Goal: Task Accomplishment & Management: Manage account settings

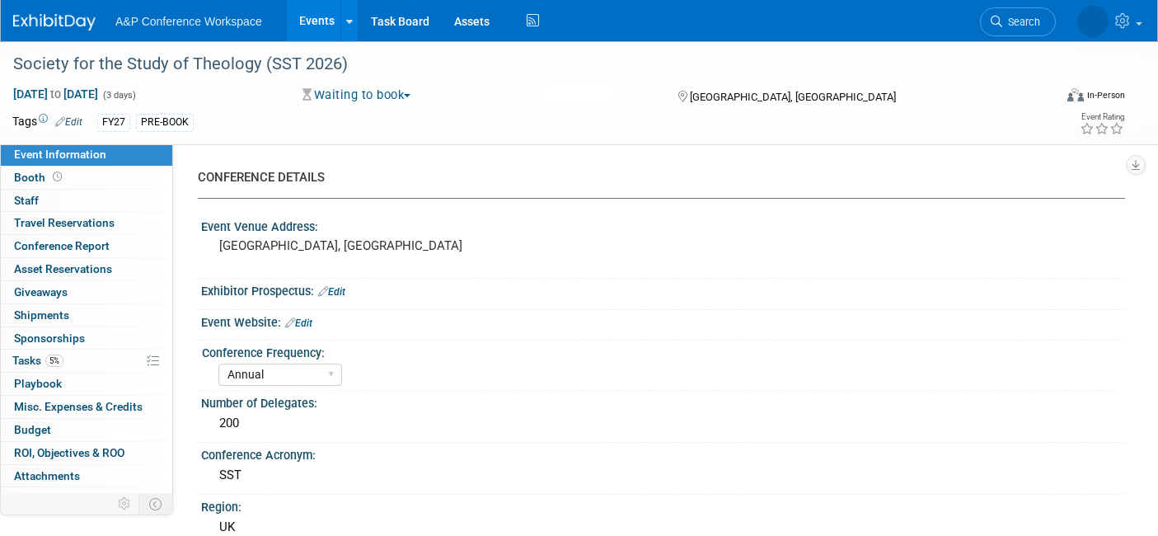
select select "Annual"
select select "Level 3"
select select "Ed Kit"
select select "Theology"
select select "Bloomsbury Academic"
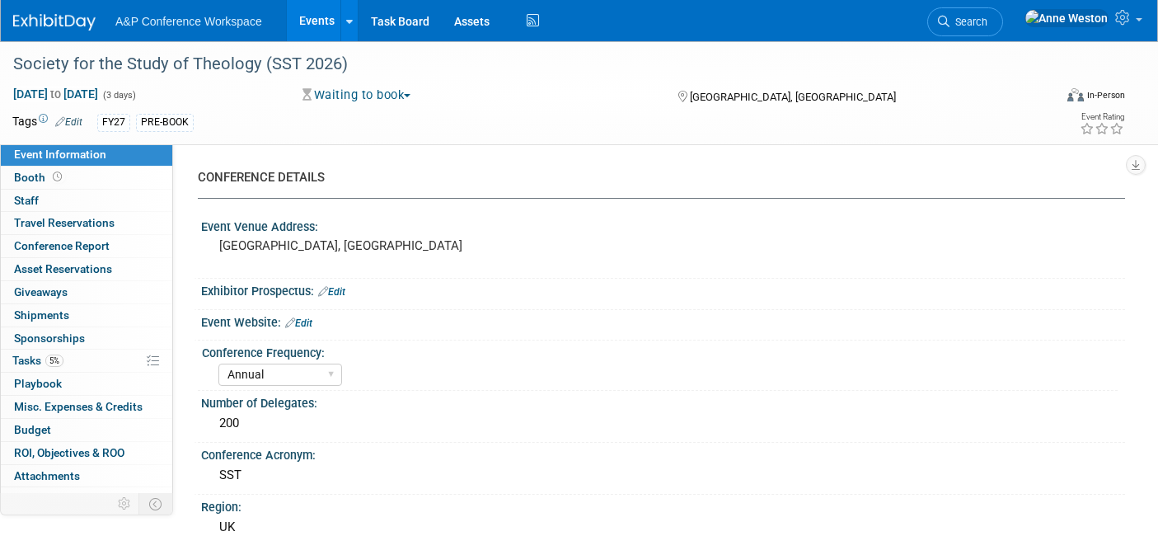
select select "[PERSON_NAME]"
select select "Networking/Commissioning"
click at [987, 16] on span "Search" at bounding box center [968, 22] width 38 height 12
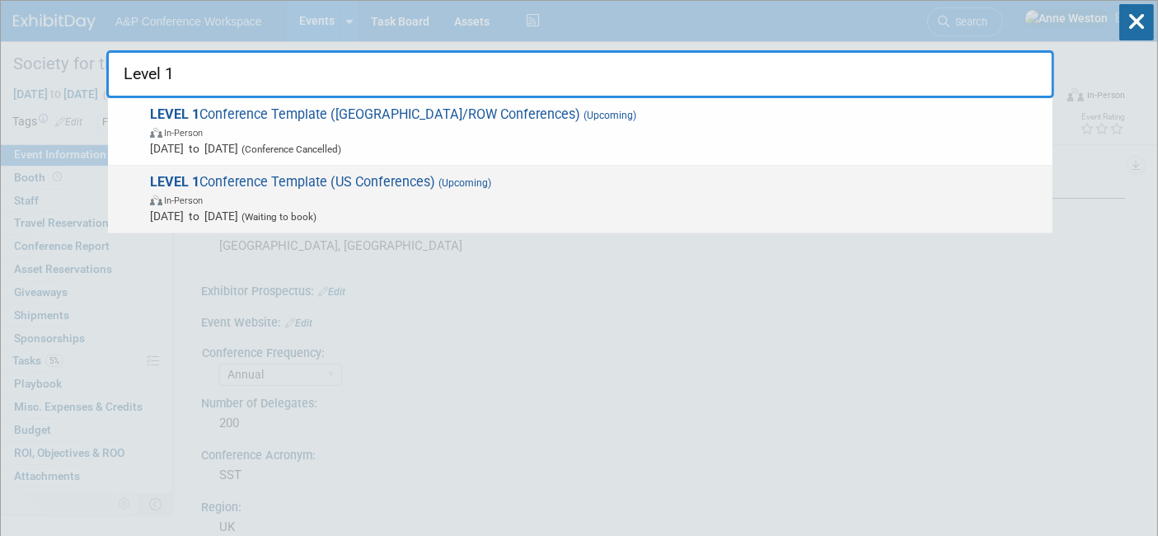
type input "Level 1"
click at [273, 184] on span "LEVEL 1 Conference Template (US Conferences) (Upcoming) In-Person Oct 21, 2024 …" at bounding box center [594, 199] width 899 height 50
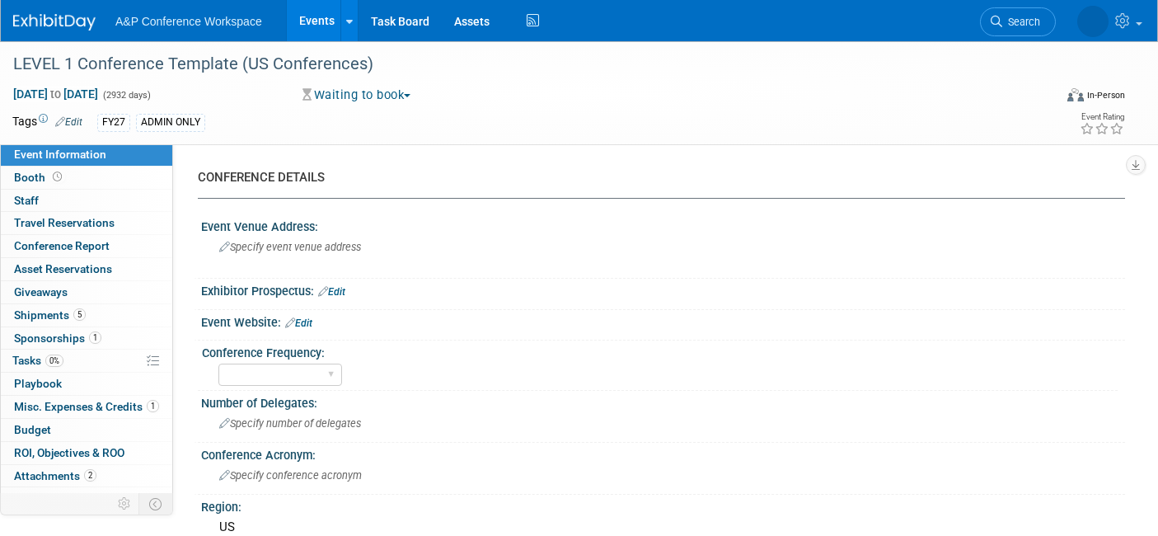
select select "Level 1"
select select "In-Person Booth"
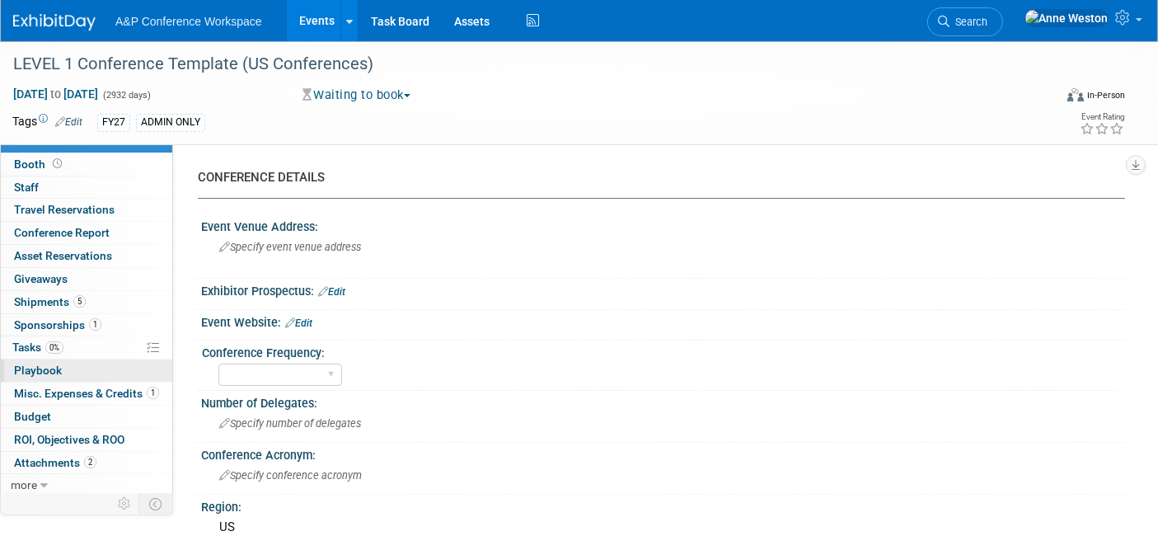
scroll to position [14, 0]
click at [32, 477] on span "more" at bounding box center [24, 483] width 26 height 13
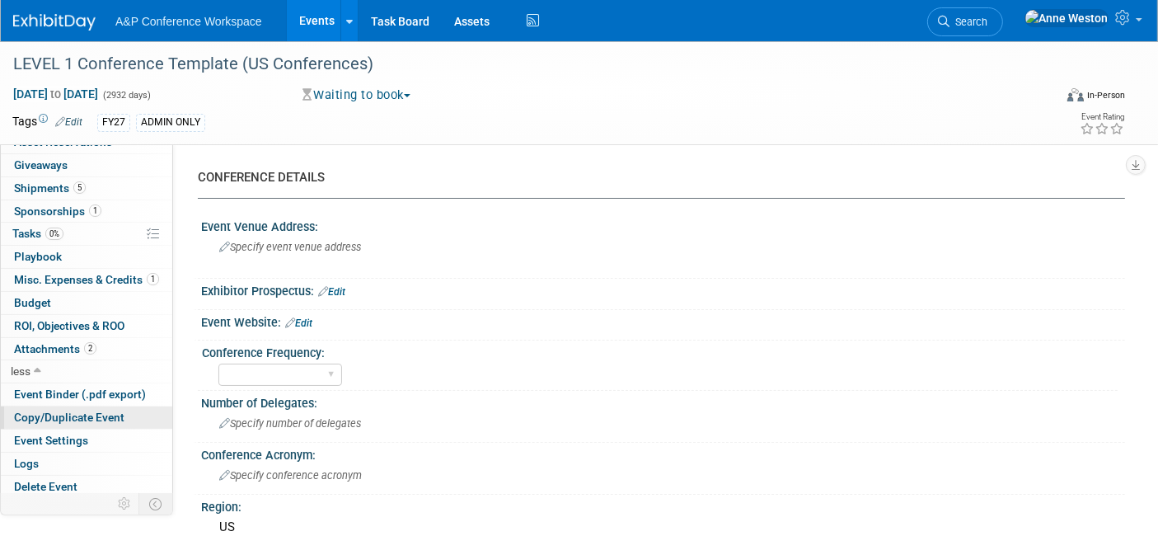
click at [48, 410] on span "Copy/Duplicate Event" at bounding box center [69, 416] width 110 height 13
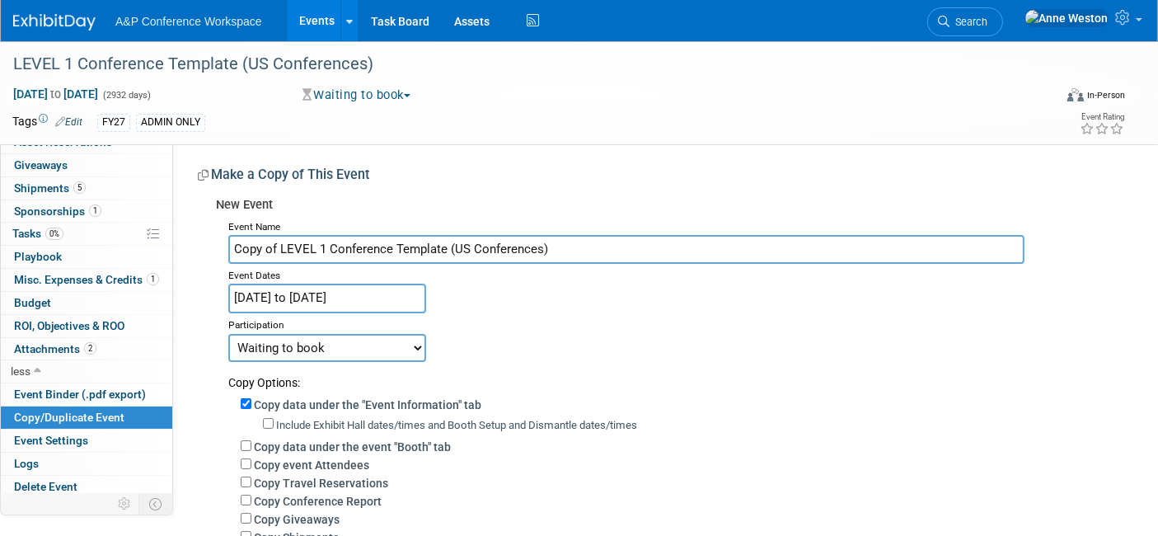
drag, startPoint x: 551, startPoint y: 253, endPoint x: 212, endPoint y: 250, distance: 339.4
click at [212, 250] on div "New Event Event Name Copy of LEVEL 1 Conference Template (US Conferences) Event…" at bounding box center [655, 476] width 914 height 575
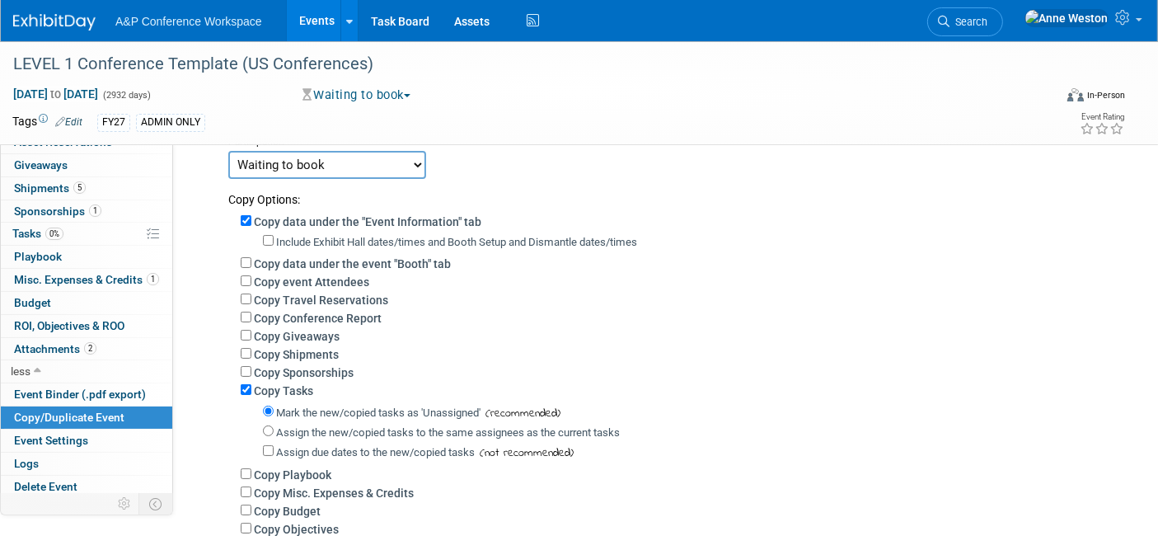
type input "PLA"
click at [250, 257] on input "Copy data under the event "Booth" tab" at bounding box center [246, 262] width 11 height 11
checkbox input "true"
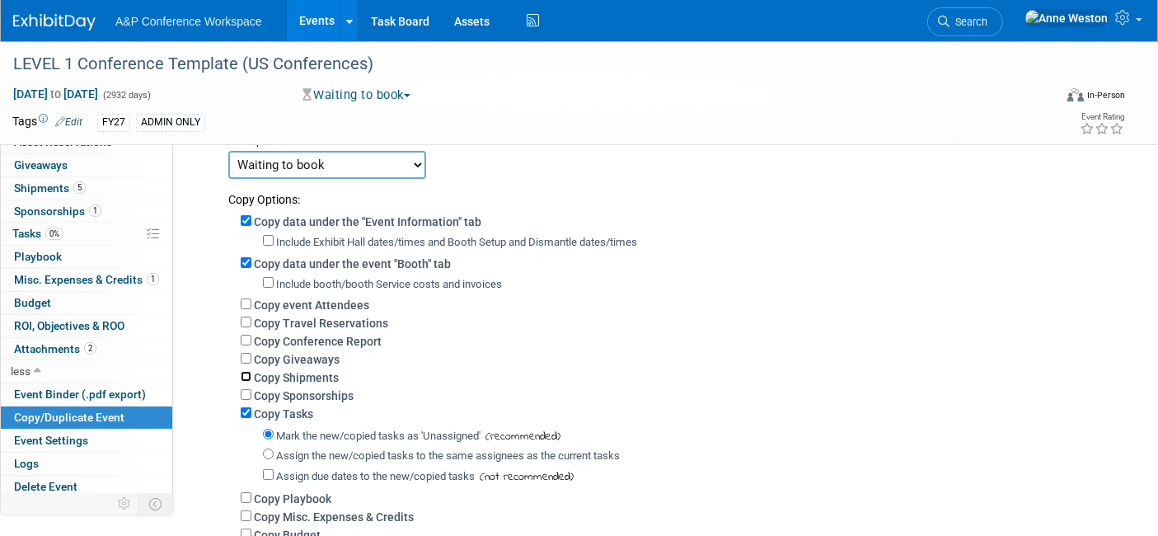
click at [242, 374] on input "Copy Shipments" at bounding box center [246, 376] width 11 height 11
checkbox input "true"
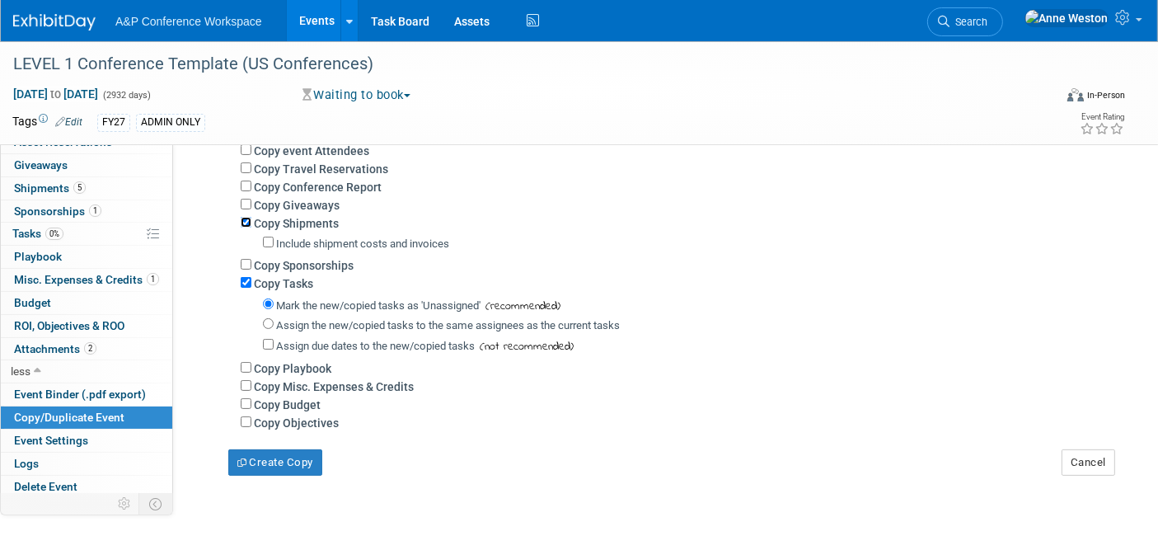
scroll to position [366, 0]
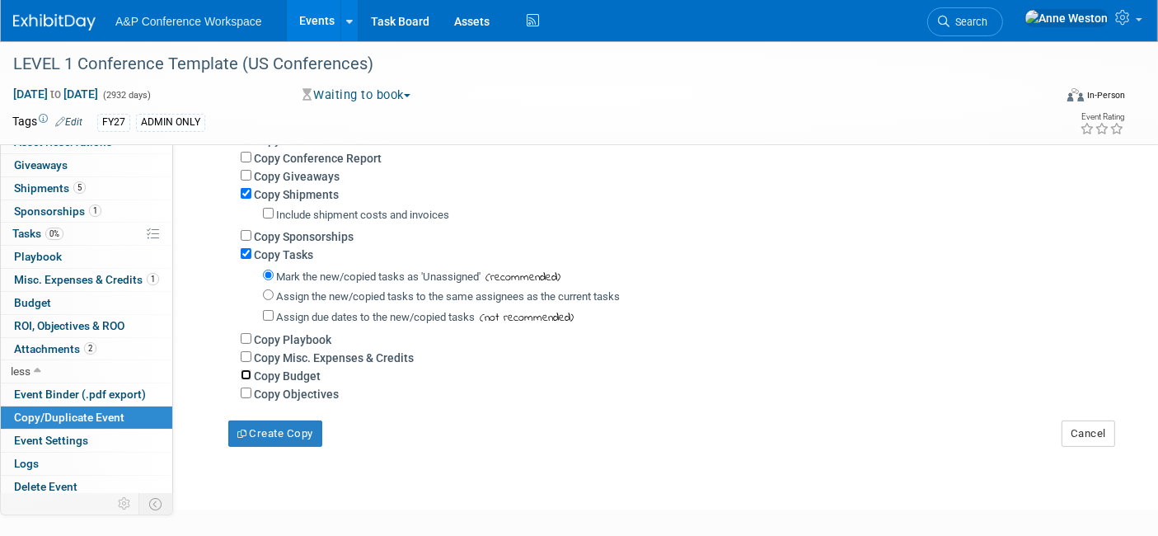
click at [249, 372] on input "Copy Budget" at bounding box center [246, 374] width 11 height 11
checkbox input "true"
click at [245, 351] on input "Copy Misc. Expenses & Credits" at bounding box center [246, 356] width 11 height 11
checkbox input "true"
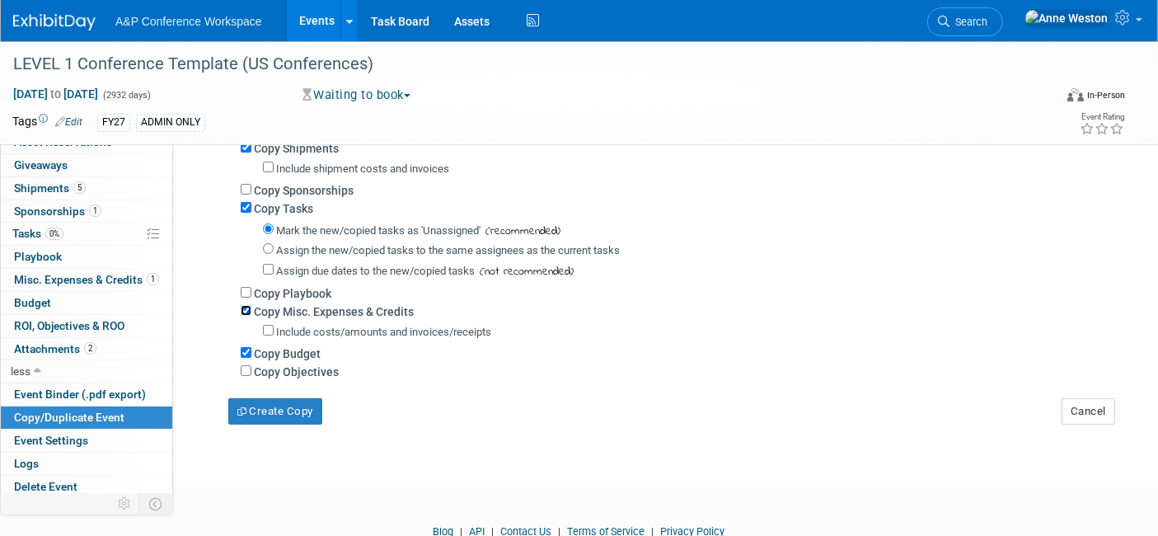
scroll to position [381, 0]
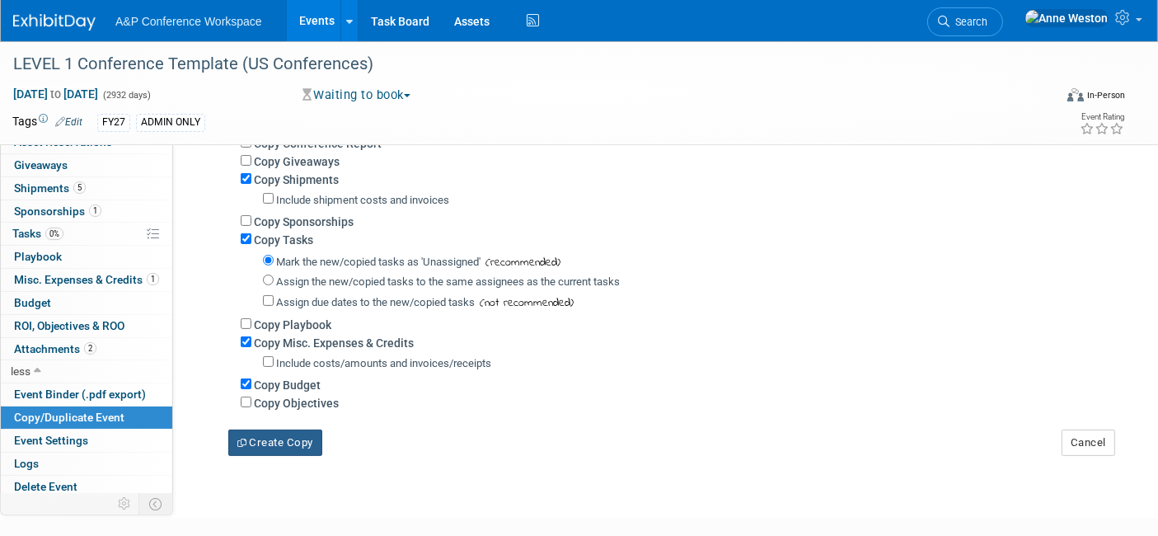
click at [274, 431] on button "Create Copy" at bounding box center [275, 442] width 94 height 26
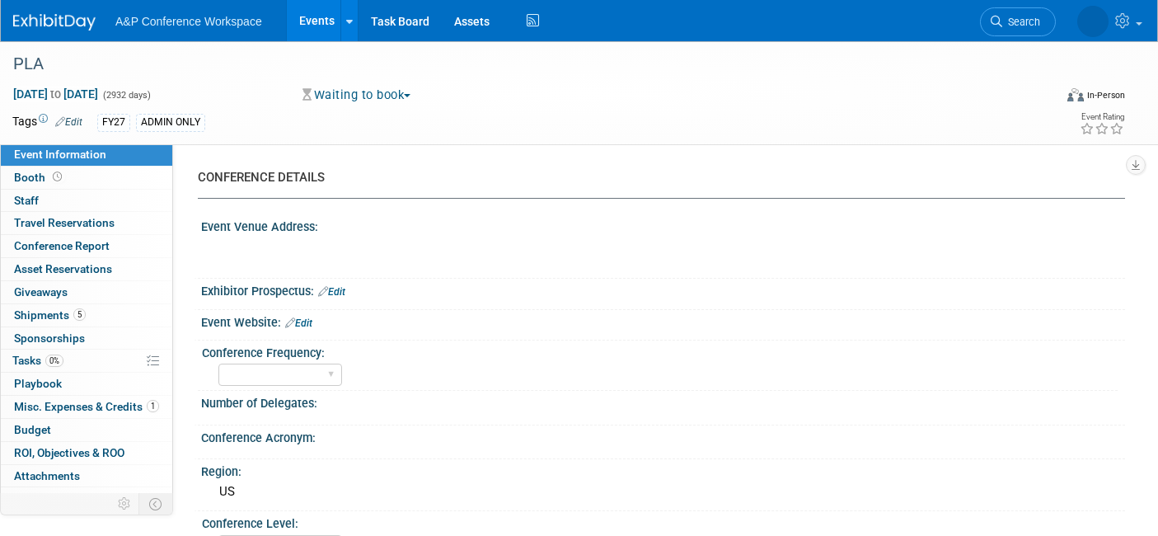
select select "Level 1"
select select "In-Person Booth"
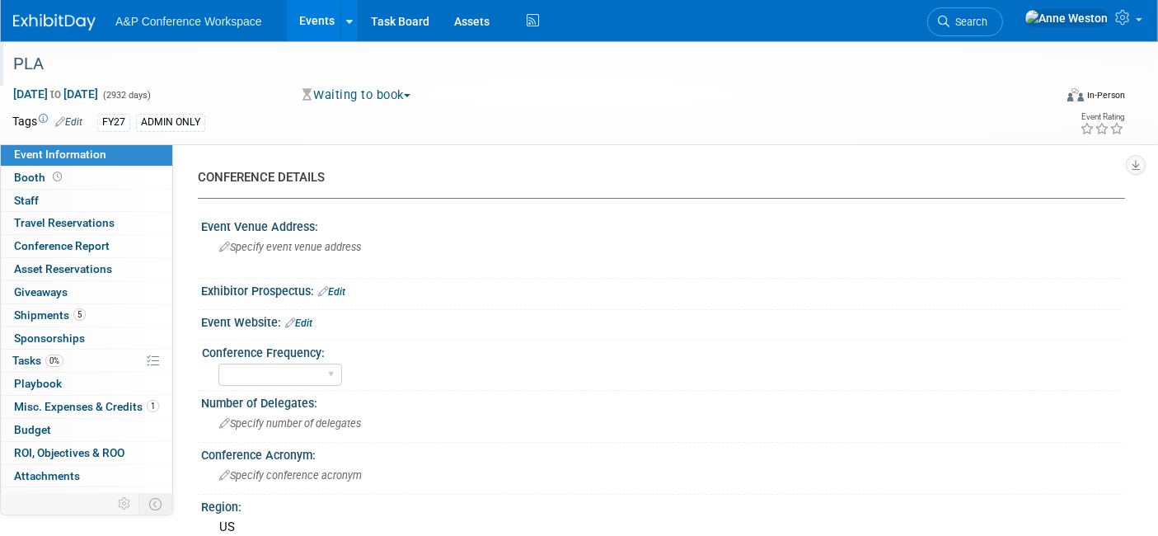
click at [157, 69] on div "PLA" at bounding box center [518, 64] width 1022 height 30
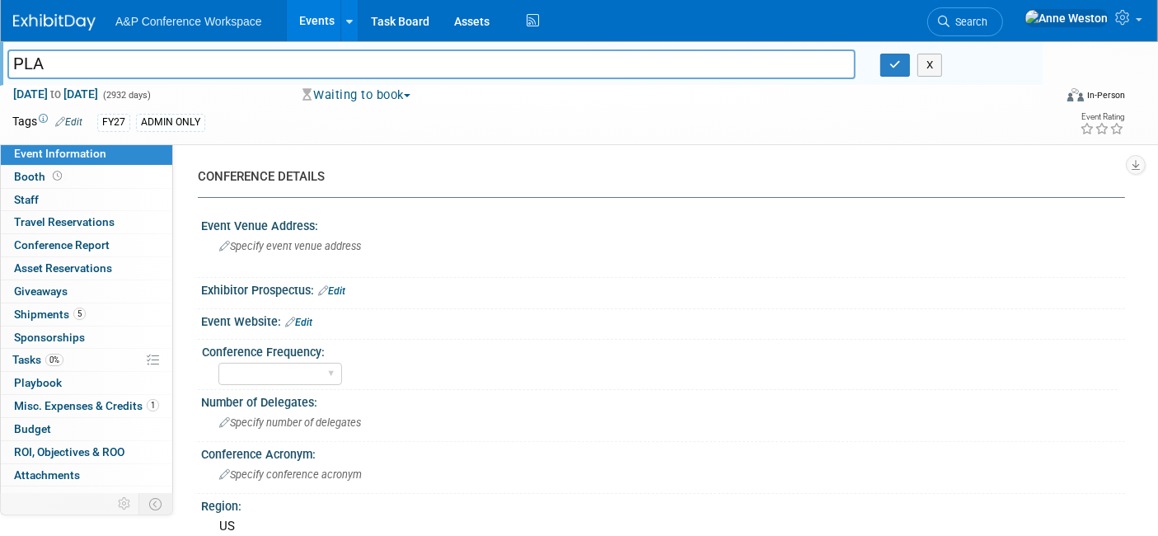
drag, startPoint x: 96, startPoint y: 67, endPoint x: 0, endPoint y: 70, distance: 96.4
click at [0, 70] on div "PLA" at bounding box center [431, 66] width 872 height 25
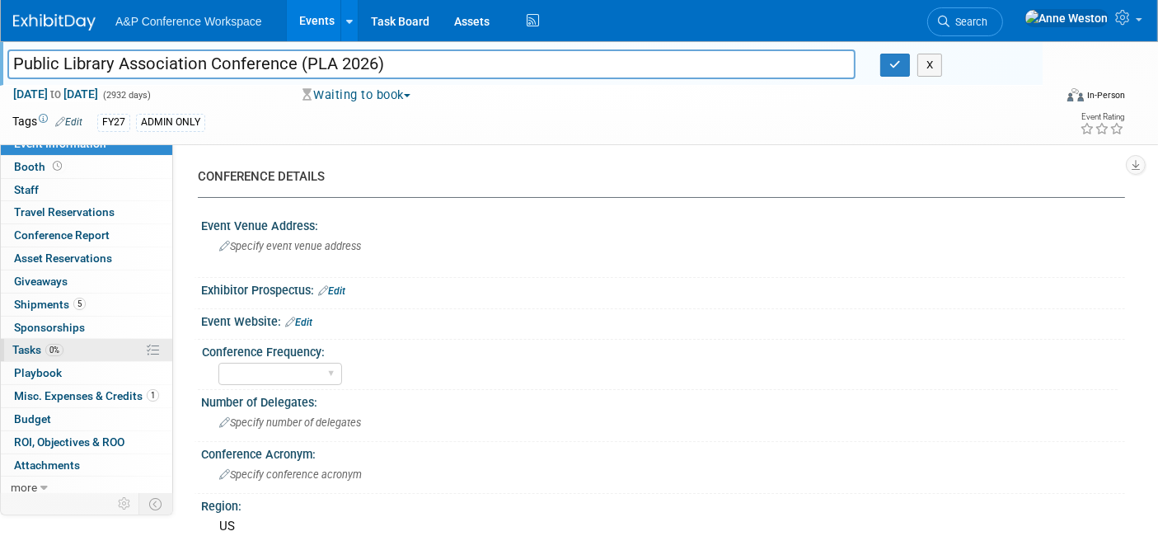
scroll to position [12, 0]
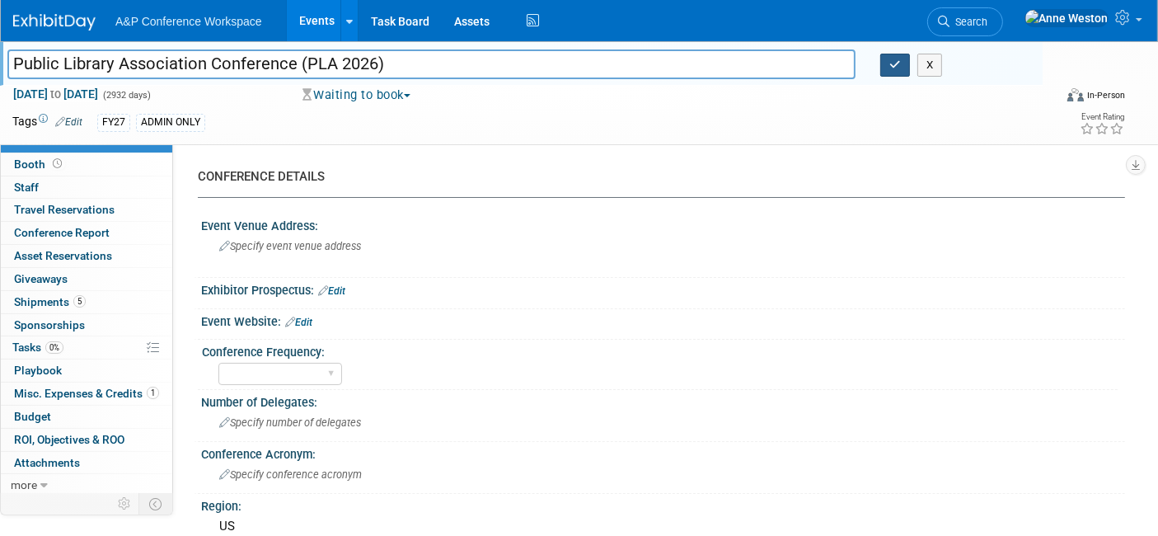
type input "Public Library Association Conference (PLA 2026)"
click at [896, 72] on button "button" at bounding box center [895, 65] width 30 height 23
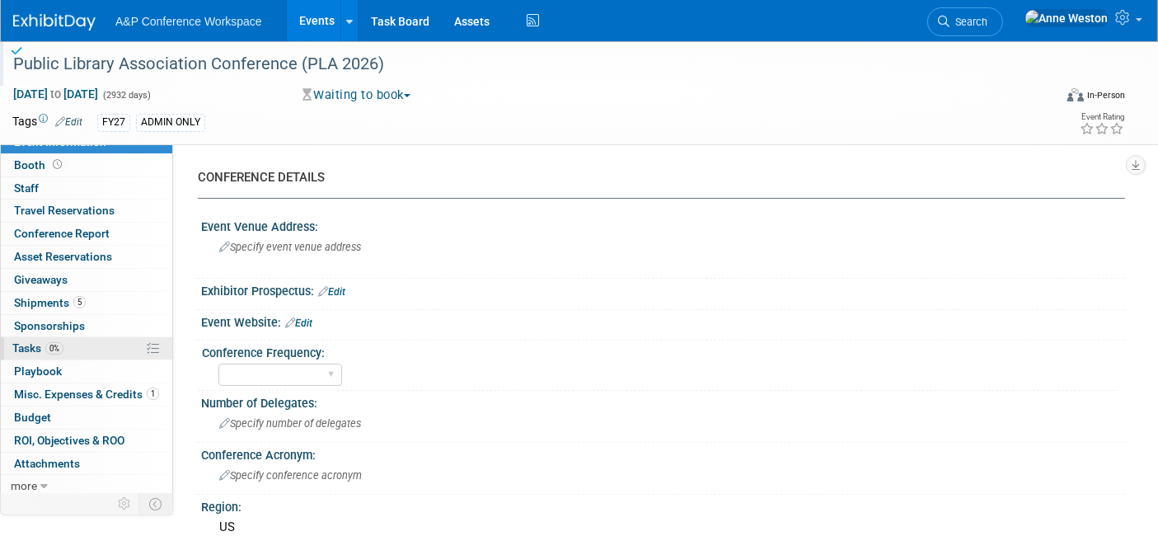
click at [105, 345] on link "0% Tasks 0%" at bounding box center [86, 348] width 171 height 22
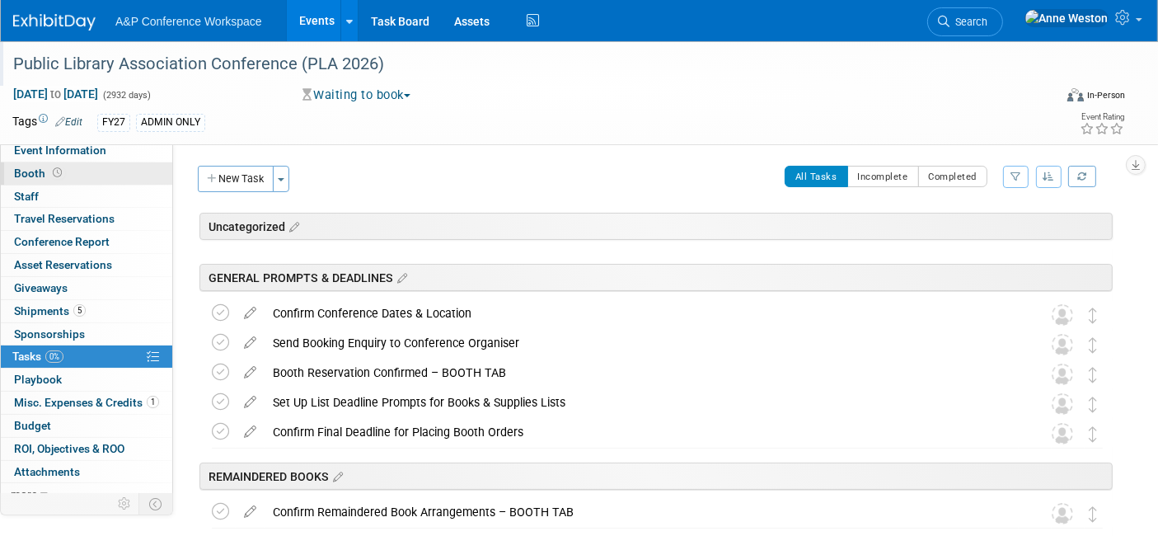
scroll to position [0, 0]
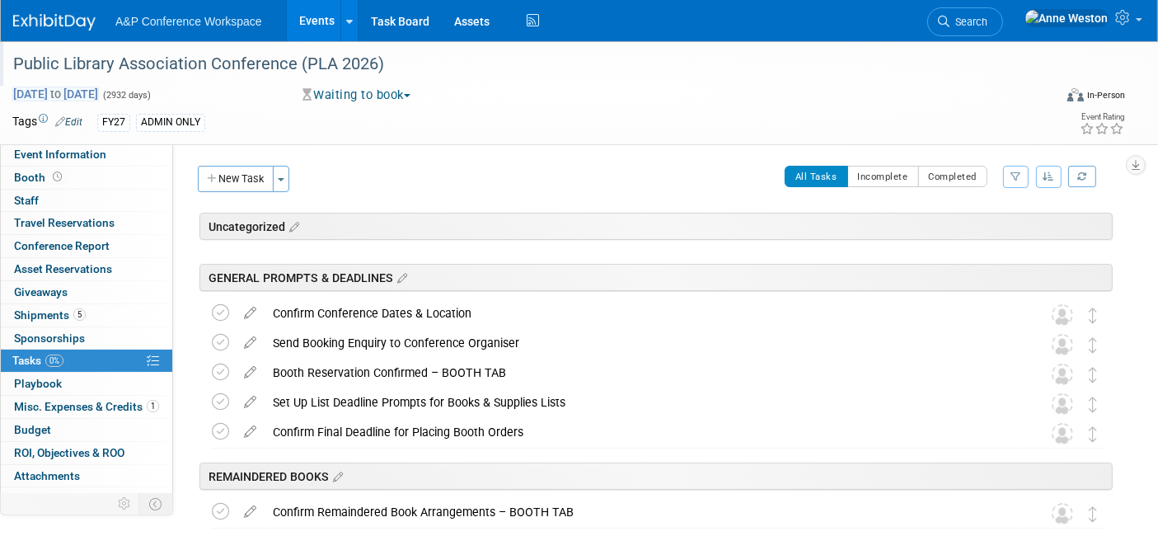
click at [63, 87] on span "to" at bounding box center [56, 93] width 16 height 13
select select "9"
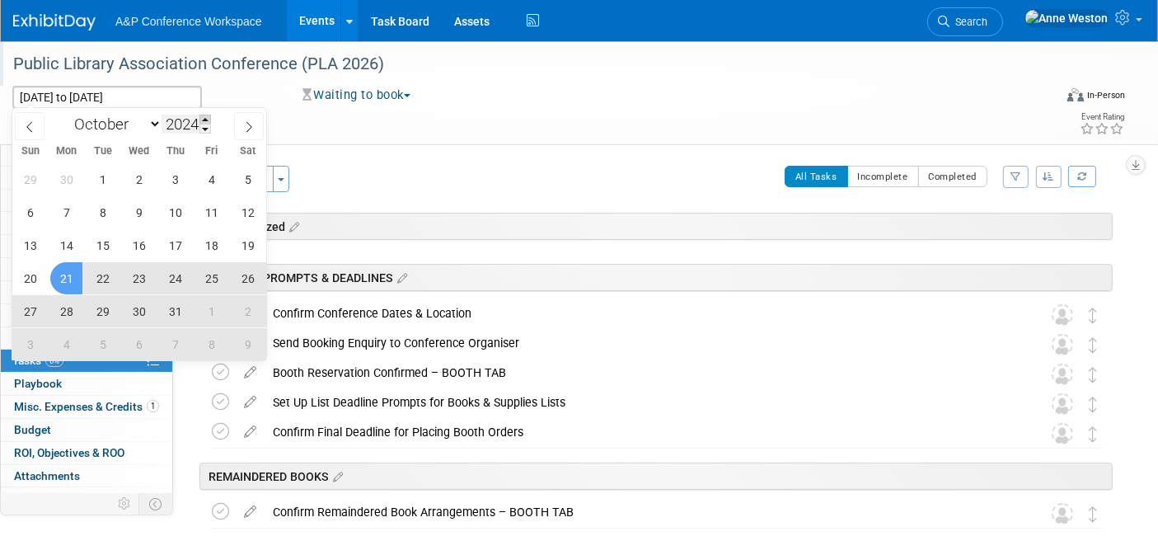
click at [208, 116] on span at bounding box center [205, 120] width 12 height 10
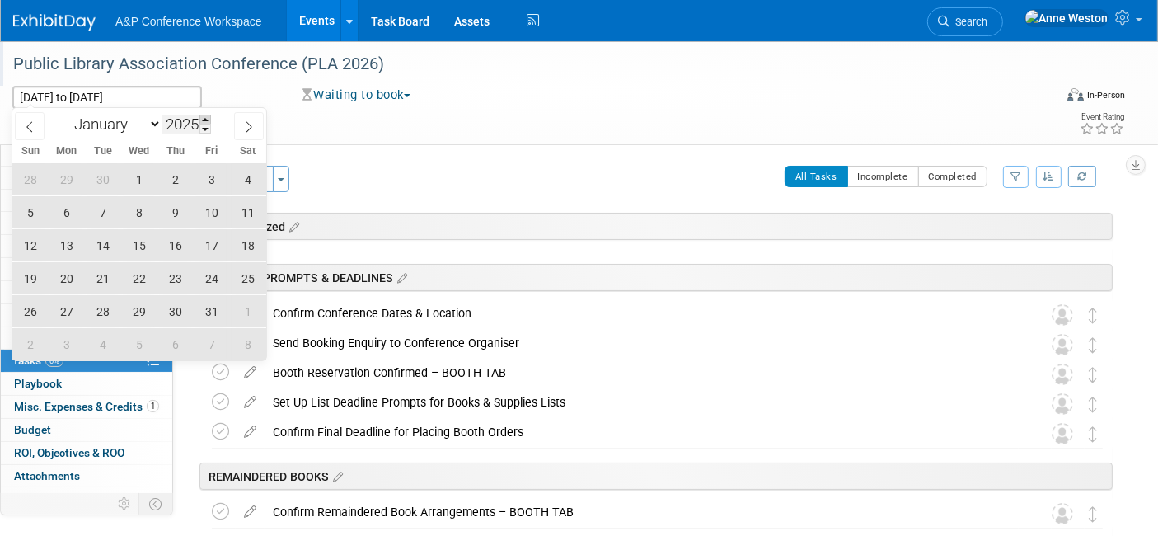
click at [208, 116] on span at bounding box center [205, 120] width 12 height 10
type input "2026"
click at [176, 173] on span "1" at bounding box center [175, 179] width 32 height 32
type input "[DATE]"
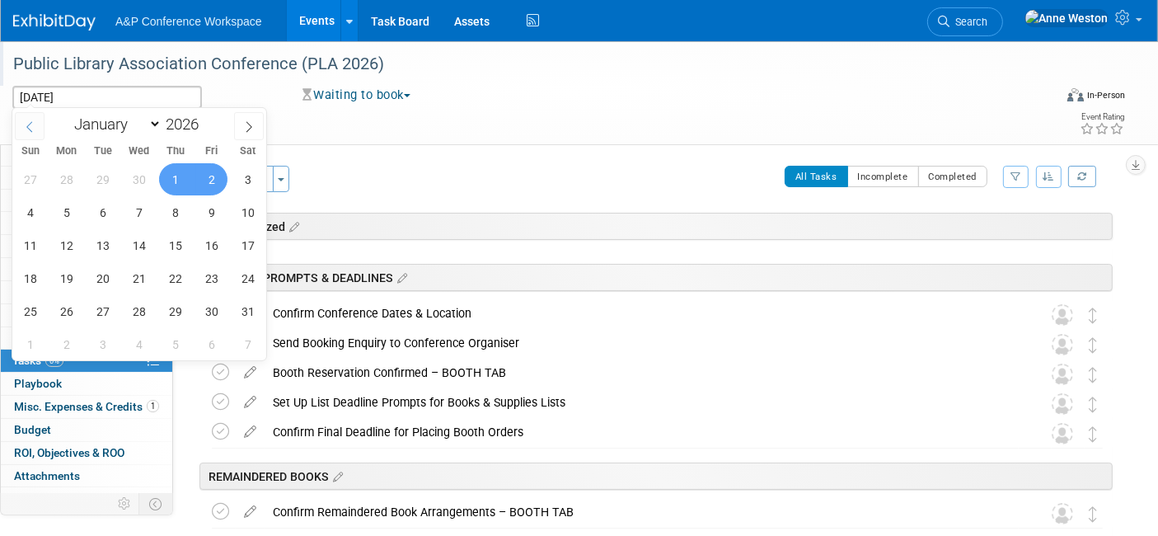
click at [28, 128] on icon at bounding box center [29, 127] width 6 height 11
click at [28, 128] on icon at bounding box center [30, 127] width 12 height 12
click at [31, 130] on icon at bounding box center [30, 127] width 12 height 12
click at [32, 130] on icon at bounding box center [30, 127] width 12 height 12
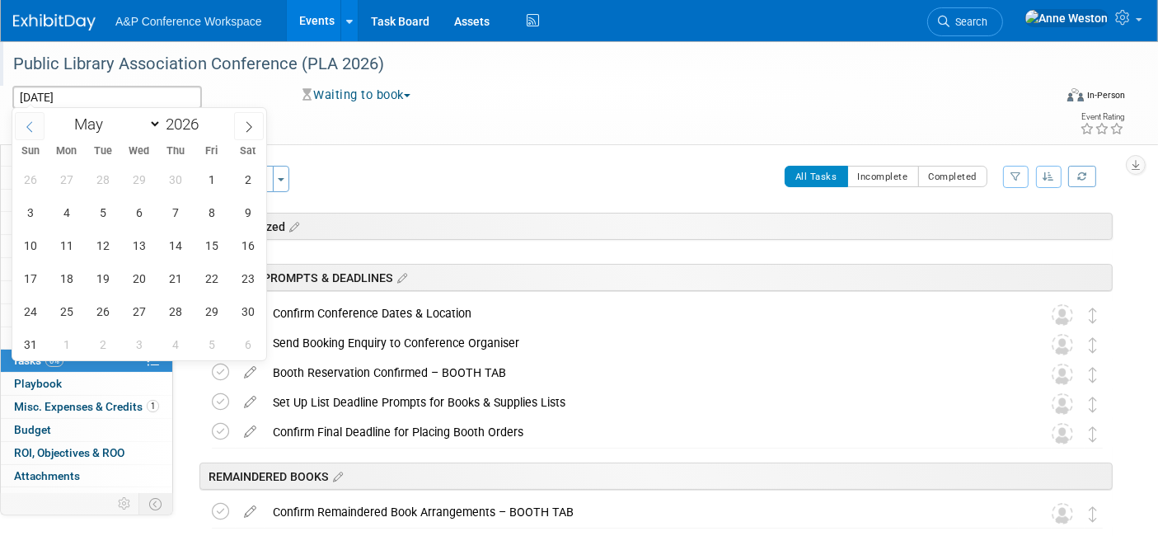
click at [30, 129] on icon at bounding box center [30, 127] width 12 height 12
select select "3"
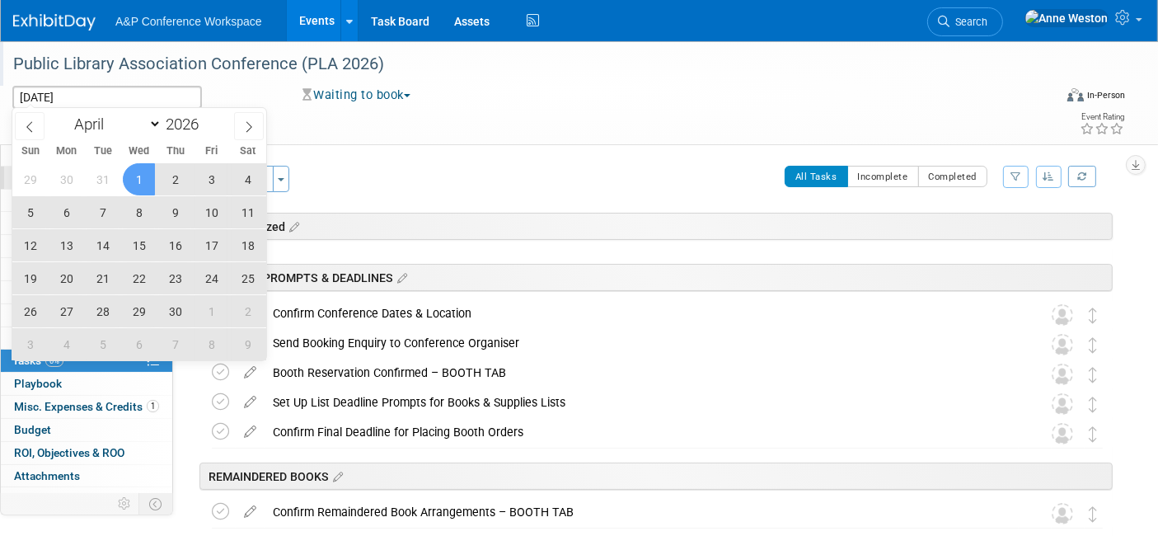
click at [135, 173] on span "1" at bounding box center [139, 179] width 32 height 32
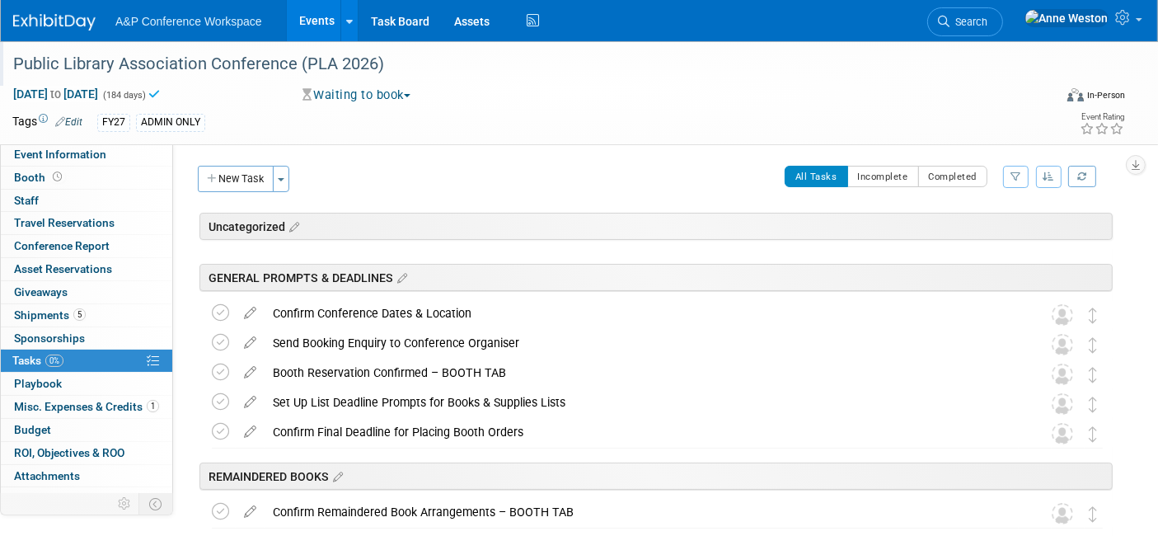
click at [50, 87] on span "[DATE] to [DATE]" at bounding box center [55, 94] width 87 height 15
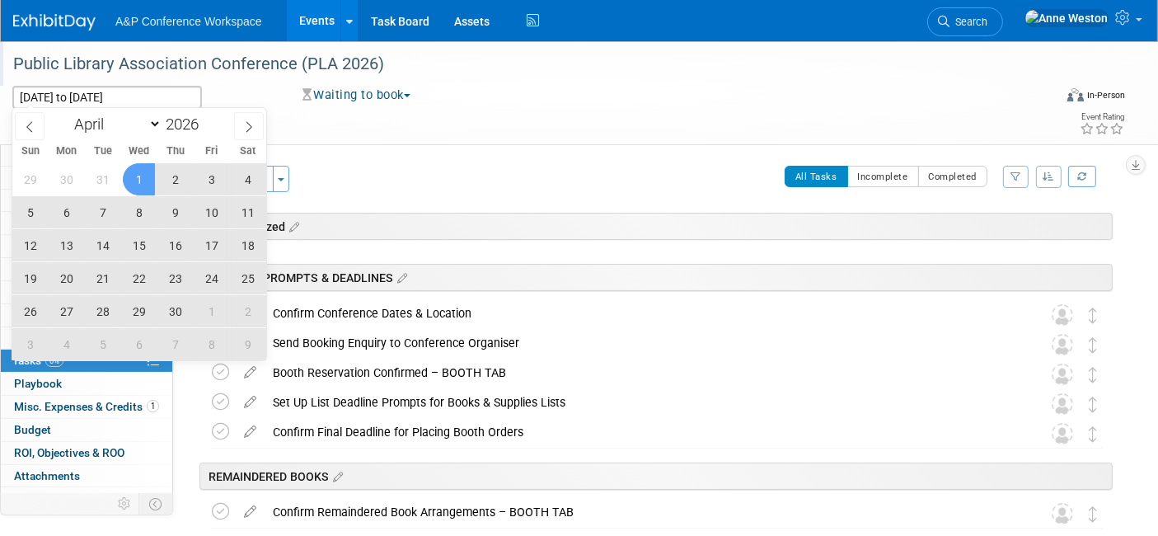
click at [141, 171] on span "1" at bounding box center [139, 179] width 32 height 32
type input "[DATE]"
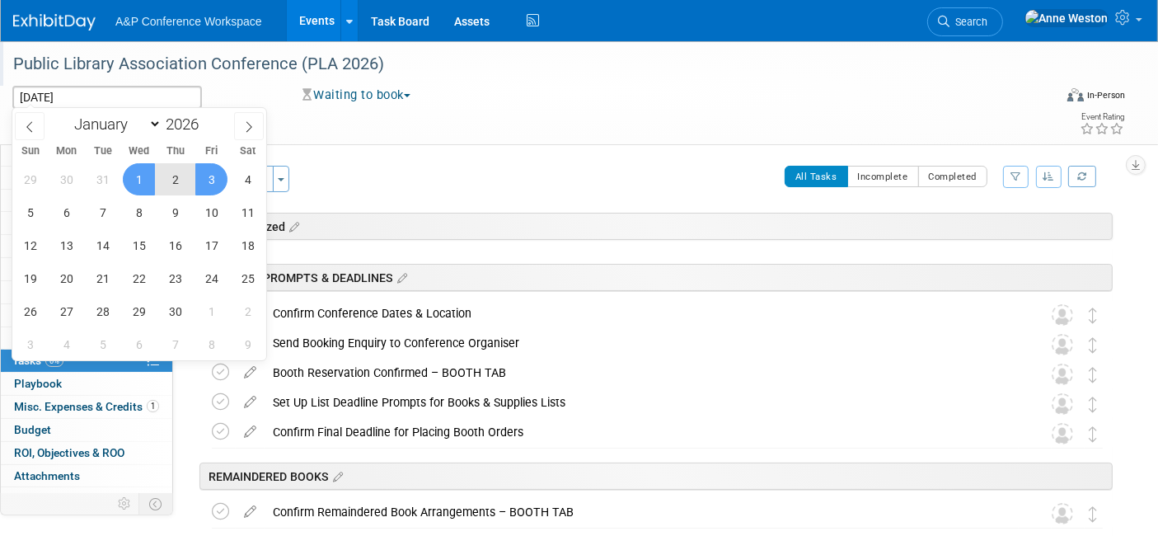
click at [214, 177] on span "3" at bounding box center [211, 179] width 32 height 32
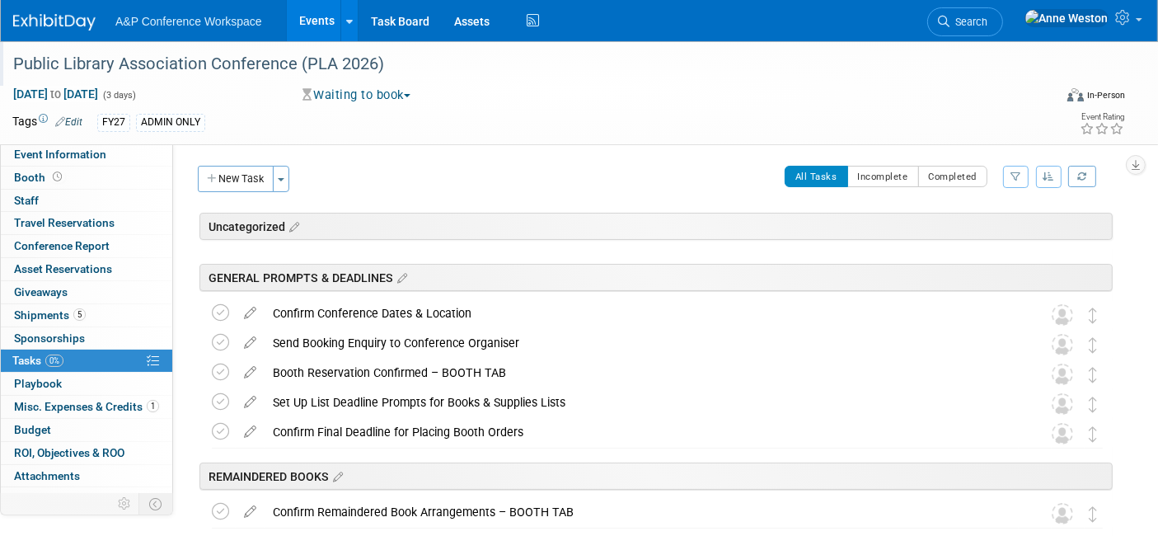
click at [70, 116] on link "Edit" at bounding box center [68, 122] width 27 height 12
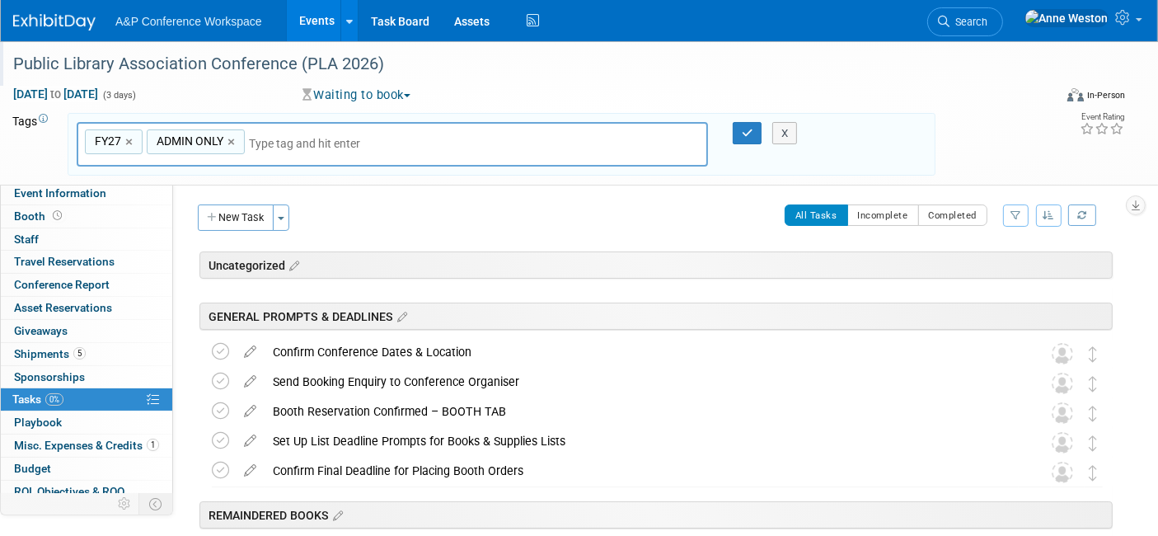
click at [223, 139] on div "ADMIN ONLY ×" at bounding box center [196, 142] width 98 height 26
type input "ADMIN ONLY"
click at [229, 140] on link "×" at bounding box center [232, 142] width 11 height 19
type input "FY27"
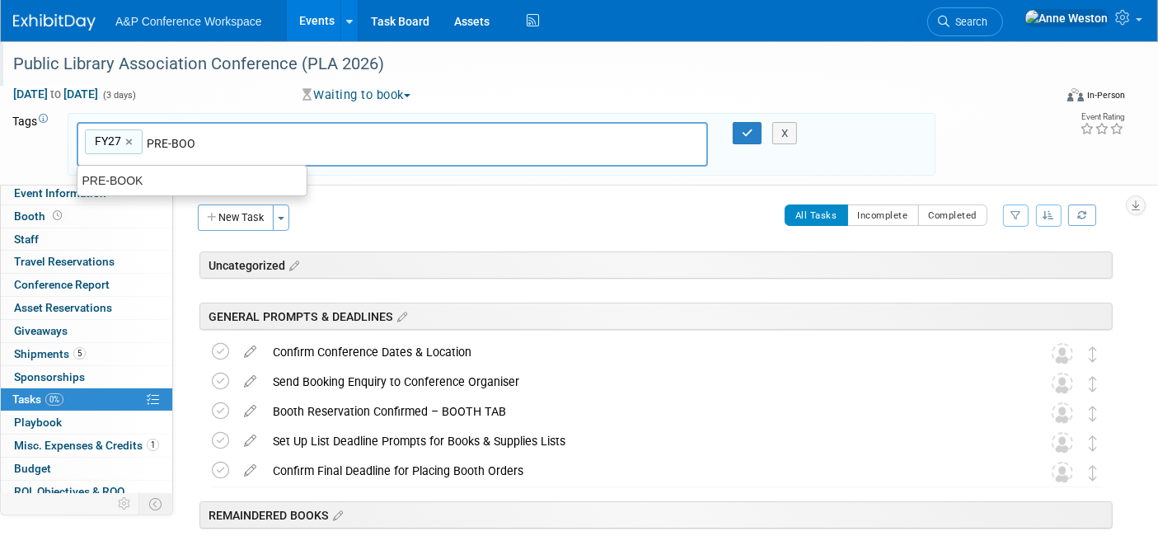
type input "PRE-BOOK"
type input "FY27, PRE-BOOK"
click at [744, 128] on icon "button" at bounding box center [747, 133] width 12 height 11
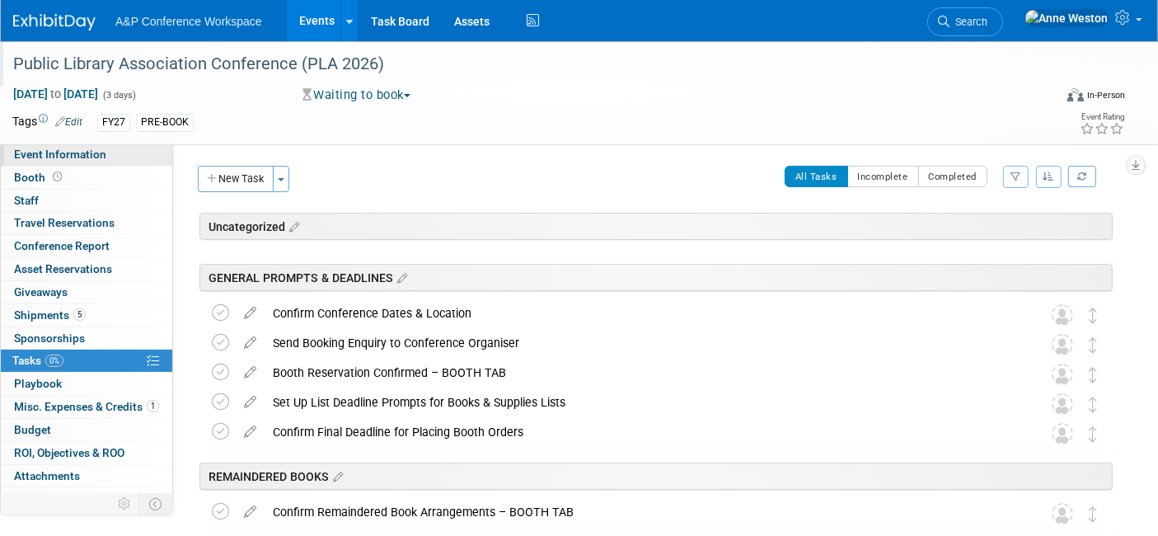
click at [70, 158] on span "Event Information" at bounding box center [60, 153] width 92 height 13
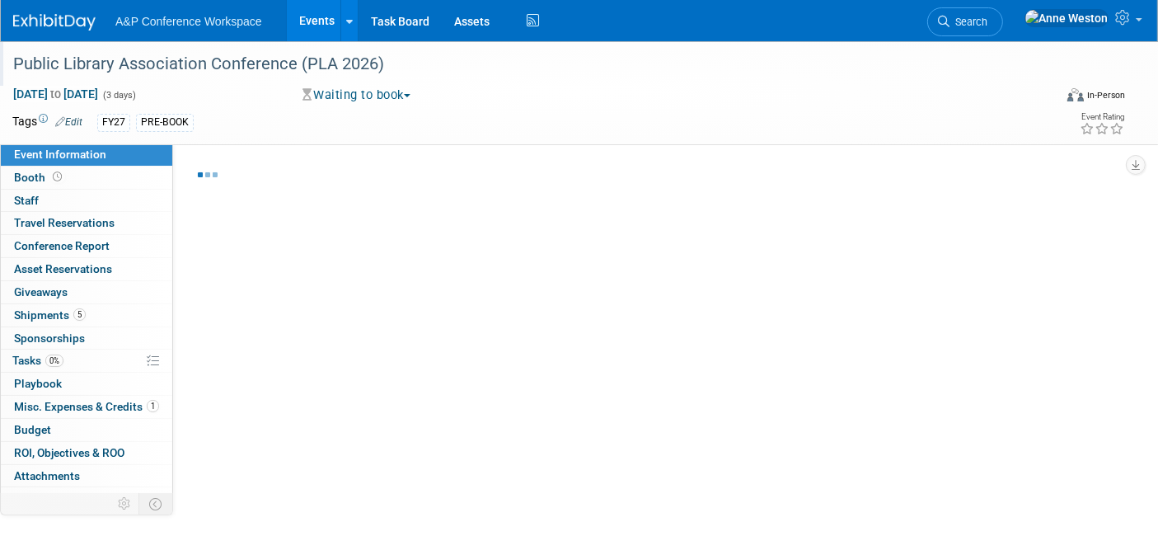
select select "Level 1"
select select "In-Person Booth"
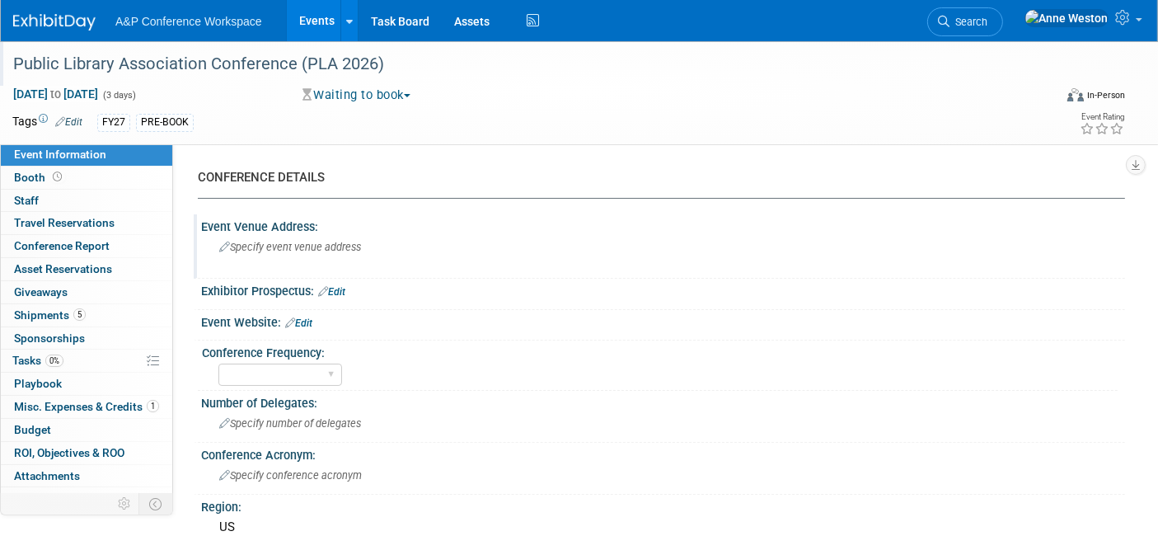
click at [270, 246] on span "Specify event venue address" at bounding box center [290, 247] width 142 height 12
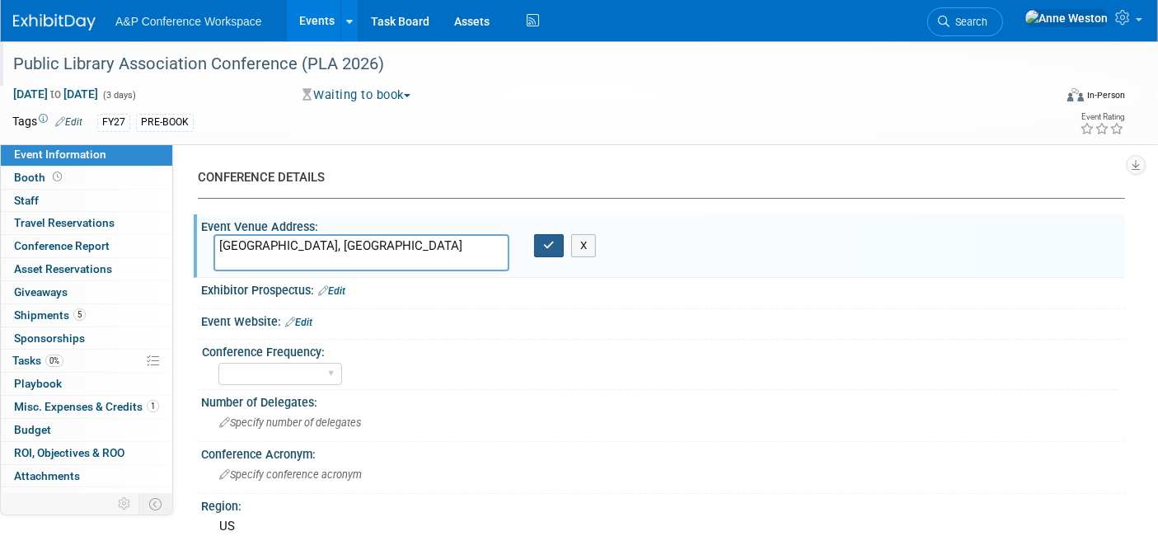
type textarea "[GEOGRAPHIC_DATA], [GEOGRAPHIC_DATA]"
click at [544, 242] on icon "button" at bounding box center [549, 245] width 12 height 11
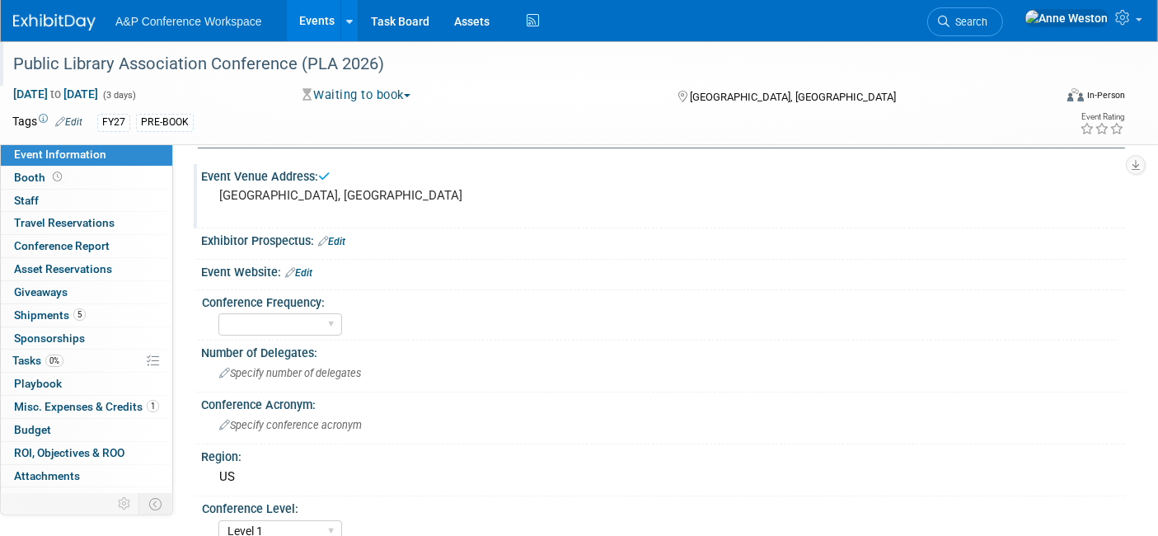
scroll to position [91, 0]
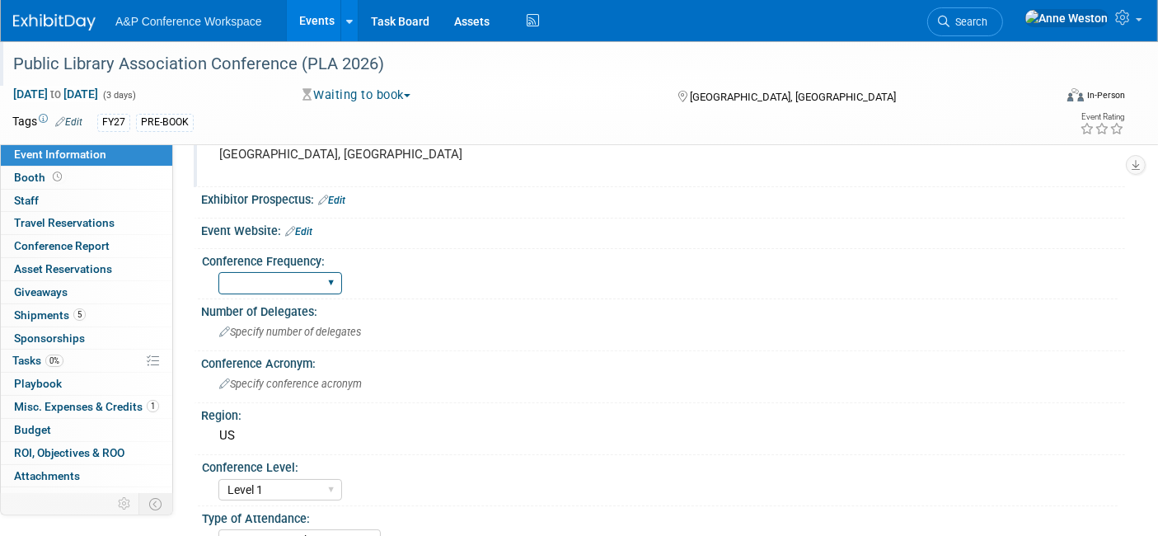
click at [298, 278] on select "Annual Biennial Bi-Annual Triennial Quadrennial" at bounding box center [280, 283] width 124 height 22
select select "Biennial"
click at [218, 272] on select "Annual Biennial Bi-Annual Triennial Quadrennial" at bounding box center [280, 283] width 124 height 22
click at [312, 228] on link "Edit" at bounding box center [298, 232] width 27 height 12
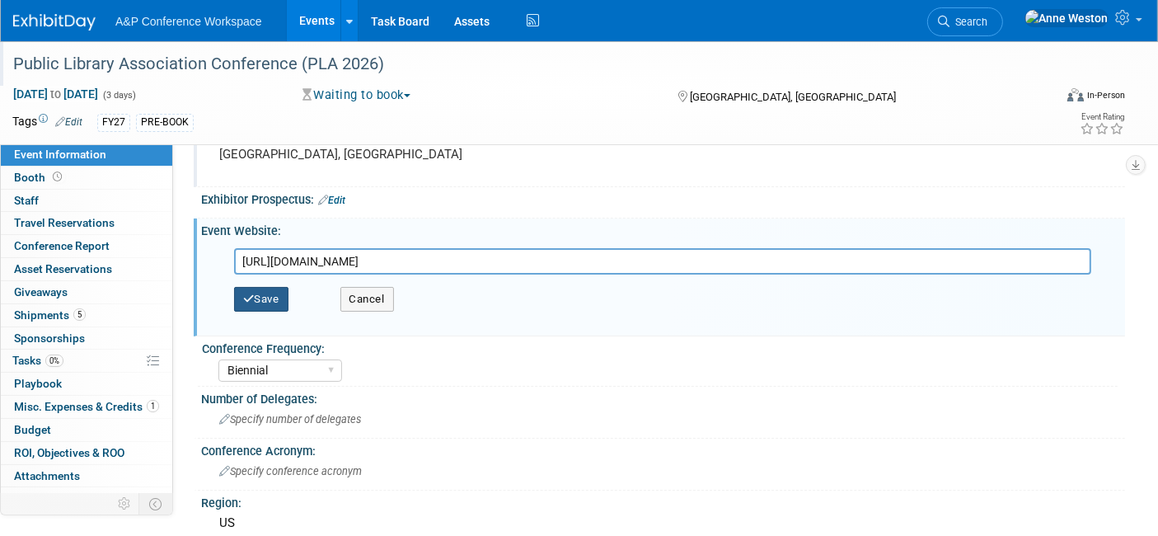
type input "[URL][DOMAIN_NAME]"
click at [263, 304] on button "Save" at bounding box center [261, 299] width 54 height 25
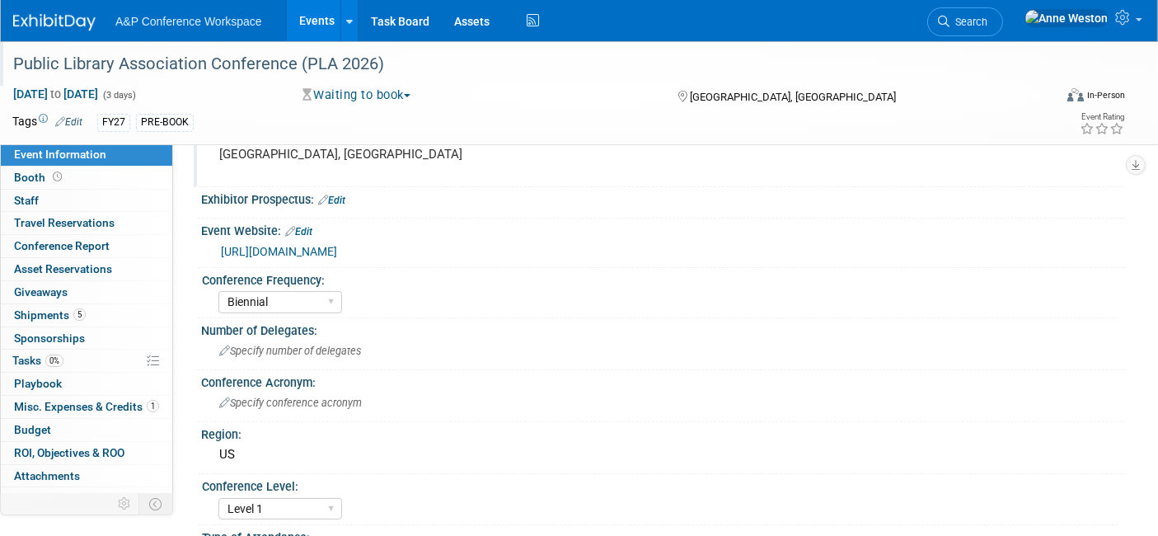
scroll to position [183, 0]
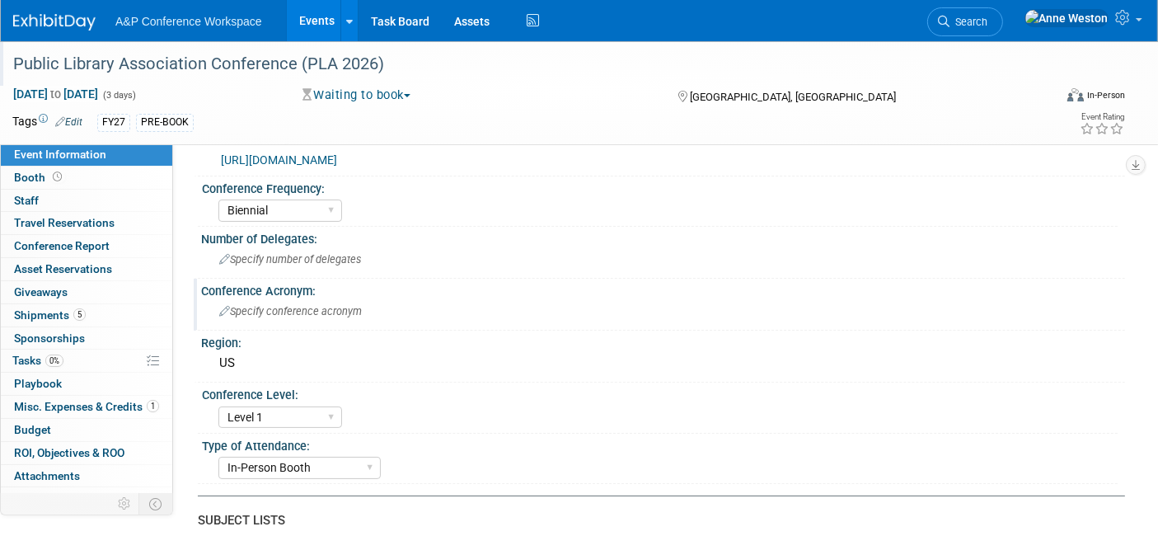
click at [334, 300] on div "Specify conference acronym" at bounding box center [662, 311] width 899 height 26
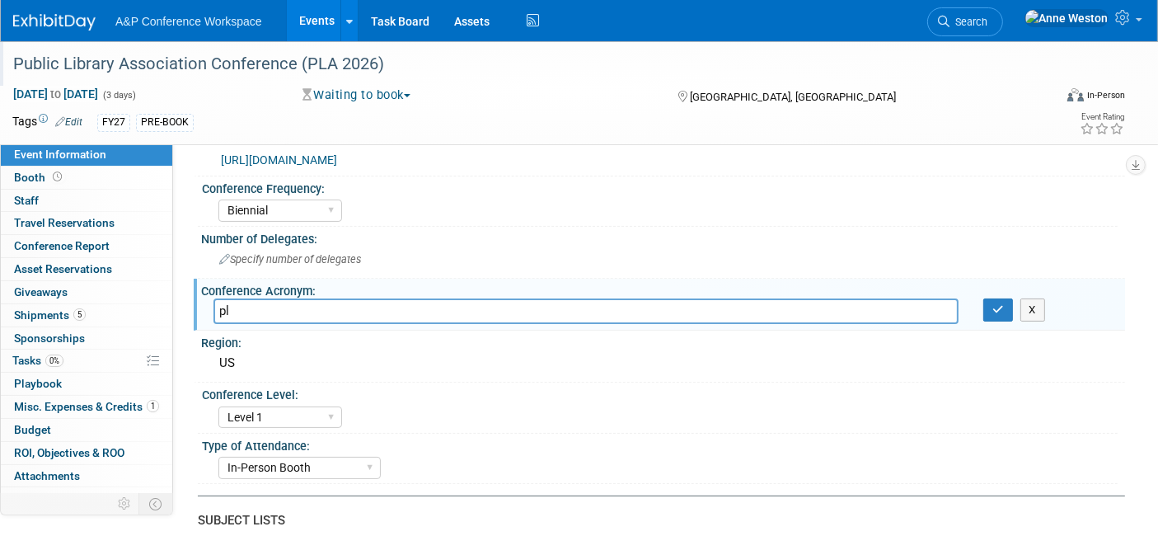
type input "p"
type input "PLA"
click at [994, 306] on icon "button" at bounding box center [998, 309] width 12 height 11
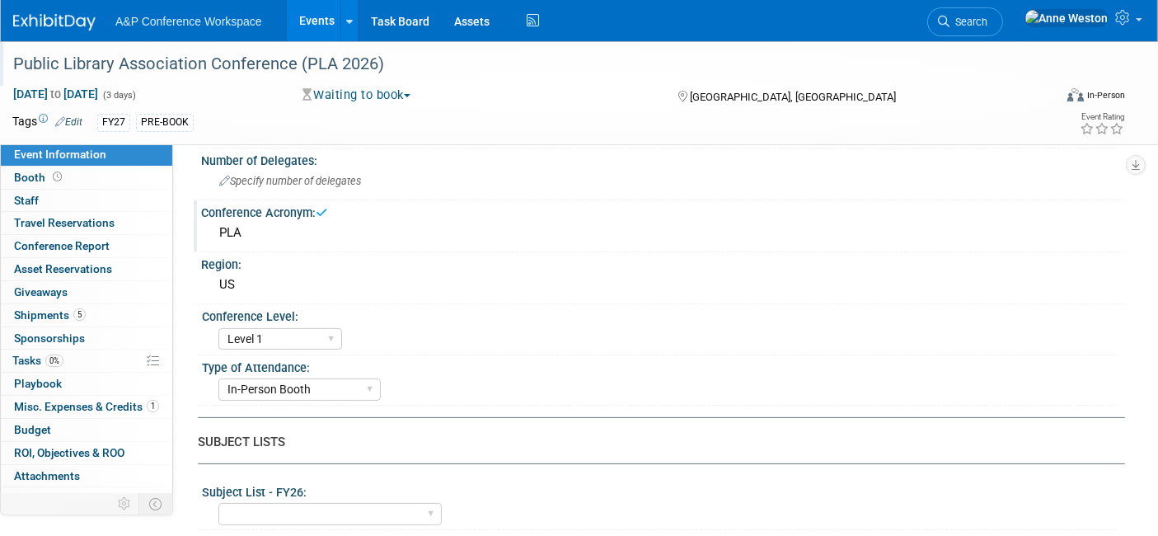
scroll to position [366, 0]
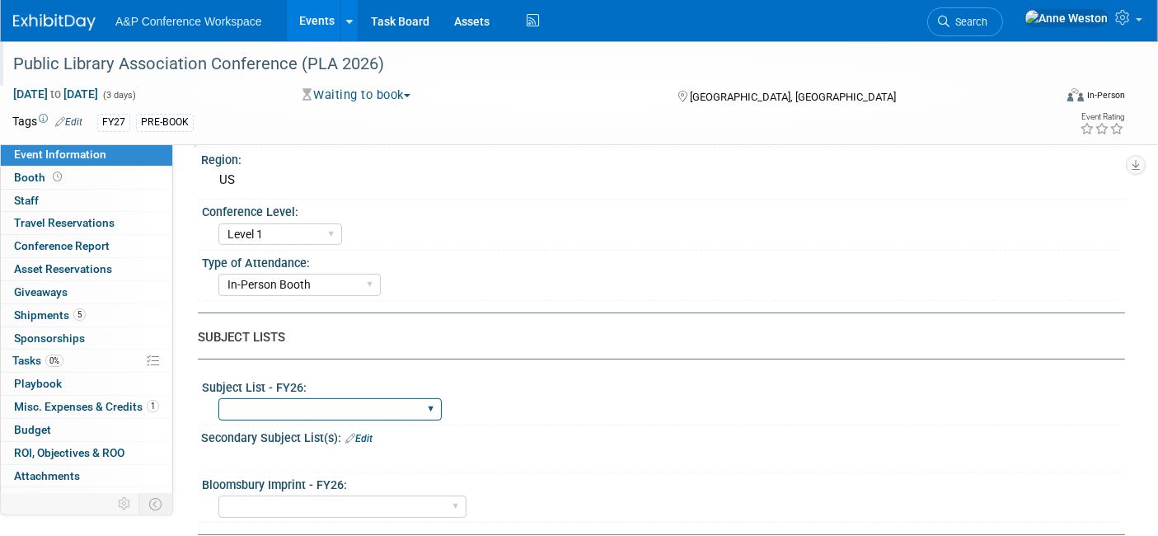
click at [331, 398] on select "ABC-CLIO Reference African Studies Anthropology Archaeology Architecture Archiv…" at bounding box center [329, 409] width 223 height 22
select select "Library & Information Science"
click at [218, 398] on select "ABC-CLIO Reference African Studies Anthropology Archaeology Architecture Archiv…" at bounding box center [329, 409] width 223 height 22
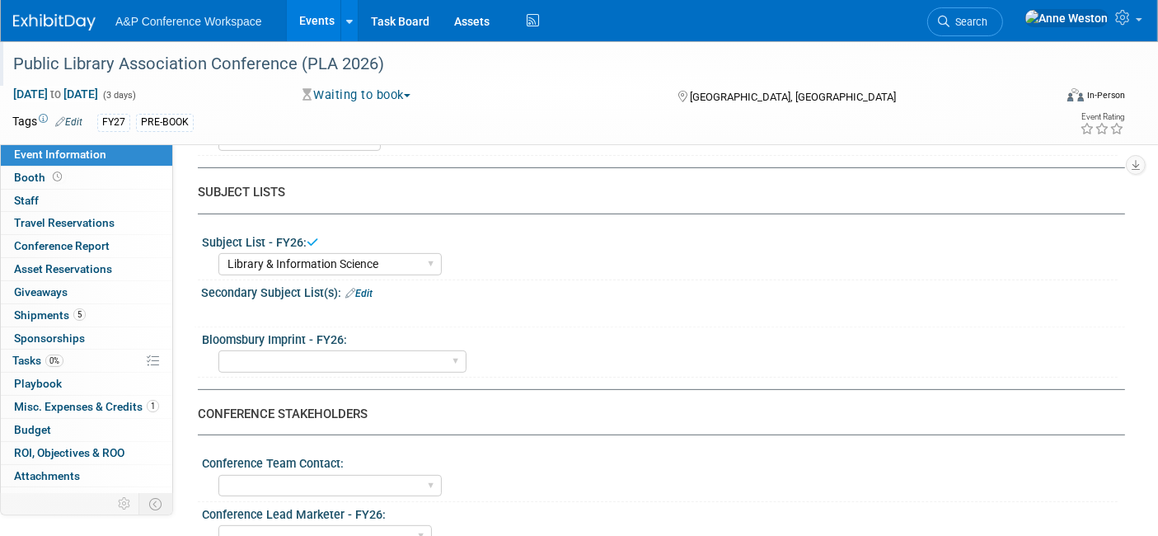
scroll to position [549, 0]
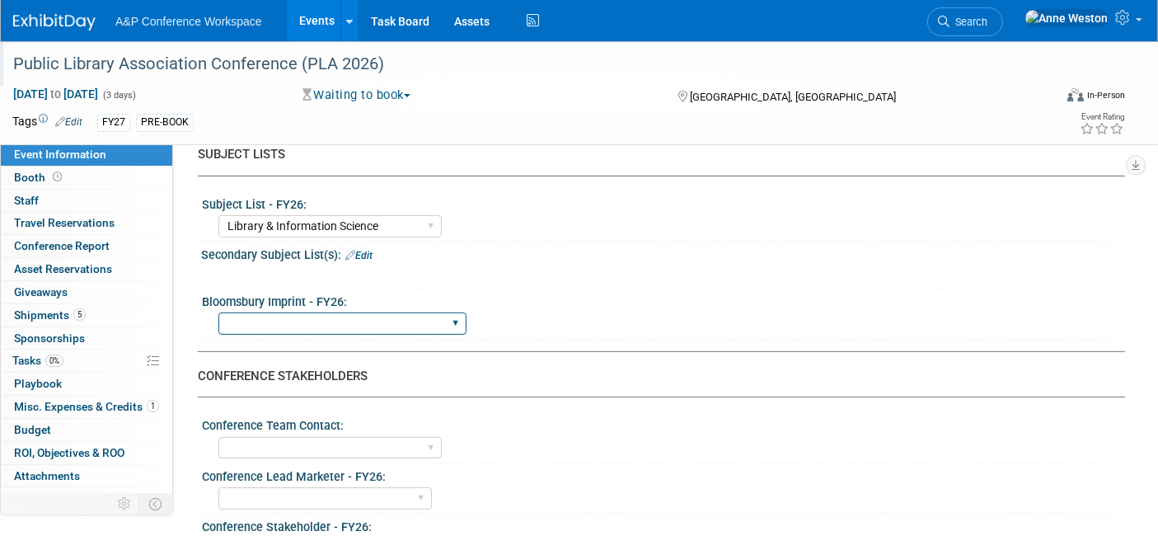
click at [358, 319] on select "Backbeat Bloomsbury Bloomsbury Academic Bloomsbury Digital Resources Bloomsbury…" at bounding box center [342, 323] width 248 height 22
click at [489, 91] on div "Waiting to book Committed Considering Not Going Conference Cancelled Conference…" at bounding box center [474, 96] width 354 height 18
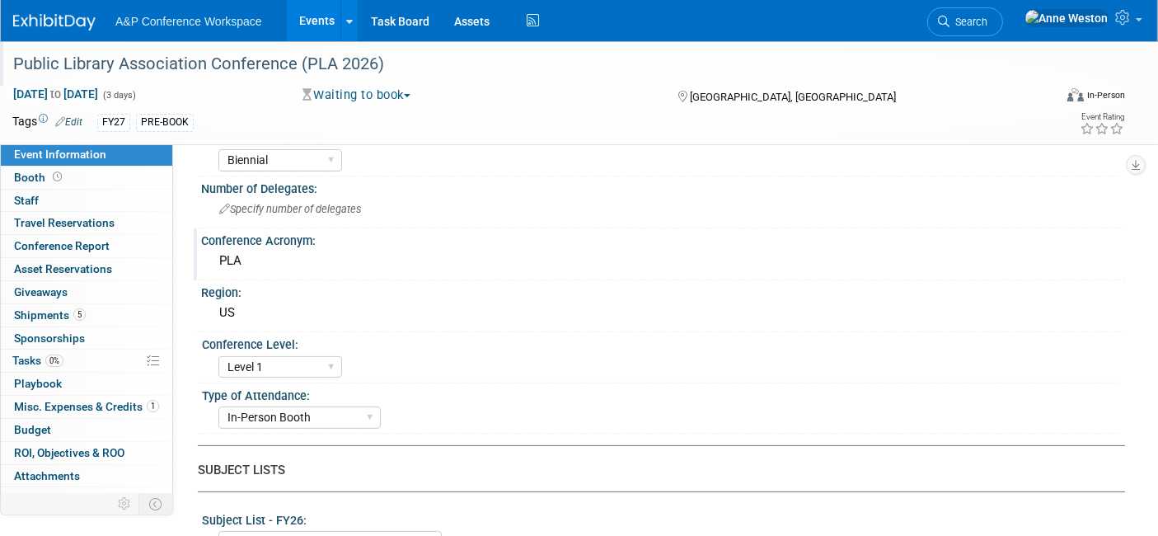
scroll to position [91, 0]
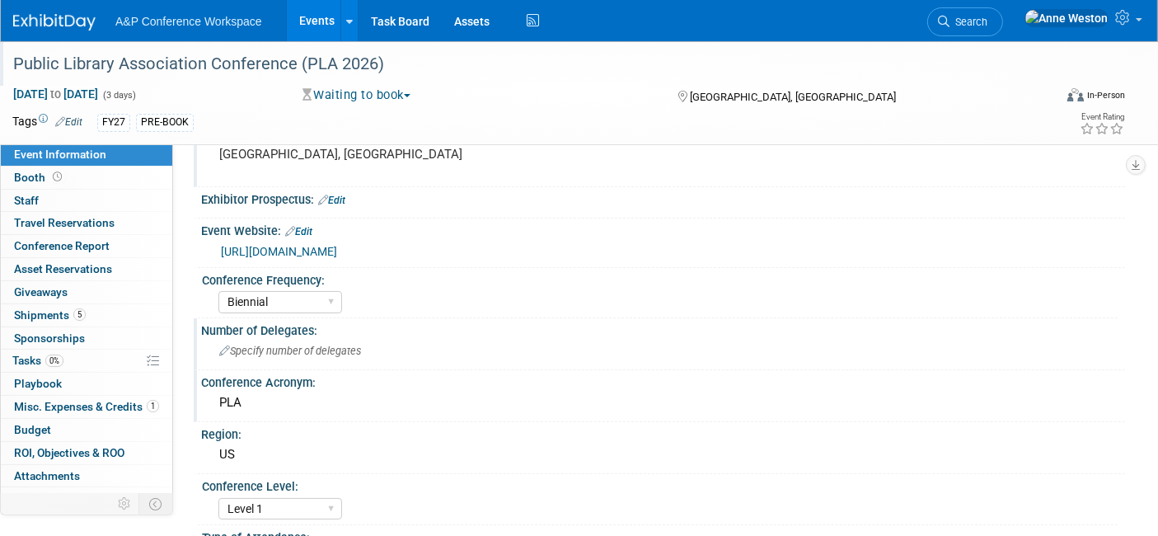
click at [296, 345] on span "Specify number of delegates" at bounding box center [290, 350] width 142 height 12
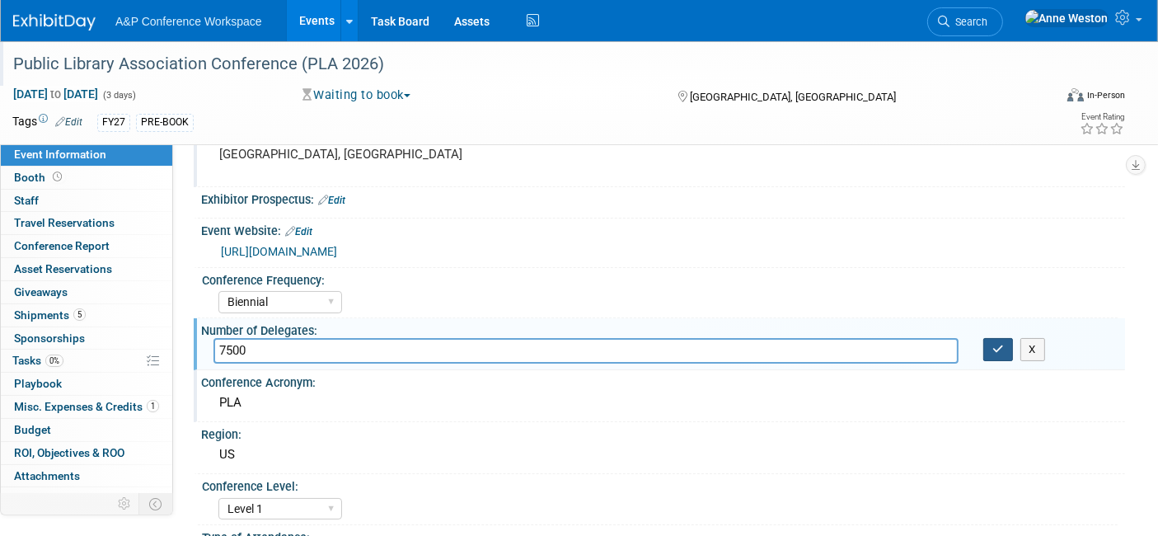
type input "7500"
click at [997, 345] on icon "button" at bounding box center [998, 349] width 12 height 11
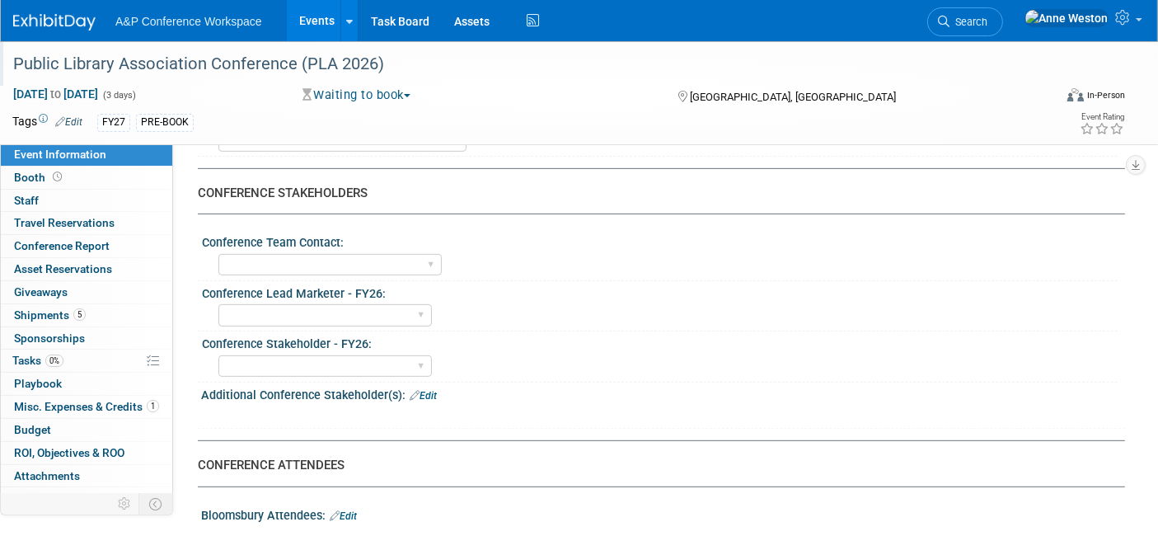
scroll to position [640, 0]
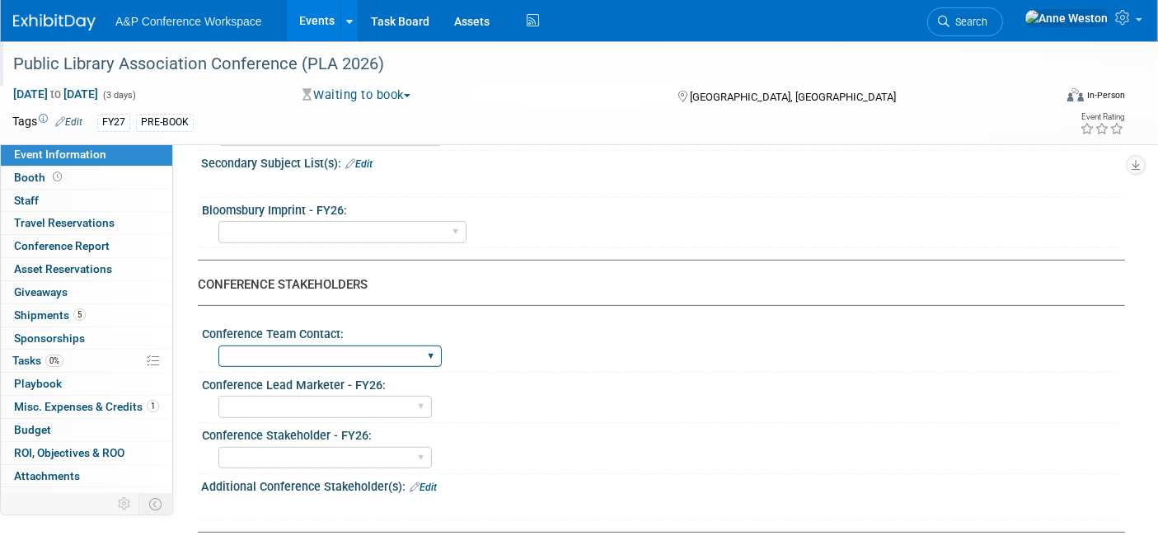
click at [345, 354] on select "[PERSON_NAME] [PERSON_NAME] [PERSON_NAME] [PERSON_NAME] & [PERSON_NAME] [PERSON…" at bounding box center [329, 356] width 223 height 22
select select "[PERSON_NAME]"
click at [218, 345] on select "[PERSON_NAME] [PERSON_NAME] [PERSON_NAME] [PERSON_NAME] & [PERSON_NAME] [PERSON…" at bounding box center [329, 356] width 223 height 22
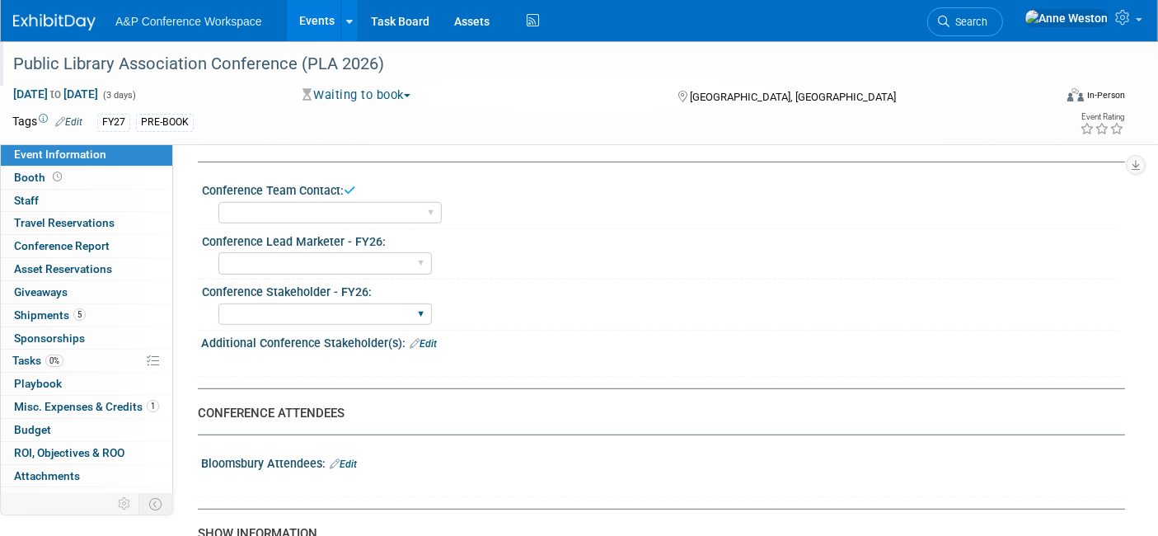
scroll to position [824, 0]
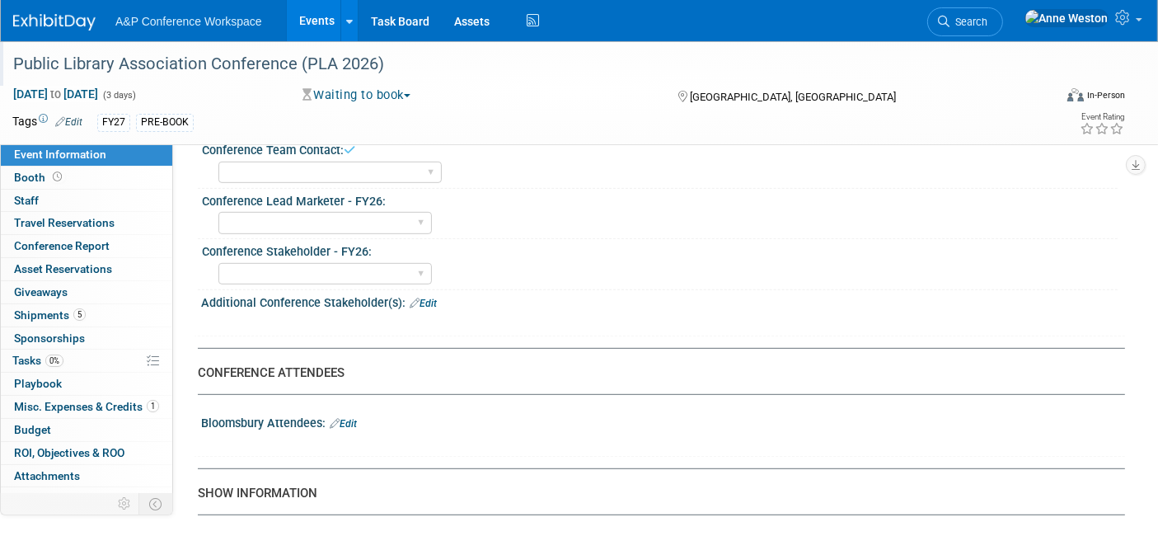
click at [426, 297] on link "Edit" at bounding box center [422, 303] width 27 height 12
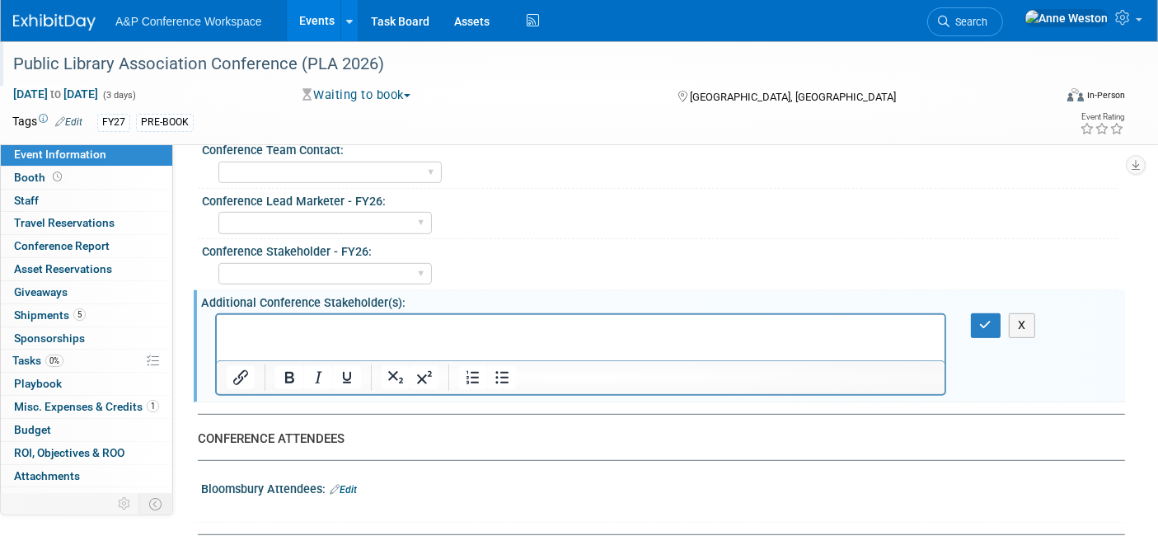
scroll to position [0, 0]
drag, startPoint x: 320, startPoint y: 336, endPoint x: 311, endPoint y: 337, distance: 8.3
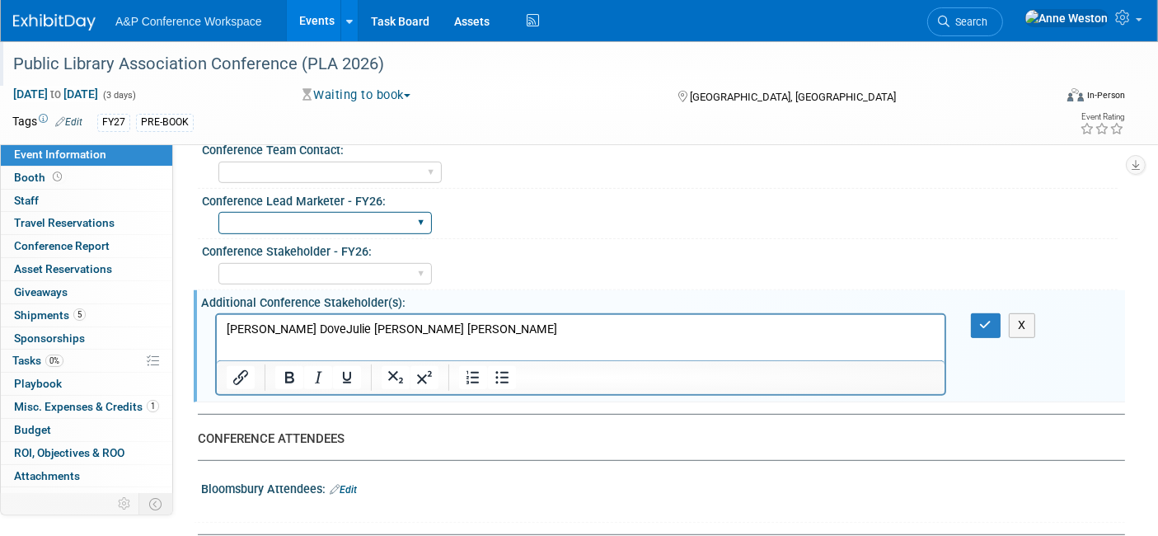
click at [348, 213] on select "[PERSON_NAME] [PERSON_NAME] [PERSON_NAME] [PERSON_NAME] [PERSON_NAME] [PERSON_N…" at bounding box center [324, 223] width 213 height 22
select select "[PERSON_NAME]"
click at [218, 212] on select "[PERSON_NAME] [PERSON_NAME] [PERSON_NAME] [PERSON_NAME] [PERSON_NAME] [PERSON_N…" at bounding box center [324, 223] width 213 height 22
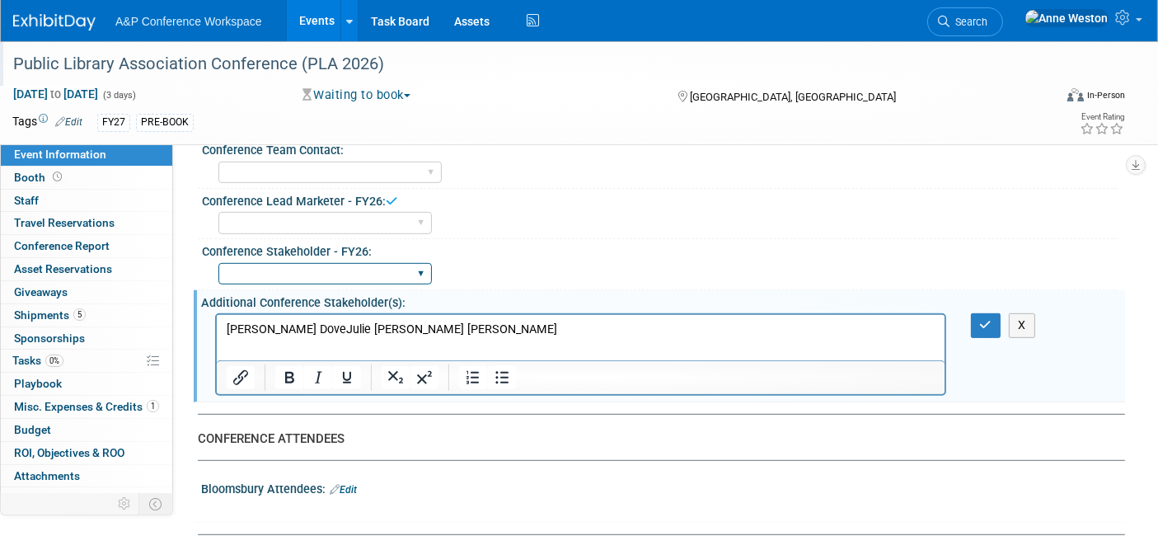
click at [313, 264] on select "[PERSON_NAME] [PERSON_NAME] [PERSON_NAME] [PERSON_NAME] [PERSON_NAME] [PERSON_N…" at bounding box center [324, 274] width 213 height 22
click at [468, 216] on div "[PERSON_NAME] [PERSON_NAME] [PERSON_NAME] [PERSON_NAME] [PERSON_NAME] [PERSON_N…" at bounding box center [667, 221] width 899 height 26
drag, startPoint x: 302, startPoint y: 332, endPoint x: 213, endPoint y: 330, distance: 88.2
click at [216, 330] on html "[PERSON_NAME] DoveJulie [PERSON_NAME] [PERSON_NAME]" at bounding box center [579, 326] width 727 height 23
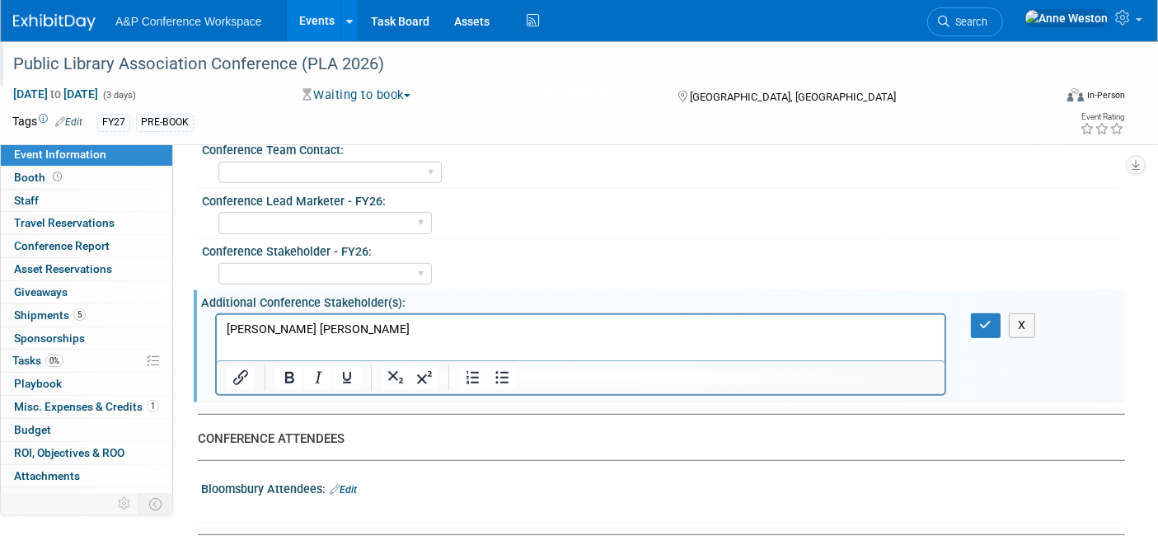
click at [287, 330] on p "[PERSON_NAME] [PERSON_NAME]" at bounding box center [580, 329] width 709 height 16
click at [980, 319] on icon "button" at bounding box center [986, 325] width 12 height 12
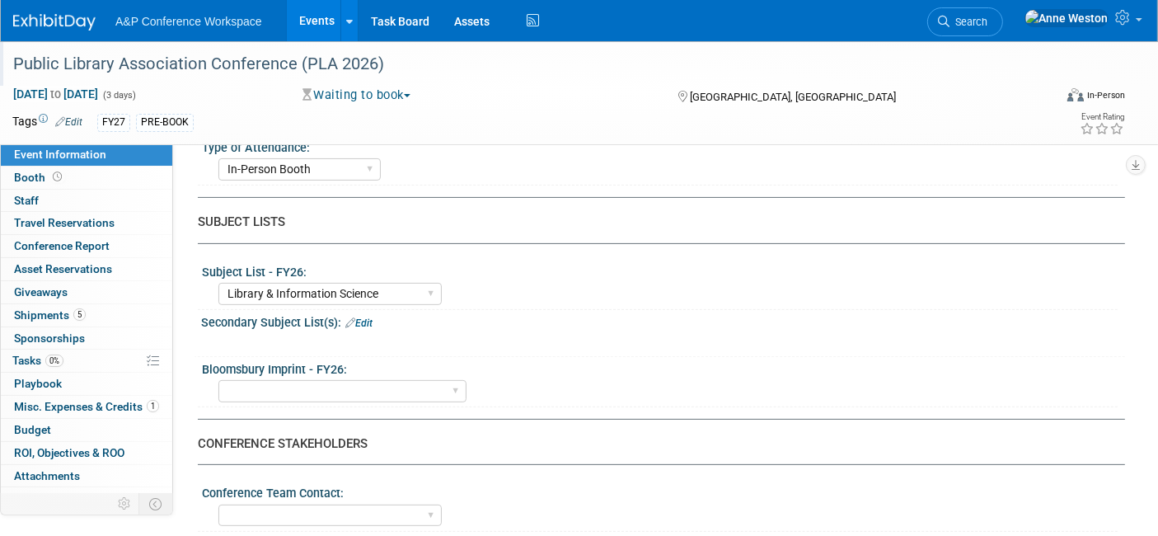
scroll to position [549, 0]
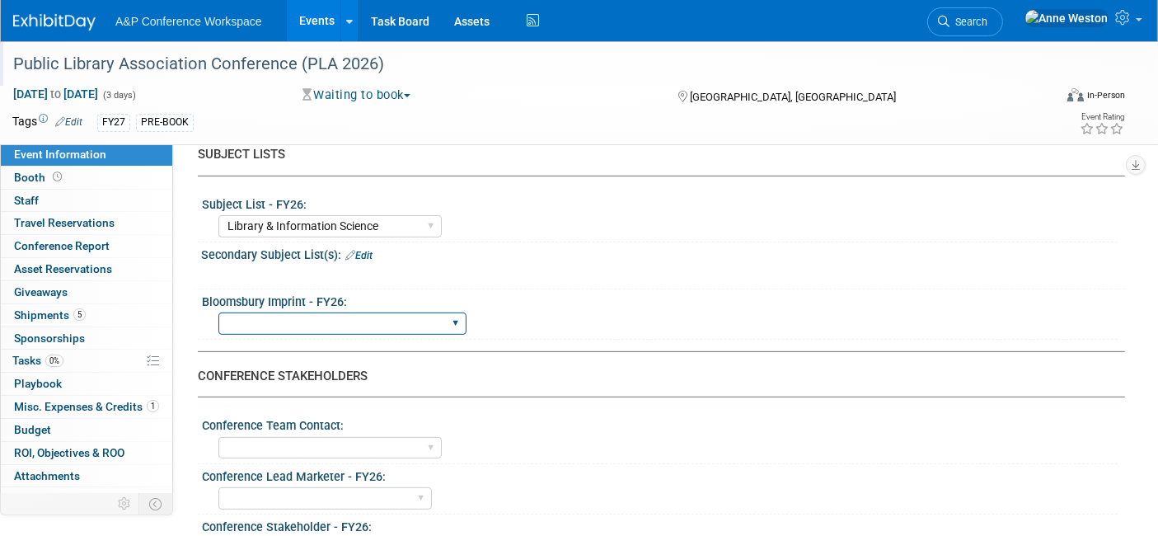
click at [403, 318] on select "Backbeat Bloomsbury Bloomsbury Academic Bloomsbury Digital Resources Bloomsbury…" at bounding box center [342, 323] width 248 height 22
select select "Bloomsbury"
click at [218, 312] on select "Backbeat Bloomsbury Bloomsbury Academic Bloomsbury Digital Resources Bloomsbury…" at bounding box center [342, 323] width 248 height 22
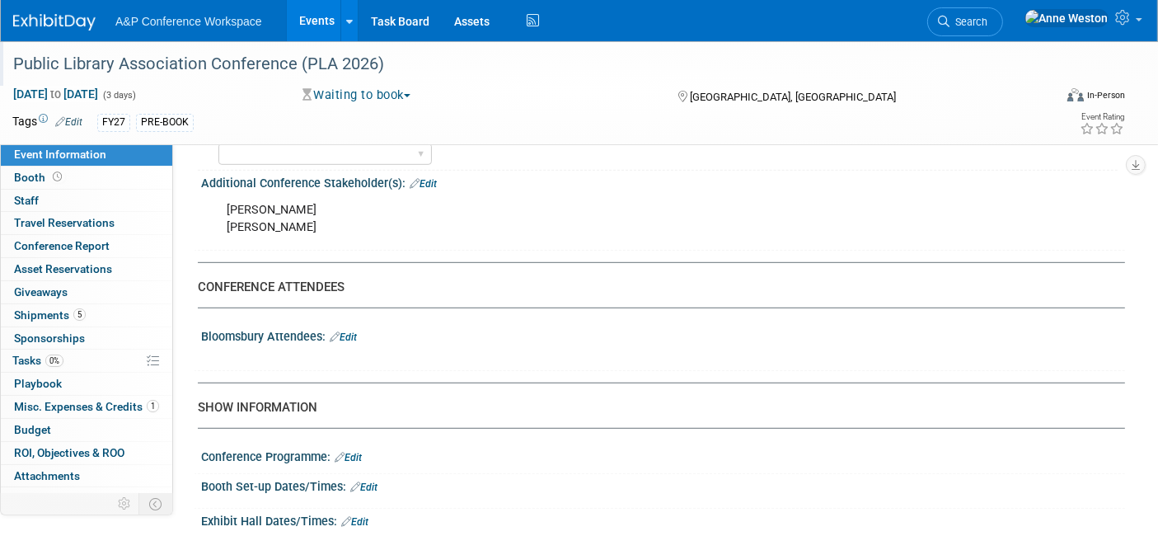
scroll to position [915, 0]
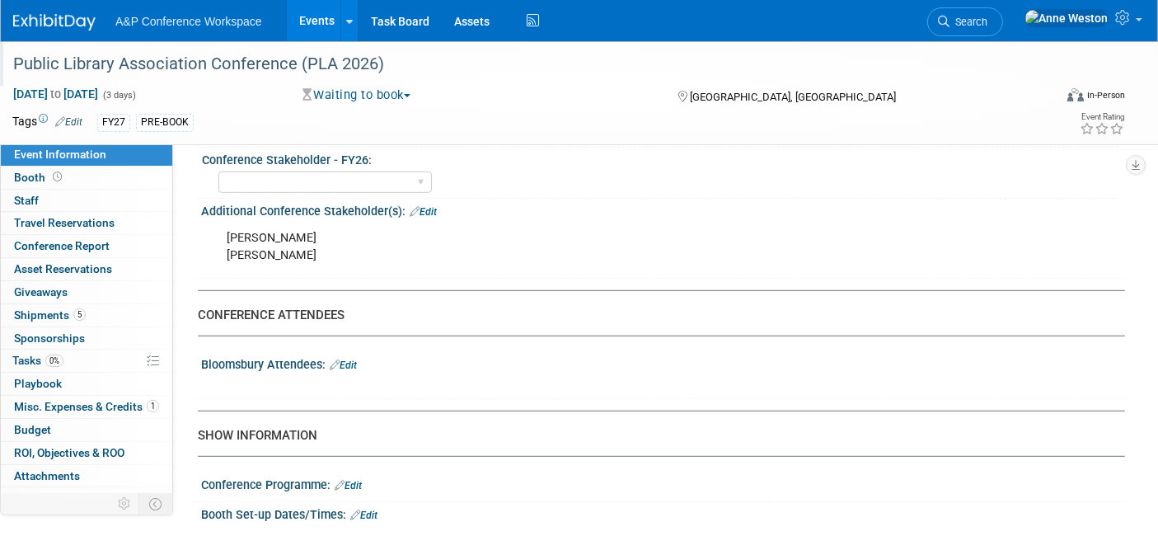
click at [350, 359] on link "Edit" at bounding box center [343, 365] width 27 height 12
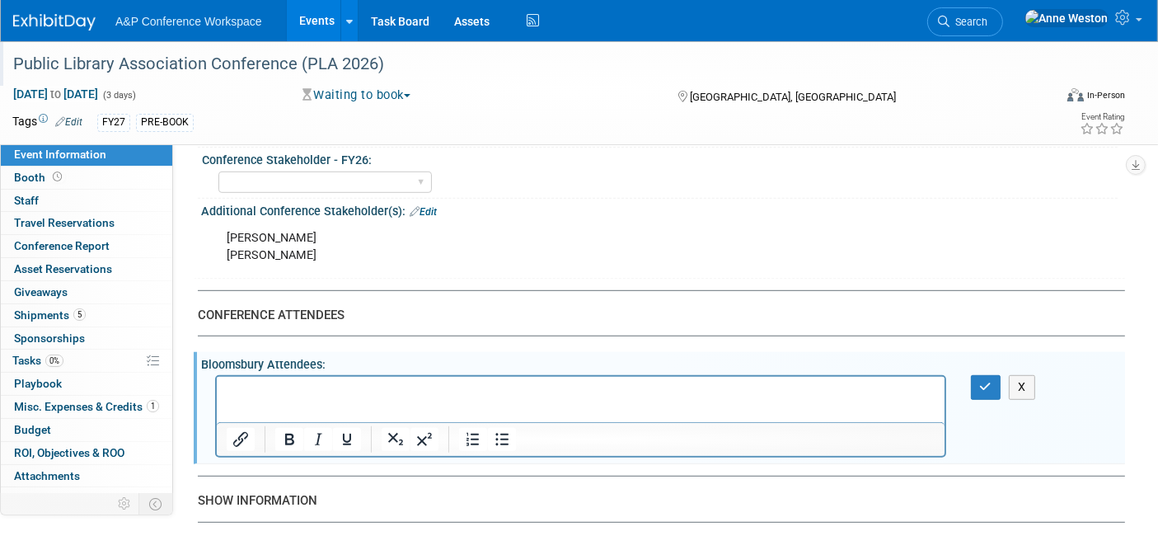
scroll to position [0, 0]
click at [990, 381] on icon "button" at bounding box center [986, 387] width 12 height 12
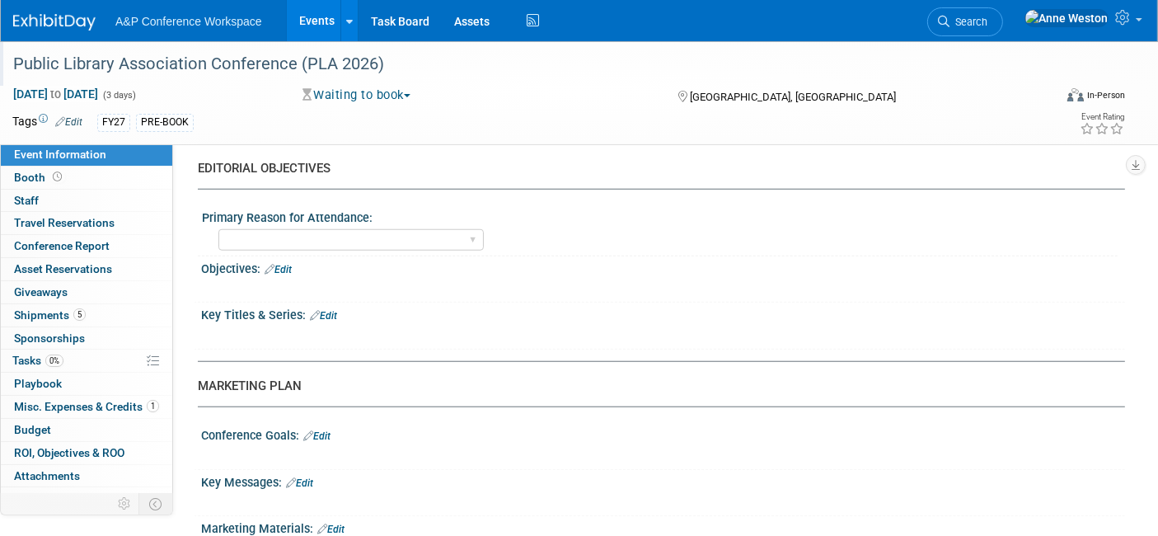
scroll to position [1345, 0]
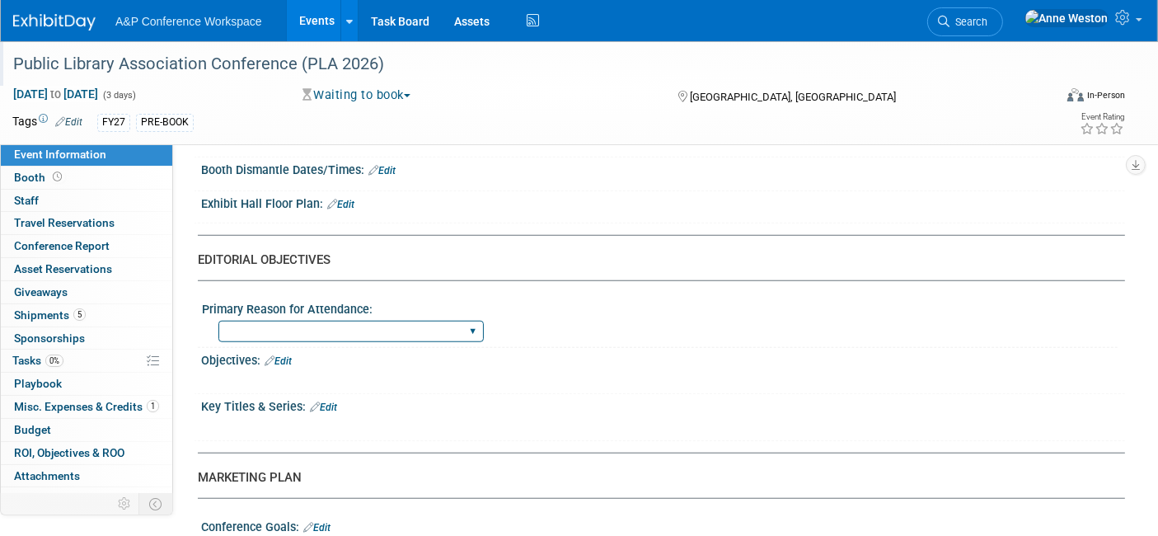
click at [281, 320] on select "BDR Product Awareness and Trial Generation​ Brand/Subject Presence​ Competitor …" at bounding box center [350, 331] width 265 height 22
click at [287, 320] on select "BDR Product Awareness and Trial Generation​ Brand/Subject Presence​ Competitor …" at bounding box center [350, 331] width 265 height 22
select select "BDR Product Awareness and Trial Generation​"
click at [218, 320] on select "BDR Product Awareness and Trial Generation​ Brand/Subject Presence​ Competitor …" at bounding box center [350, 331] width 265 height 22
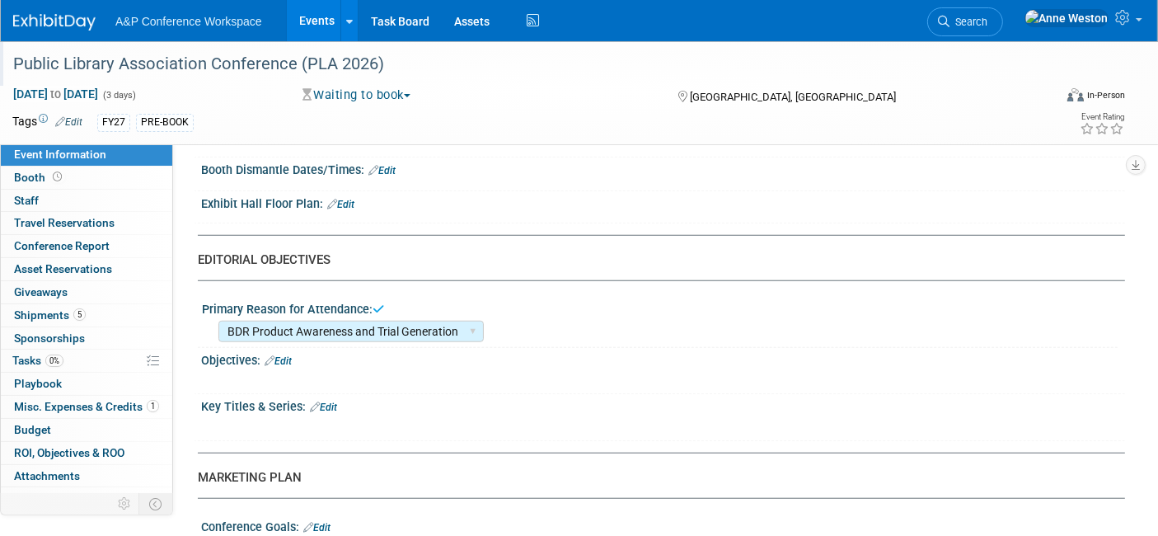
click at [292, 355] on link "Edit" at bounding box center [277, 361] width 27 height 12
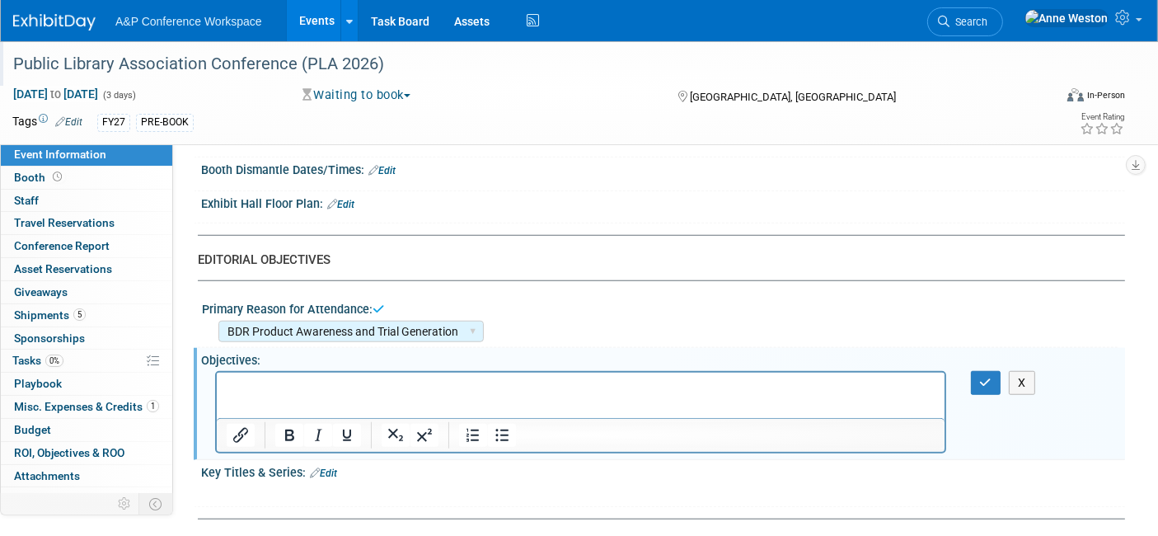
scroll to position [0, 0]
drag, startPoint x: 271, startPoint y: 376, endPoint x: 251, endPoint y: 396, distance: 28.6
click at [251, 395] on html at bounding box center [579, 383] width 727 height 23
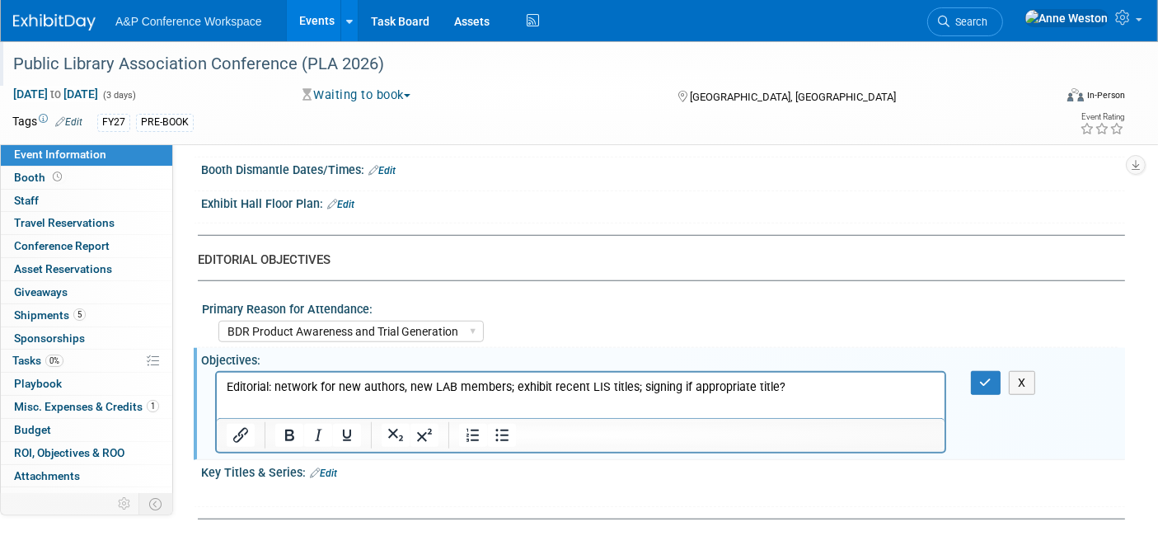
click at [822, 380] on p "Editorial: network for new authors, new LAB members; exhibit recent LIS titles;…" at bounding box center [580, 386] width 709 height 16
click at [985, 377] on icon "button" at bounding box center [986, 383] width 12 height 12
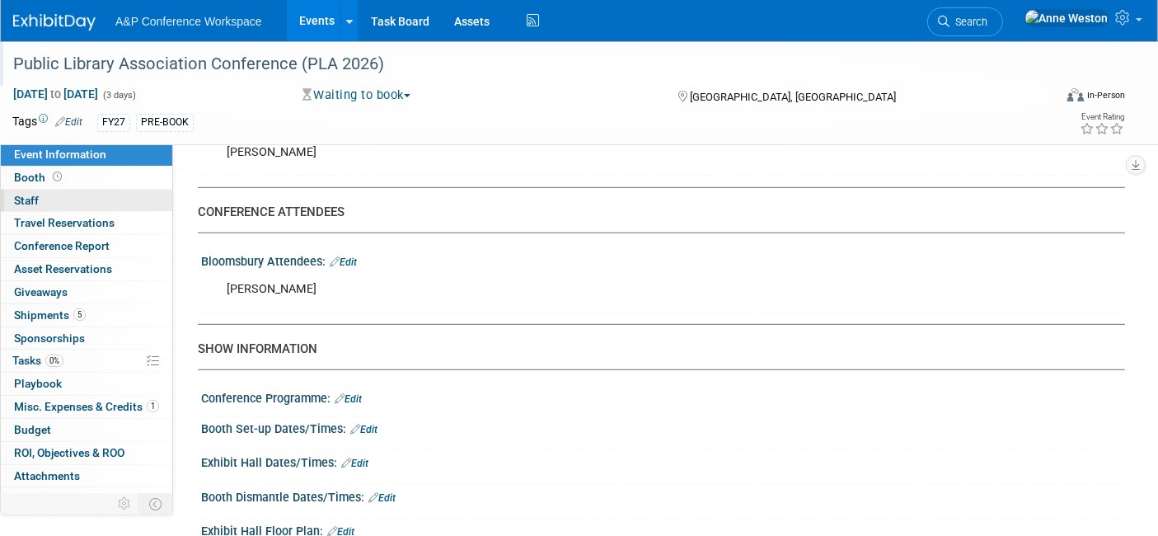
scroll to position [629, 0]
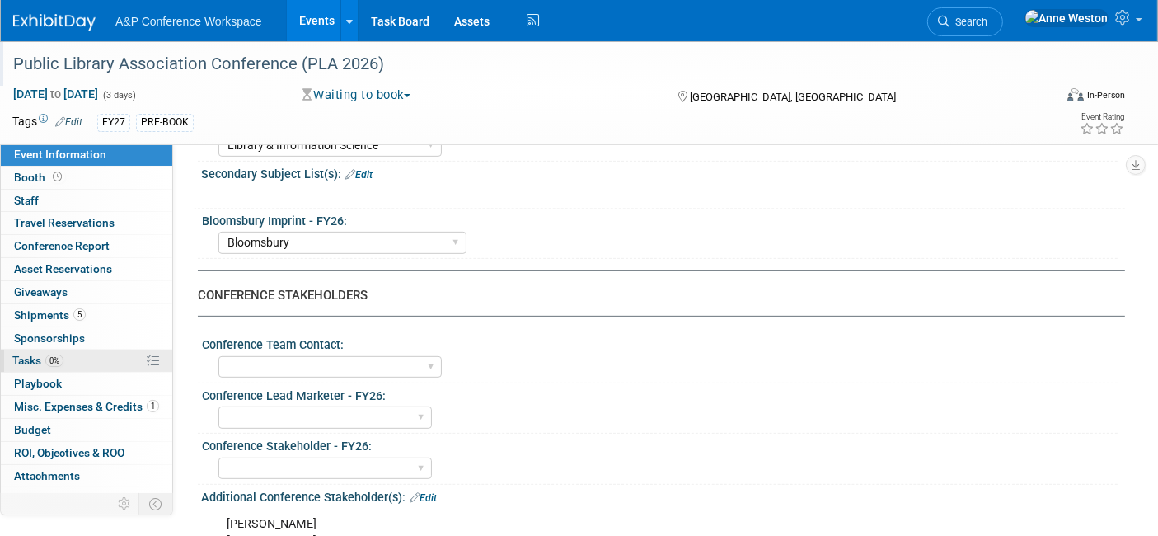
click at [35, 353] on span "Tasks 0%" at bounding box center [37, 359] width 51 height 13
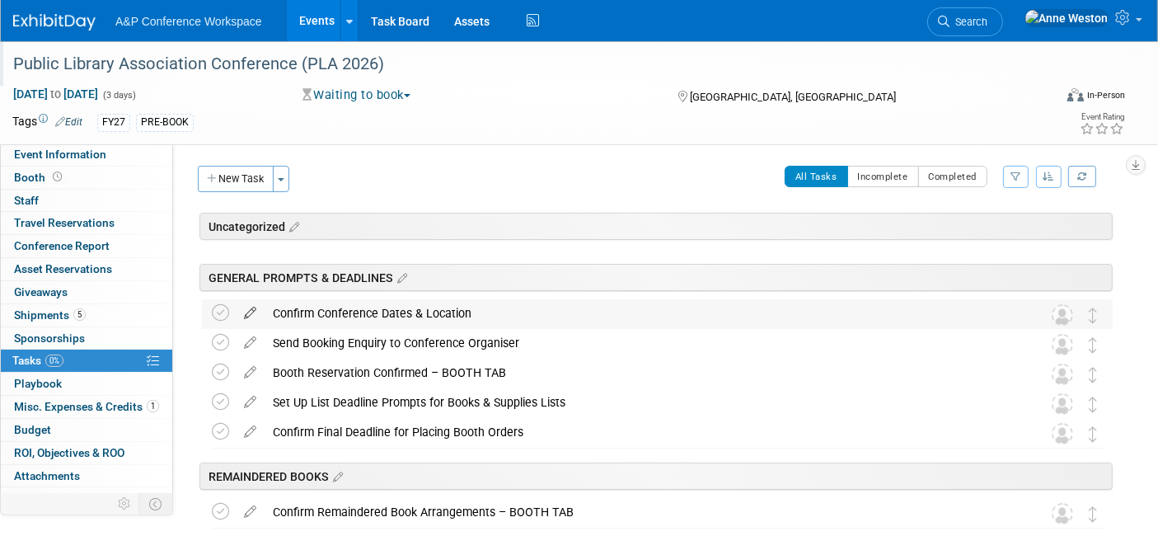
click at [250, 311] on icon at bounding box center [250, 309] width 29 height 21
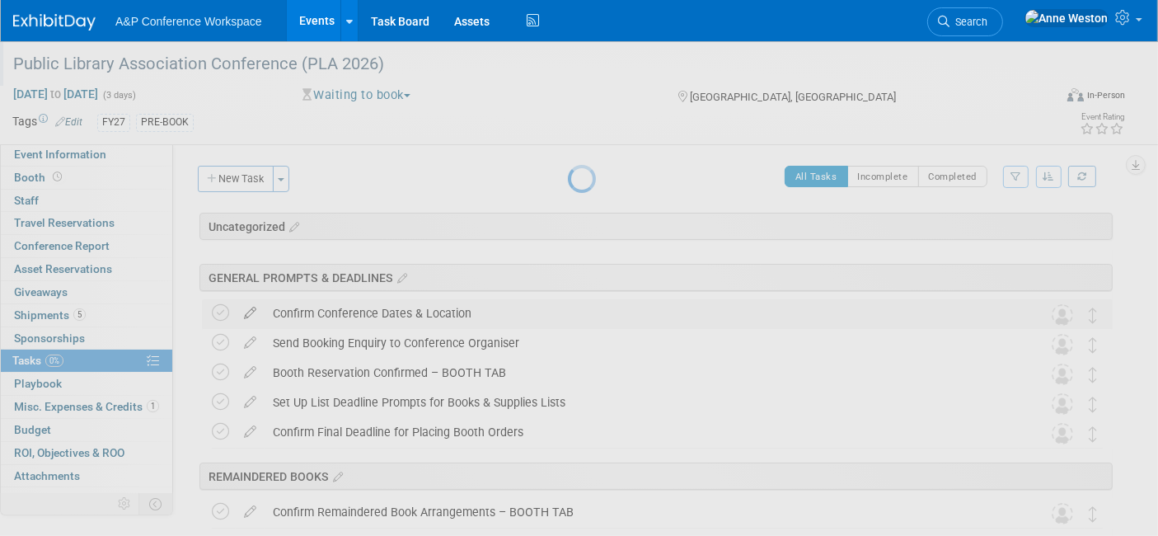
select select "9"
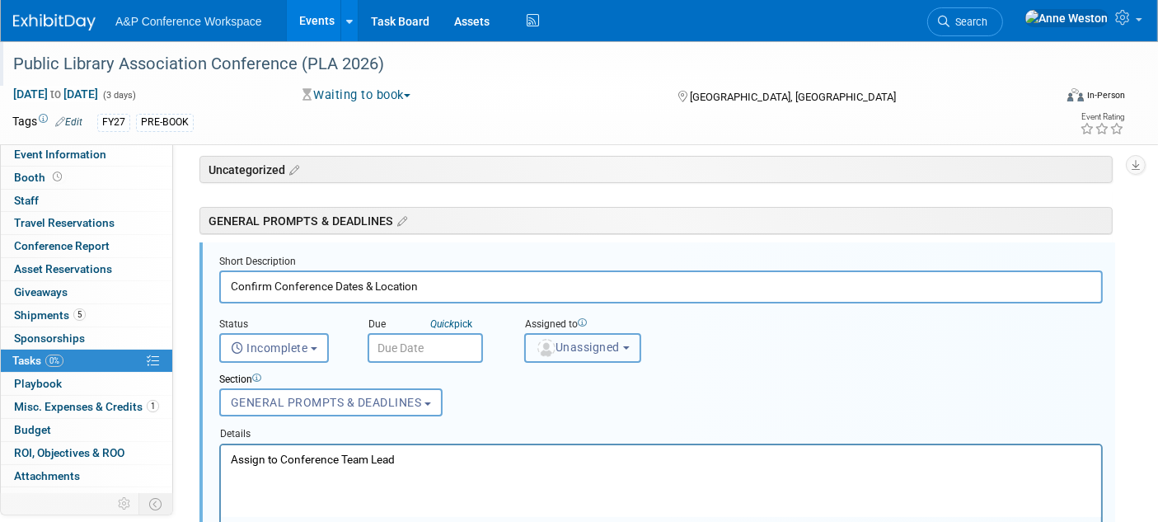
click at [582, 340] on span "Unassigned" at bounding box center [578, 346] width 84 height 13
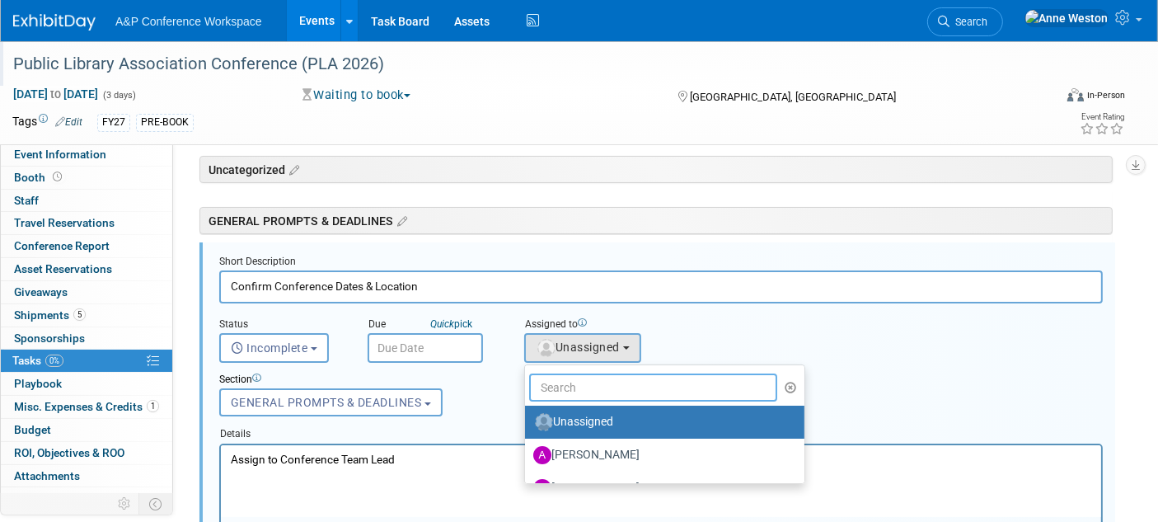
click at [614, 381] on input "text" at bounding box center [653, 387] width 248 height 28
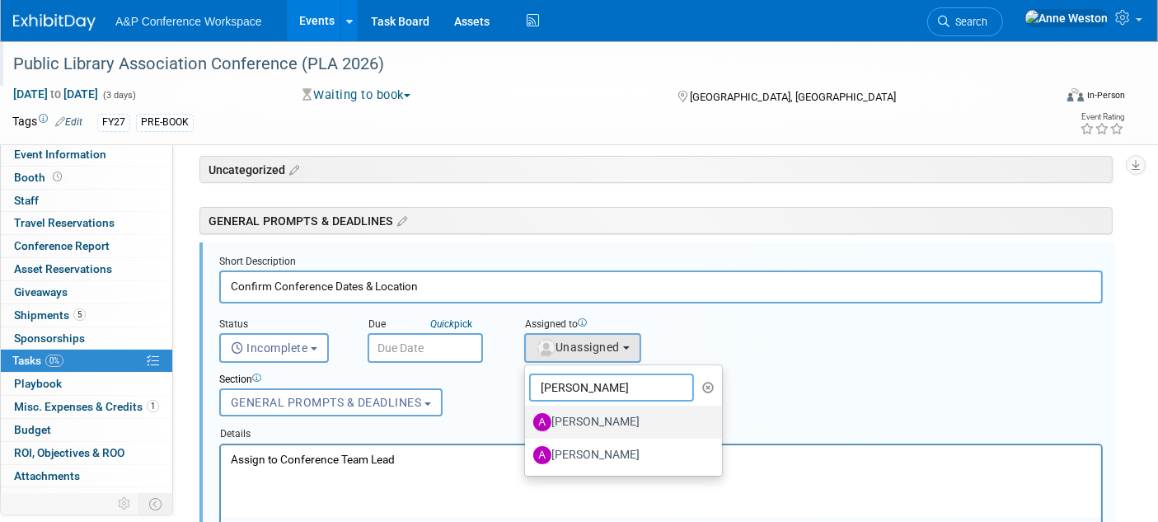
type input "[PERSON_NAME]"
click at [582, 416] on label "[PERSON_NAME]" at bounding box center [619, 422] width 172 height 26
click at [527, 416] on input "[PERSON_NAME]" at bounding box center [522, 419] width 11 height 11
select select "3fc68575-f872-4db6-8d2a-11755123f12c"
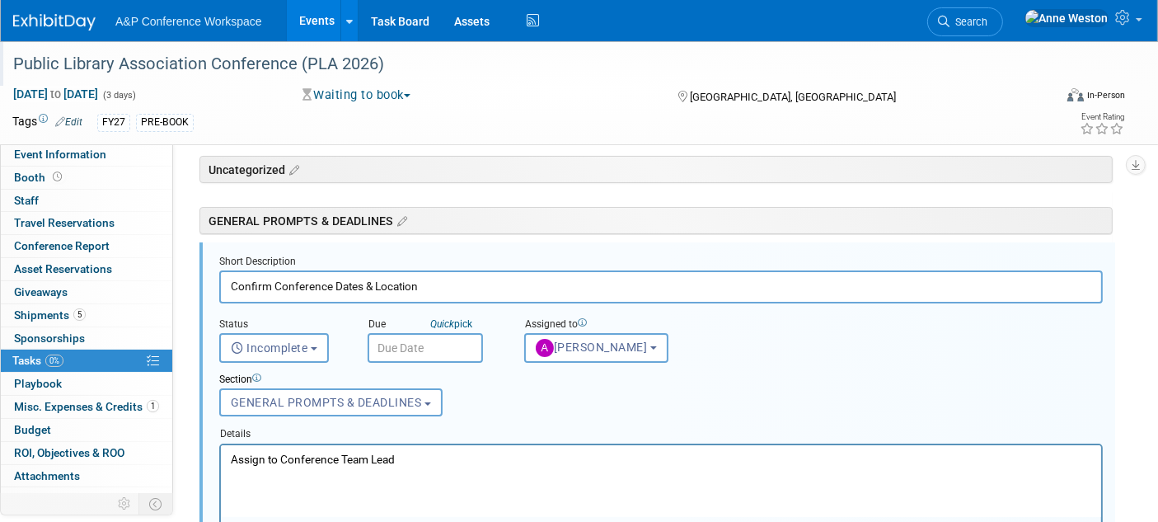
click at [424, 343] on input "text" at bounding box center [424, 348] width 115 height 30
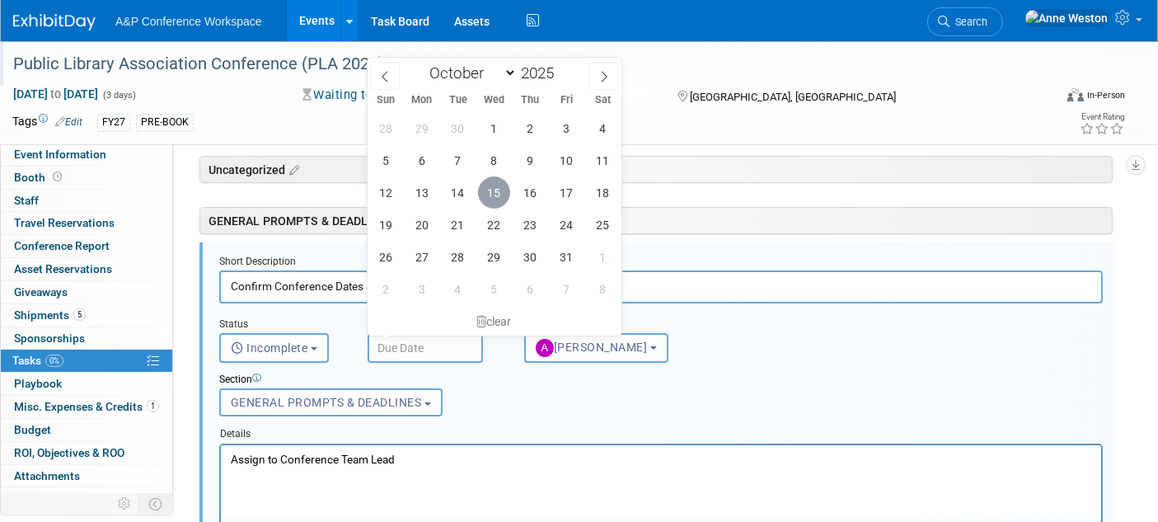
click at [501, 189] on span "15" at bounding box center [494, 192] width 32 height 32
type input "[DATE]"
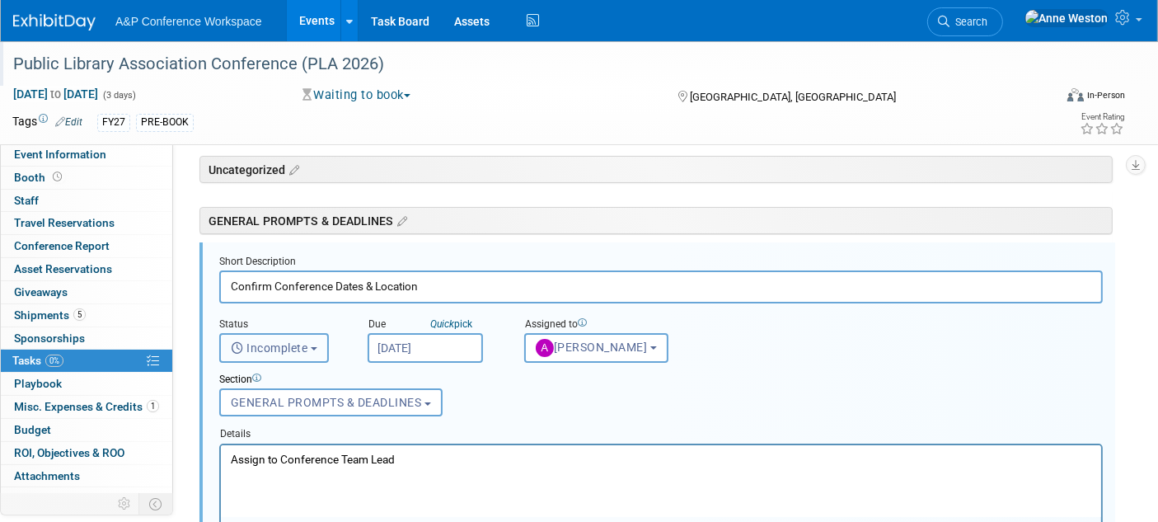
click at [288, 333] on button "Incomplete" at bounding box center [274, 348] width 110 height 30
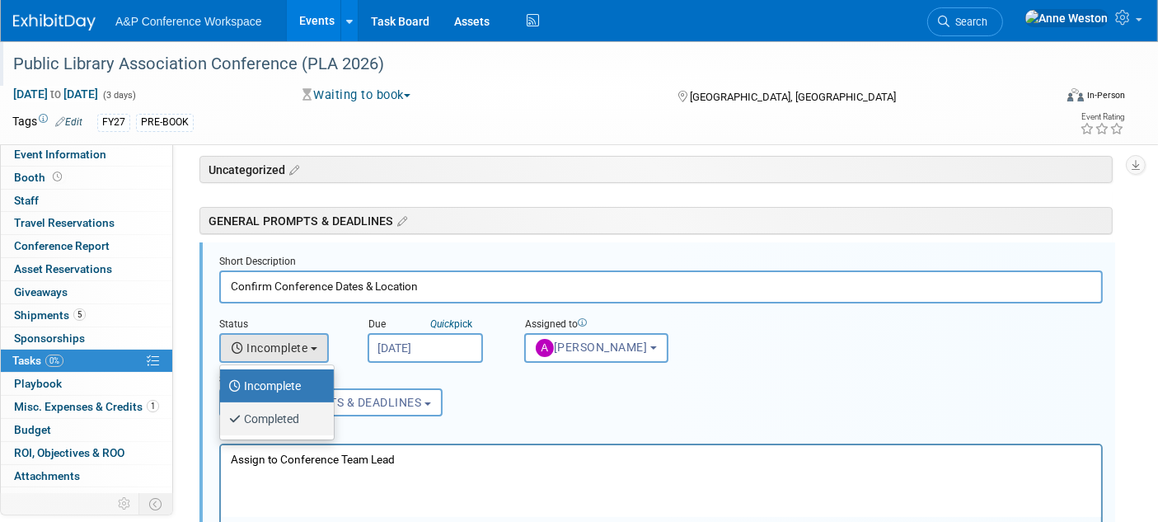
click at [285, 415] on label "Completed" at bounding box center [272, 418] width 89 height 26
click at [222, 415] on input "Completed" at bounding box center [217, 416] width 11 height 11
select select "3"
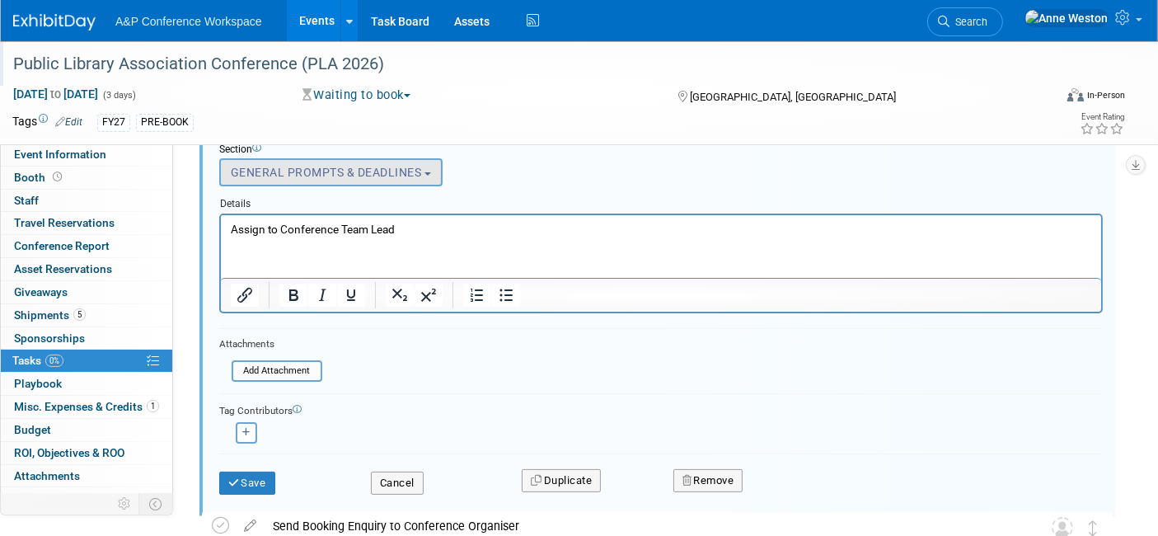
scroll to position [331, 0]
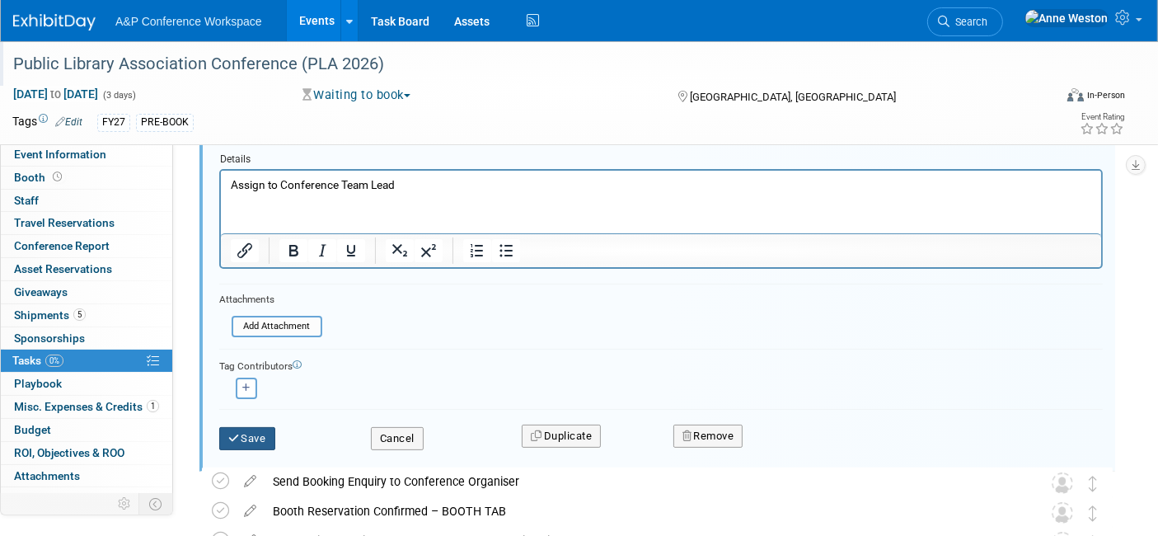
click at [256, 432] on button "Save" at bounding box center [247, 438] width 56 height 23
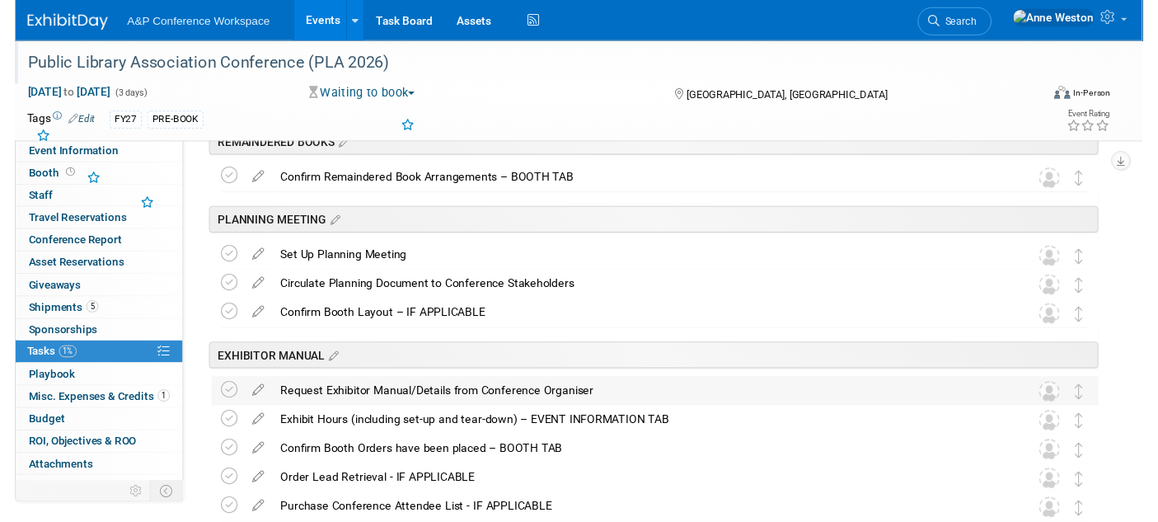
scroll to position [0, 0]
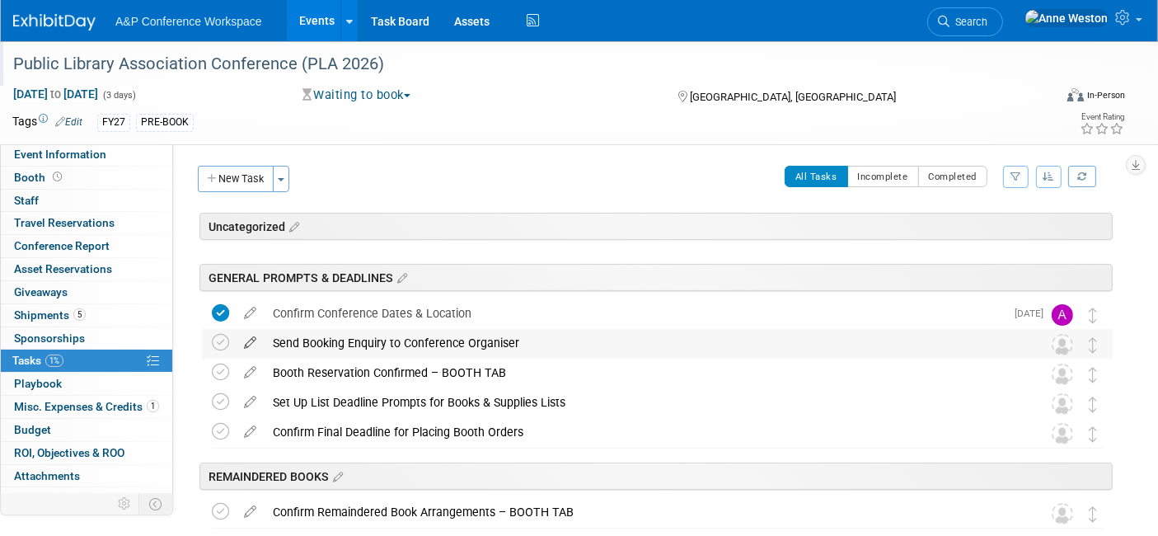
click at [252, 339] on icon at bounding box center [250, 339] width 29 height 21
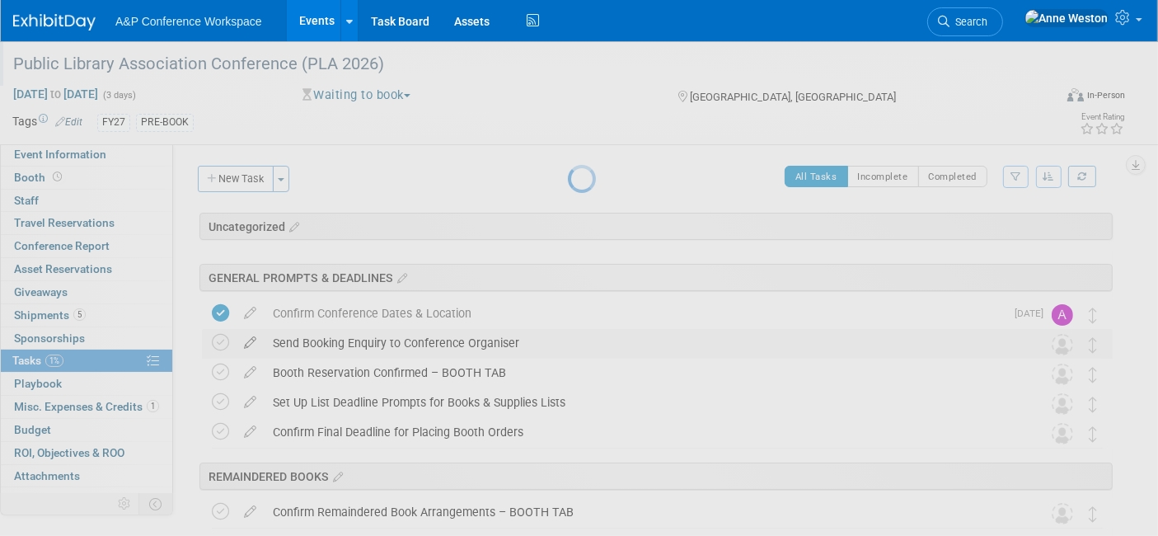
select select "9"
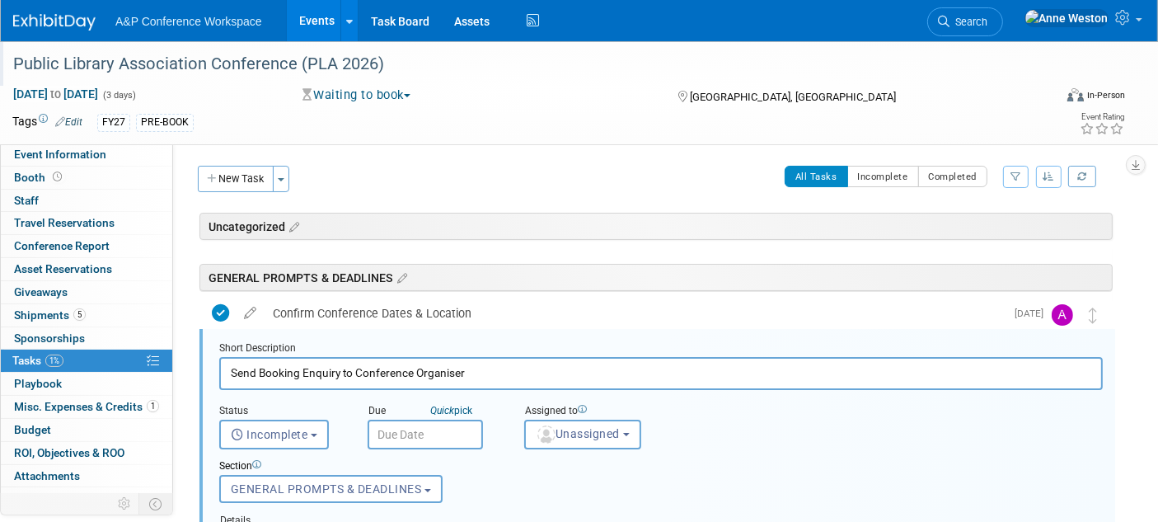
scroll to position [87, 0]
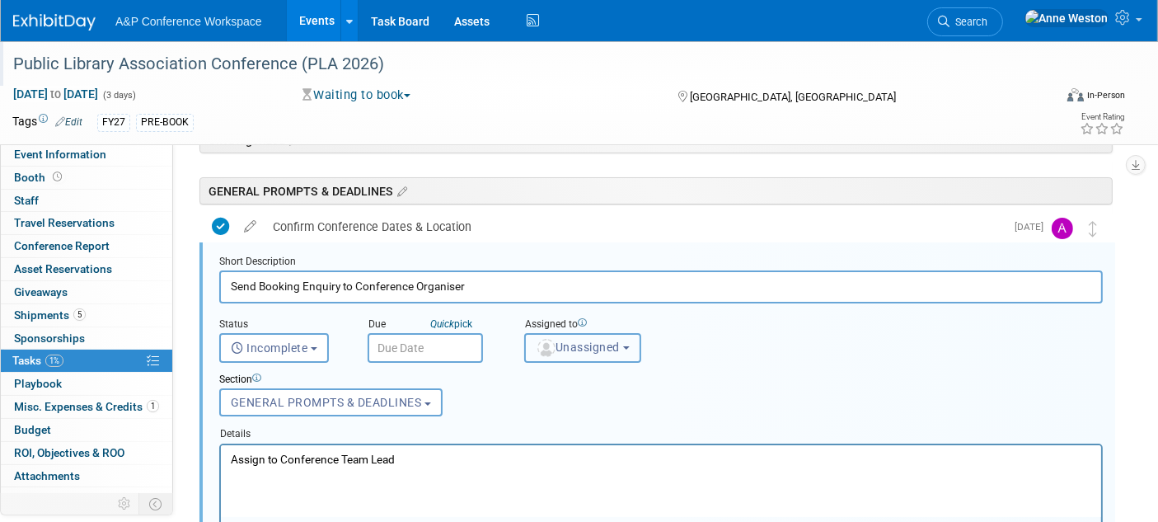
click at [586, 337] on button "Unassigned" at bounding box center [582, 348] width 117 height 30
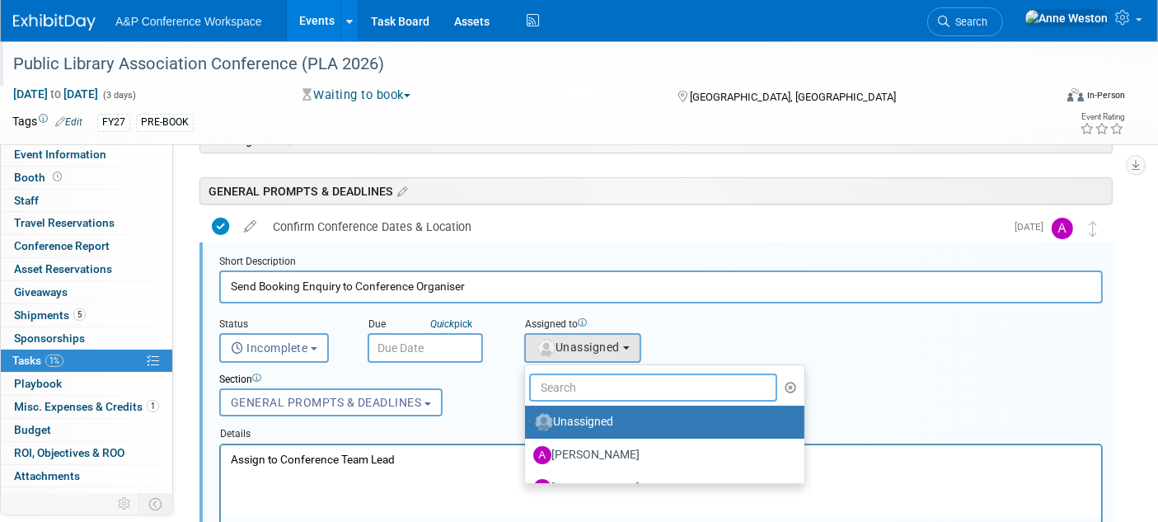
click at [582, 383] on input "text" at bounding box center [653, 387] width 248 height 28
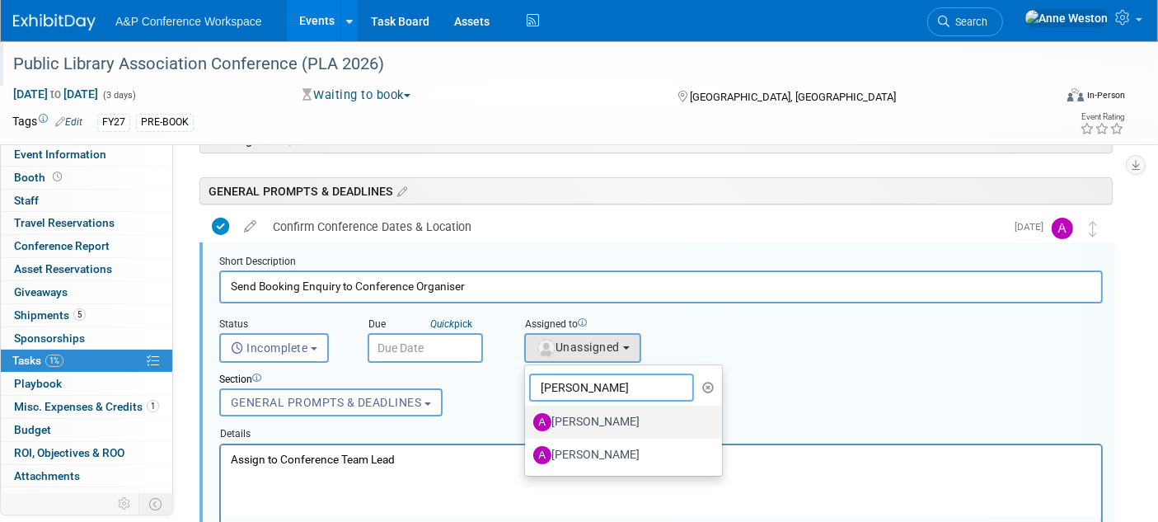
type input "[PERSON_NAME]"
click at [581, 420] on label "[PERSON_NAME]" at bounding box center [619, 422] width 172 height 26
click at [527, 420] on input "[PERSON_NAME]" at bounding box center [522, 419] width 11 height 11
select select "3fc68575-f872-4db6-8d2a-11755123f12c"
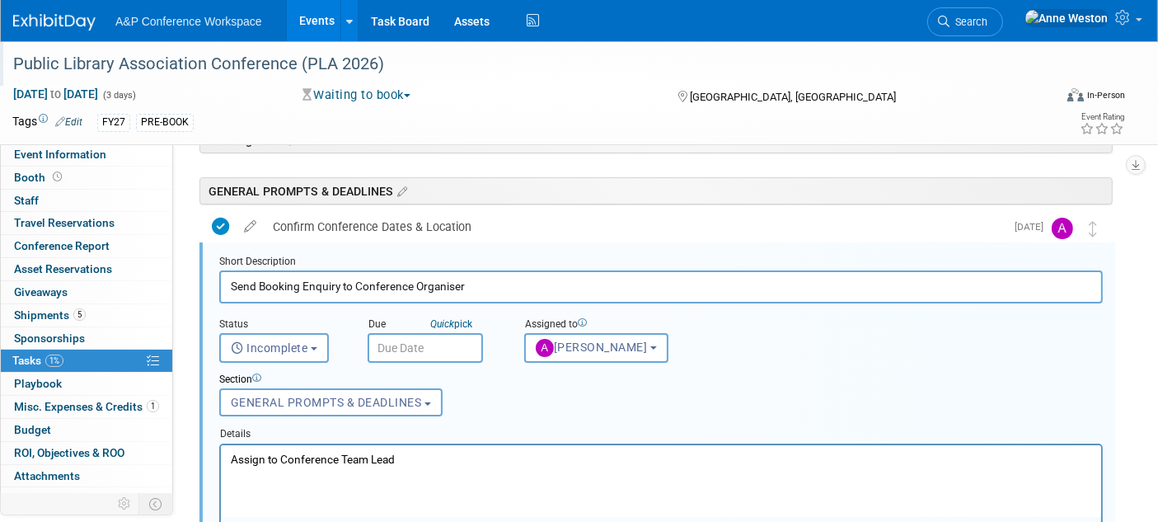
click at [406, 344] on input "text" at bounding box center [424, 348] width 115 height 30
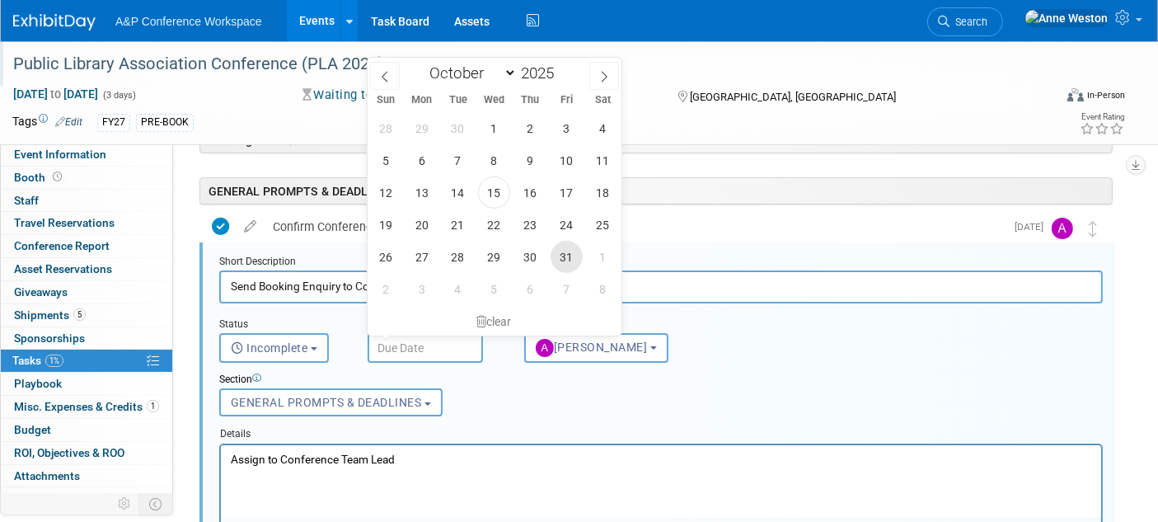
click at [568, 259] on span "31" at bounding box center [566, 257] width 32 height 32
type input "[DATE]"
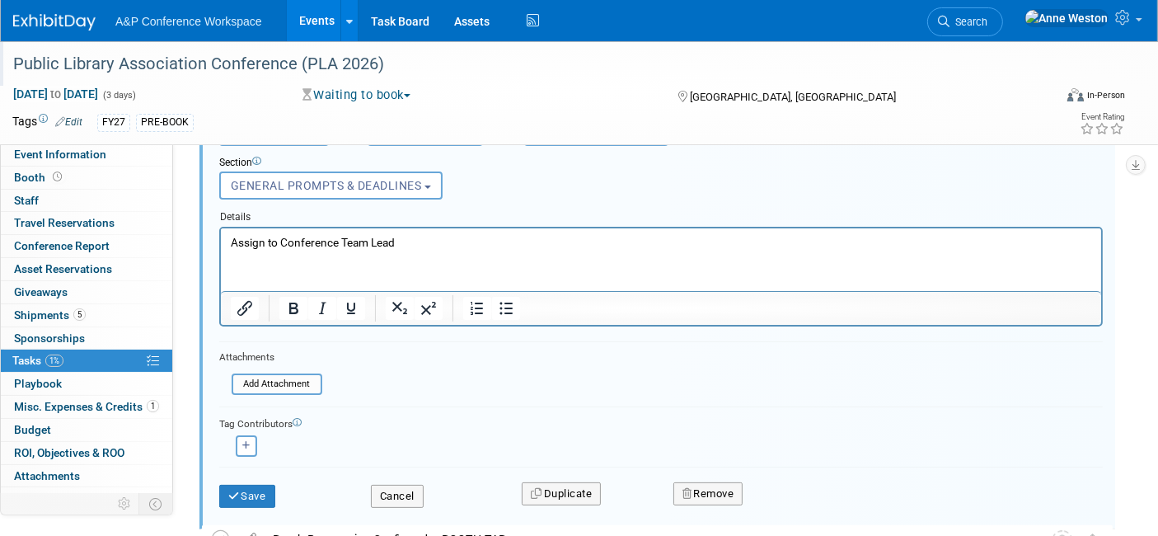
scroll to position [362, 0]
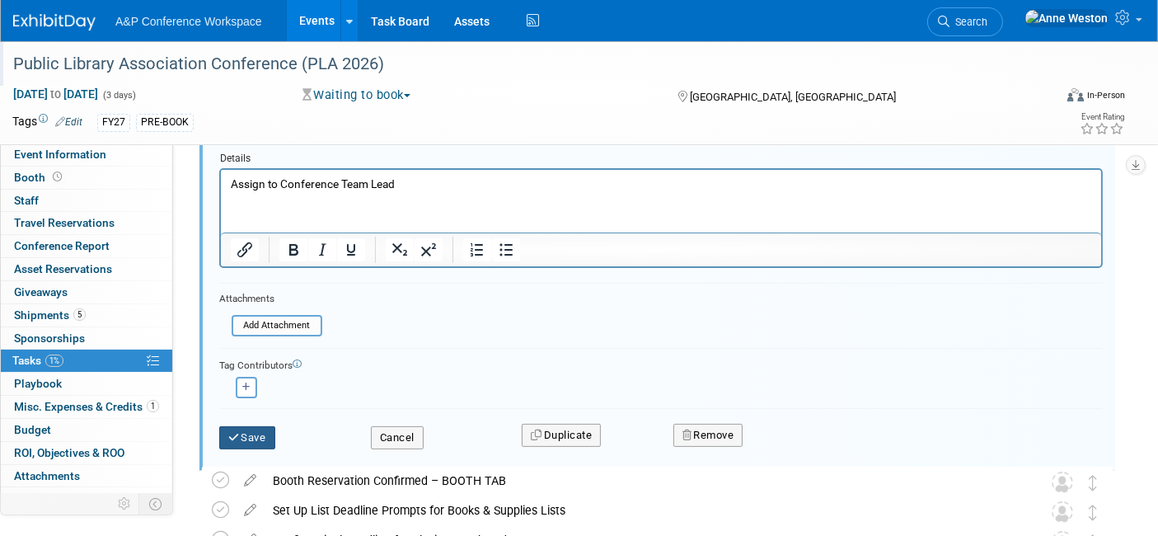
click at [247, 430] on button "Save" at bounding box center [247, 437] width 56 height 23
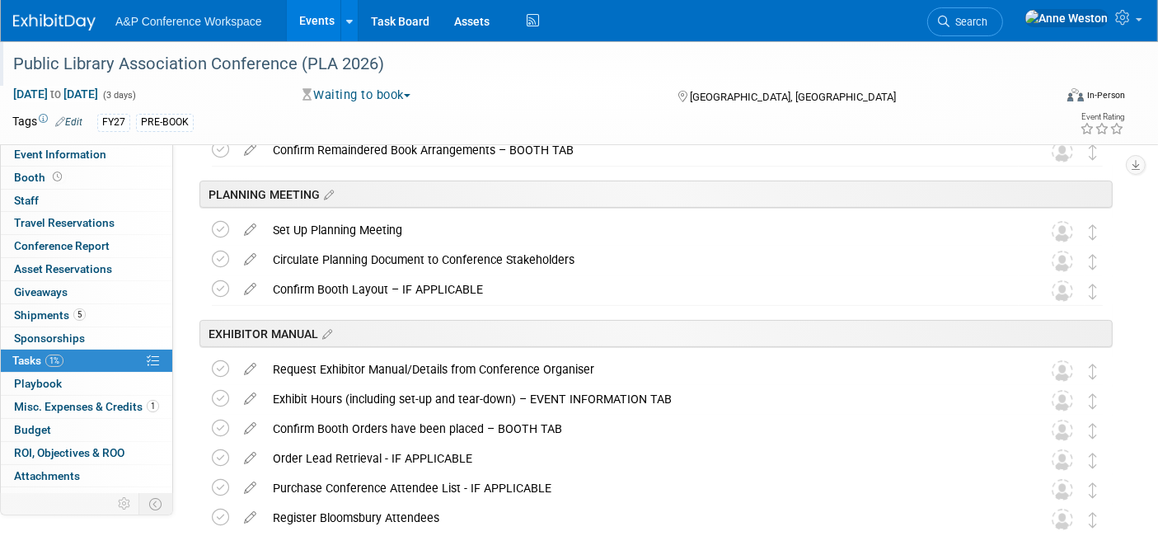
scroll to position [0, 0]
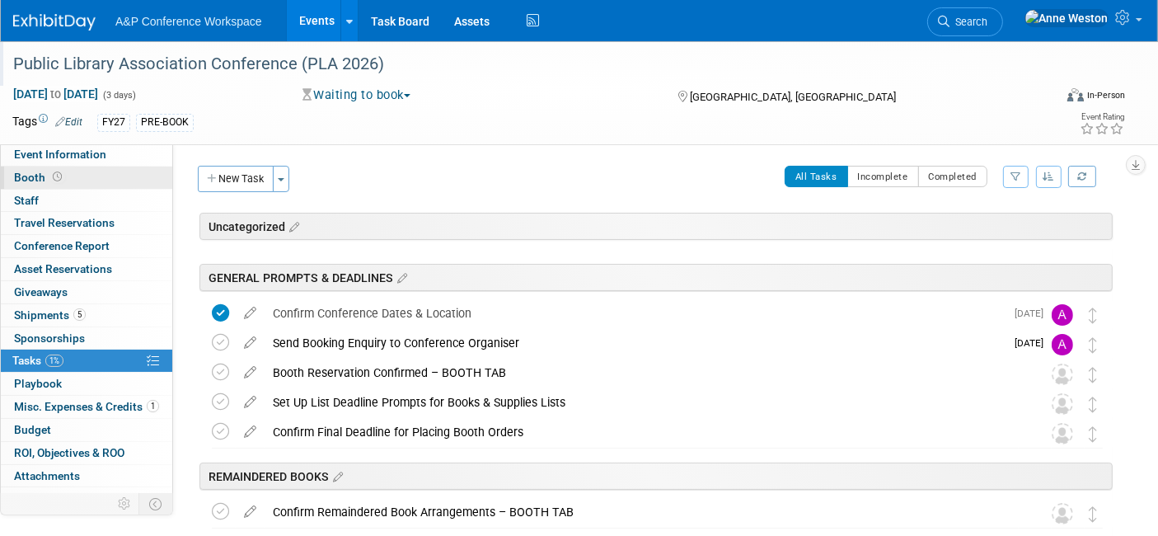
click at [87, 171] on link "Booth" at bounding box center [86, 177] width 171 height 22
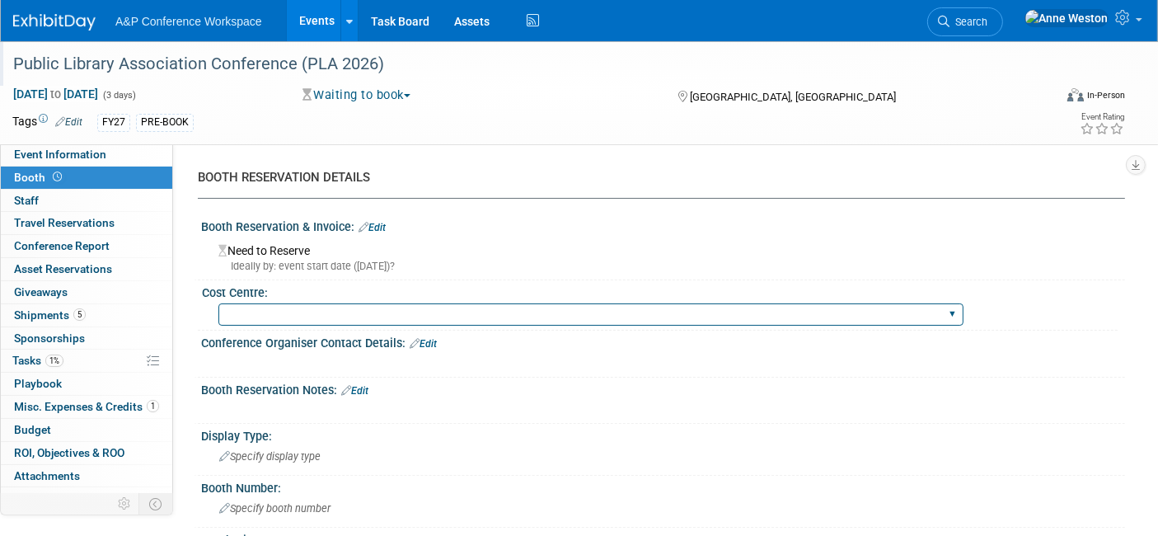
click at [287, 306] on select "BGBG BLRG BPDL BUAV BUIB BUMD COBA COMD CUAP FBAP [PERSON_NAME] IBIB RGP DIGI B…" at bounding box center [590, 314] width 745 height 22
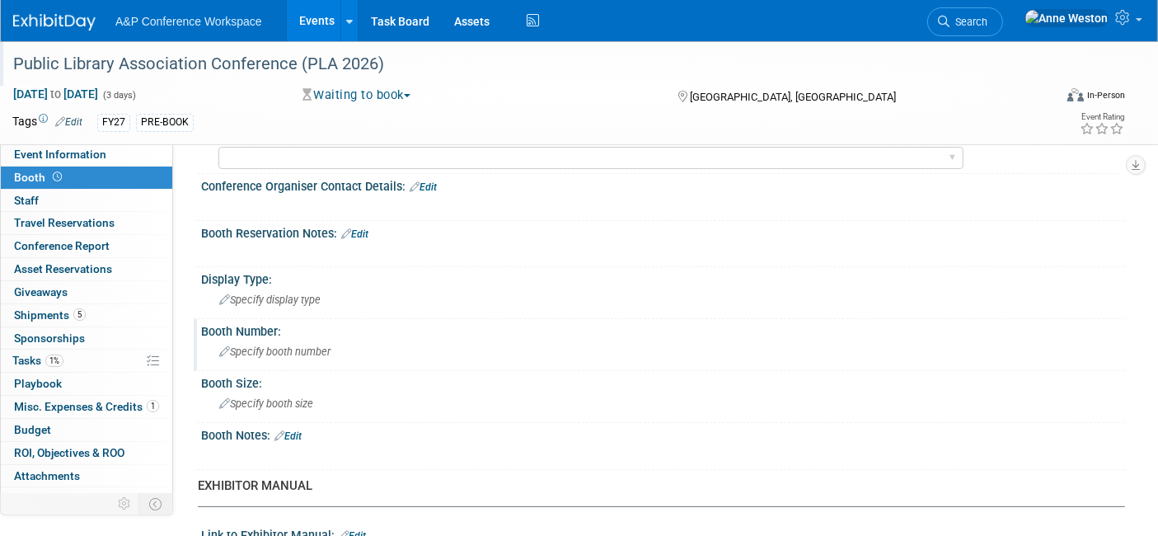
scroll to position [183, 0]
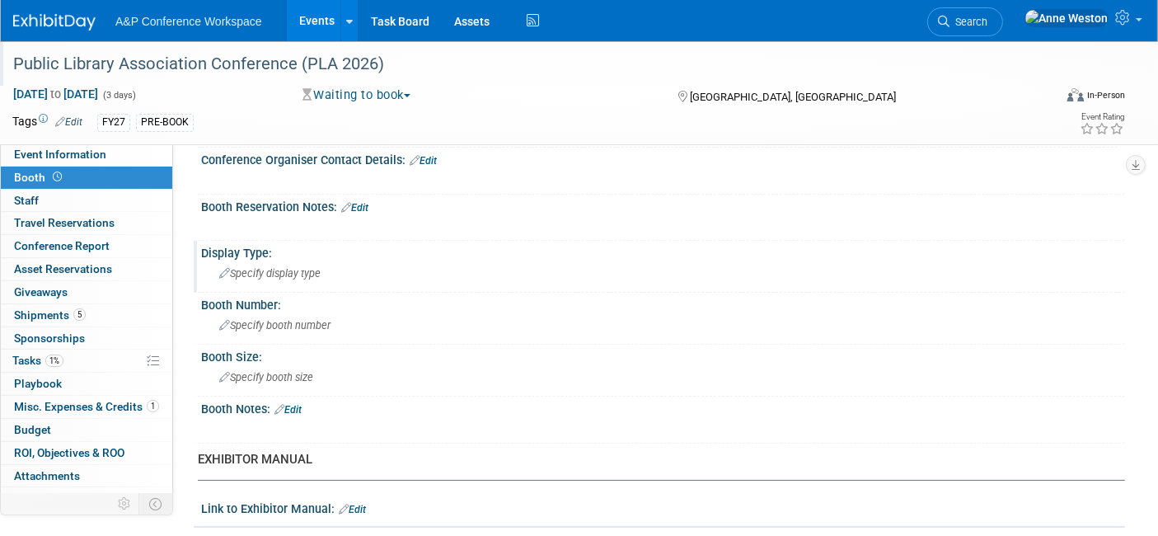
click at [280, 267] on span "Specify display type" at bounding box center [269, 273] width 101 height 12
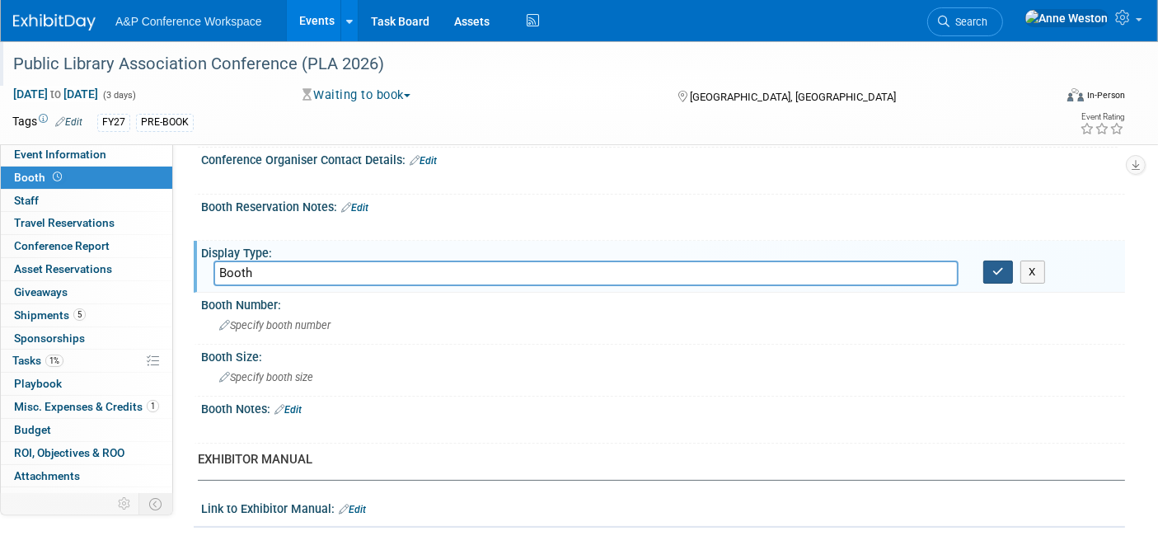
type input "Booth"
click at [992, 267] on icon "button" at bounding box center [998, 271] width 12 height 11
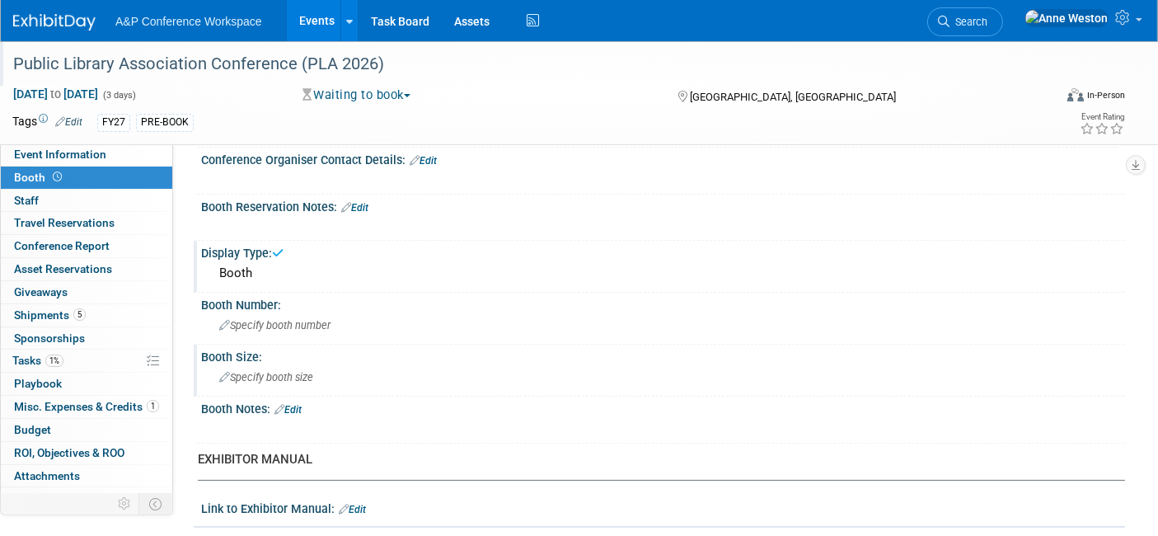
click at [372, 377] on div "Specify booth size" at bounding box center [662, 377] width 899 height 26
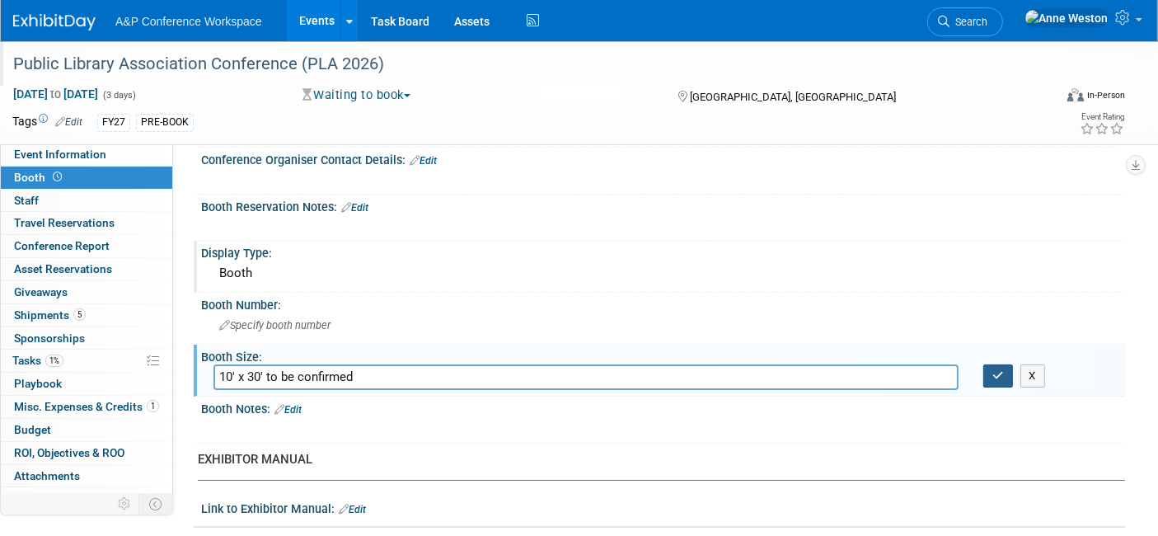
type input "10' x 30' to be confirmed"
click at [989, 365] on button "button" at bounding box center [998, 375] width 30 height 23
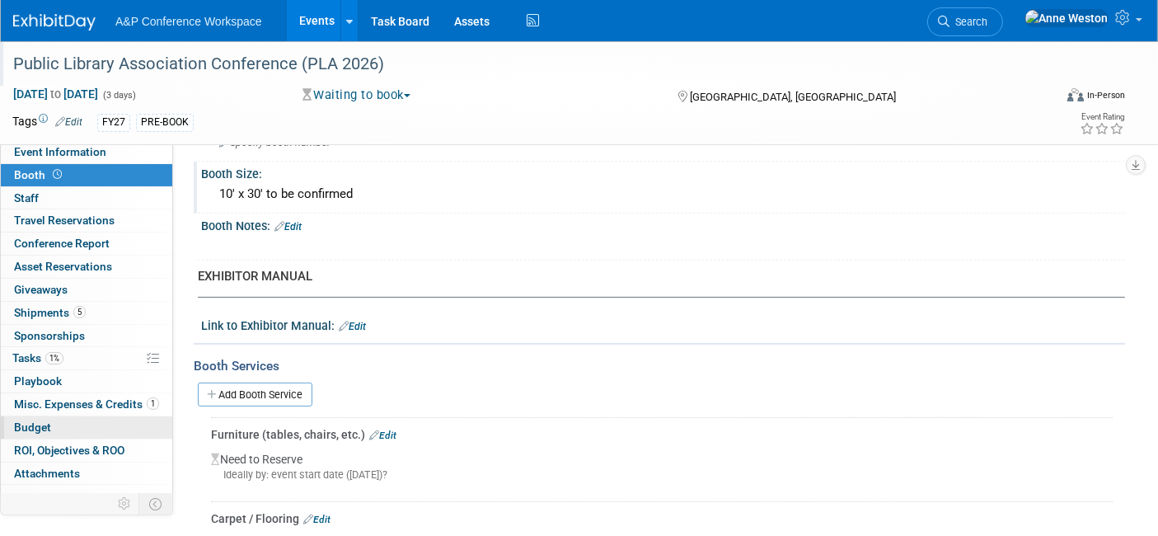
scroll to position [0, 0]
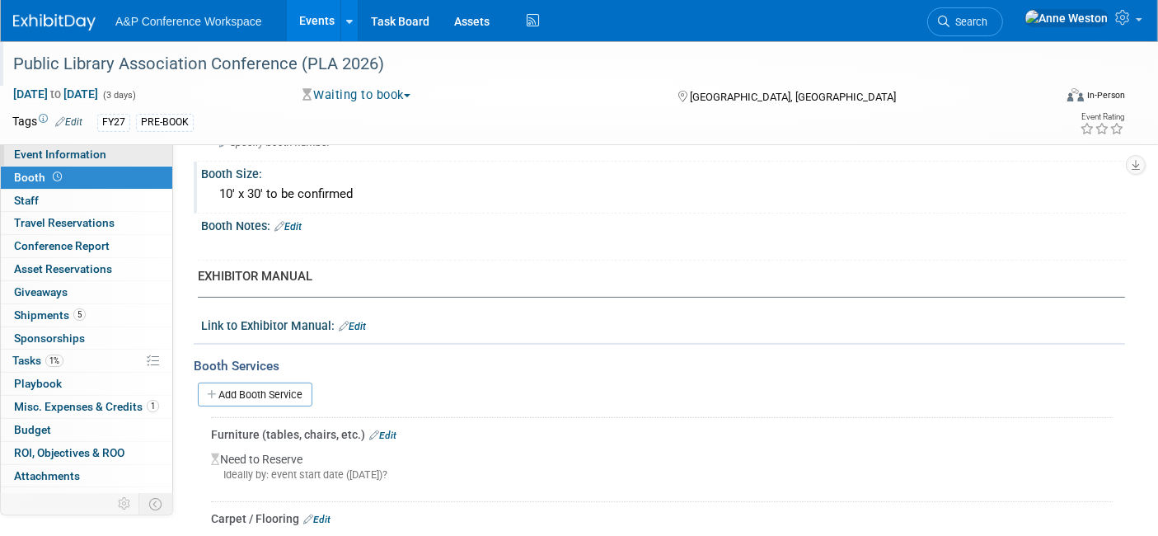
click at [94, 154] on span "Event Information" at bounding box center [60, 153] width 92 height 13
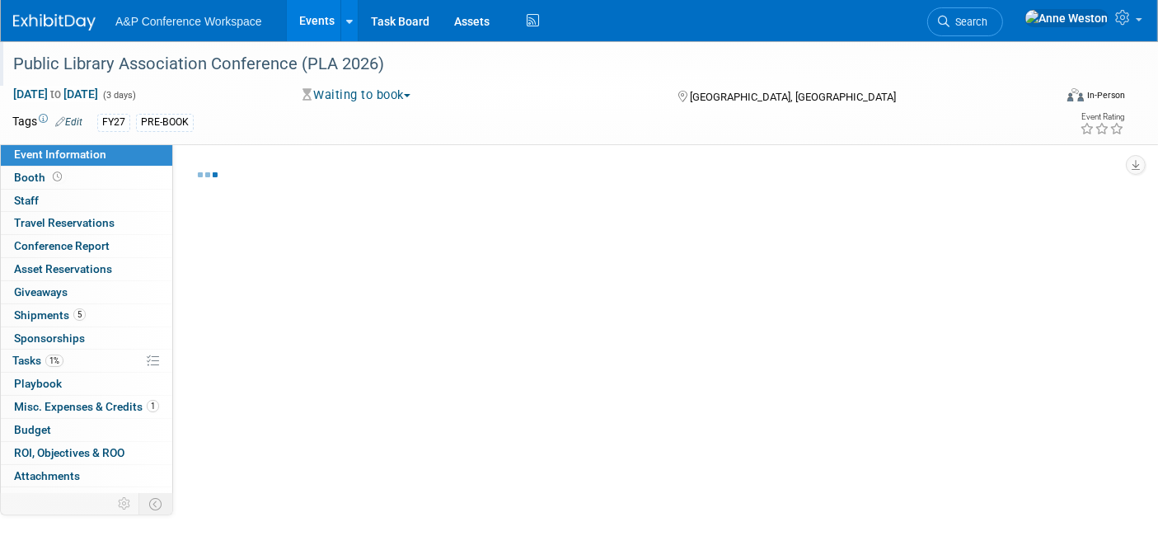
select select "Biennial"
select select "Level 1"
select select "In-Person Booth"
select select "Library & Information Science"
select select "Bloomsbury"
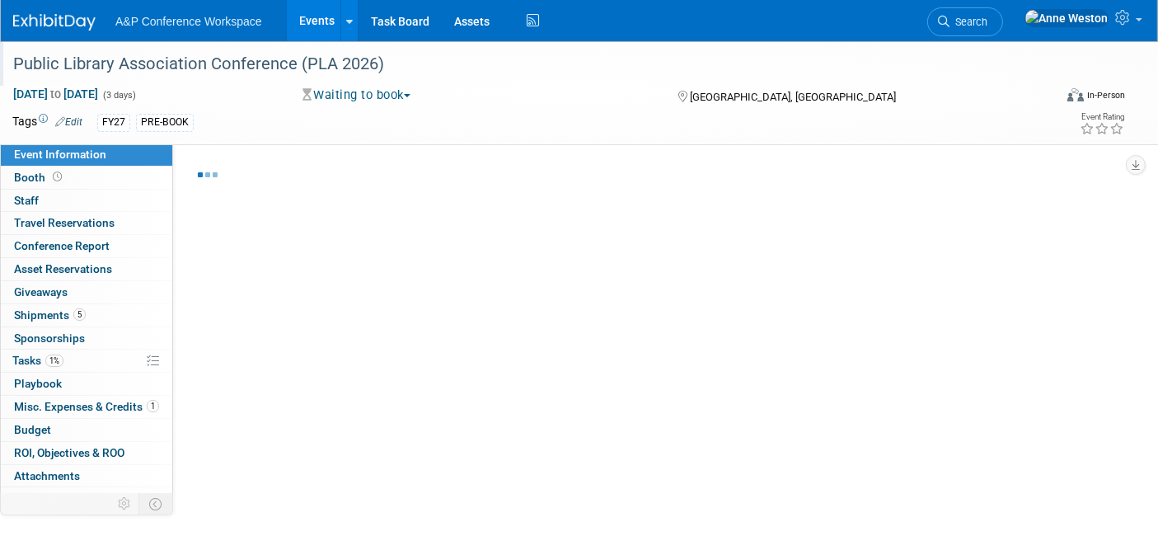
select select "[PERSON_NAME]"
select select "BDR Product Awareness and Trial Generation​"
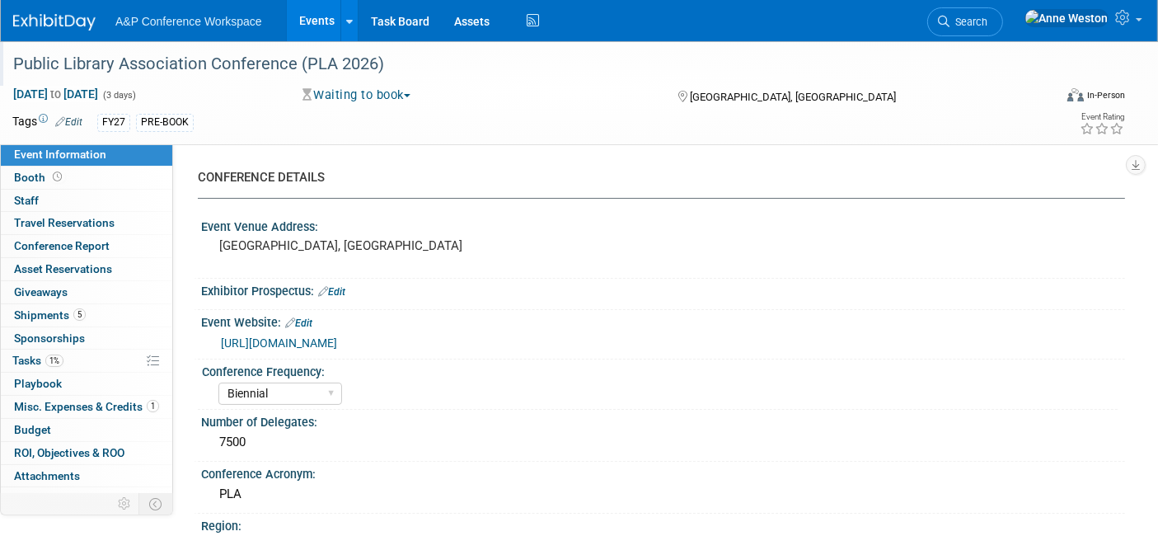
click at [343, 288] on link "Edit" at bounding box center [331, 292] width 27 height 12
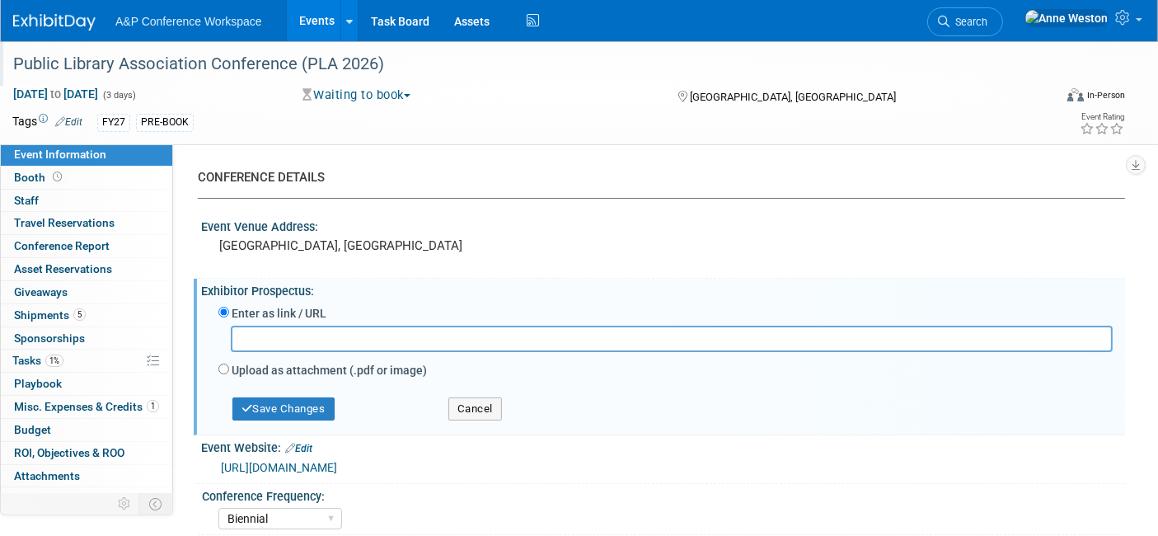
drag, startPoint x: 283, startPoint y: 323, endPoint x: 259, endPoint y: 335, distance: 26.9
click at [259, 335] on input "text" at bounding box center [672, 338] width 882 height 26
paste input "[URL][DOMAIN_NAME]"
type input "[URL][DOMAIN_NAME]"
click at [265, 405] on button "Save Changes" at bounding box center [283, 408] width 102 height 23
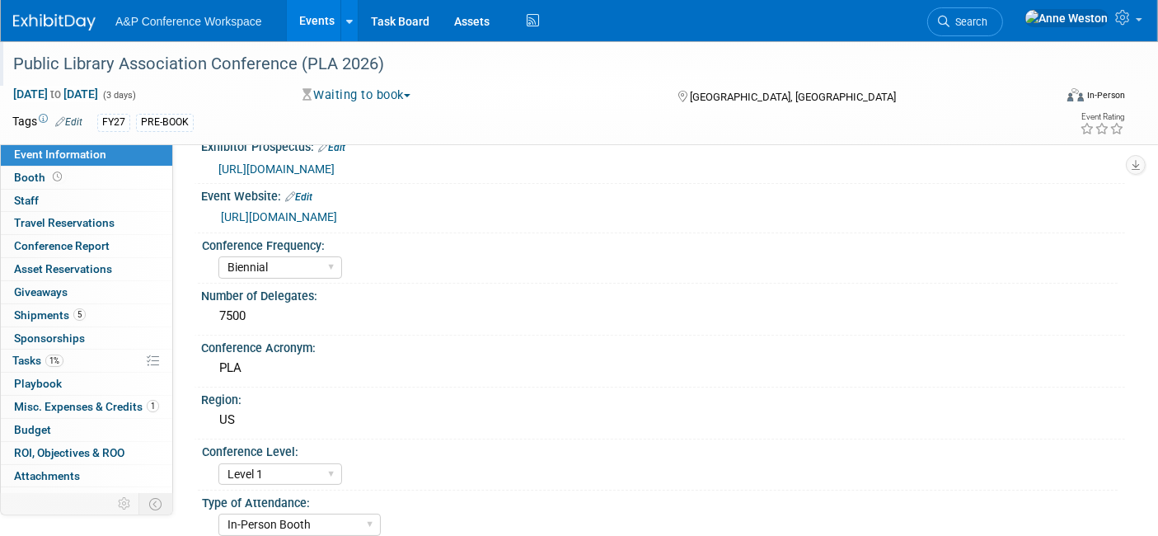
scroll to position [183, 0]
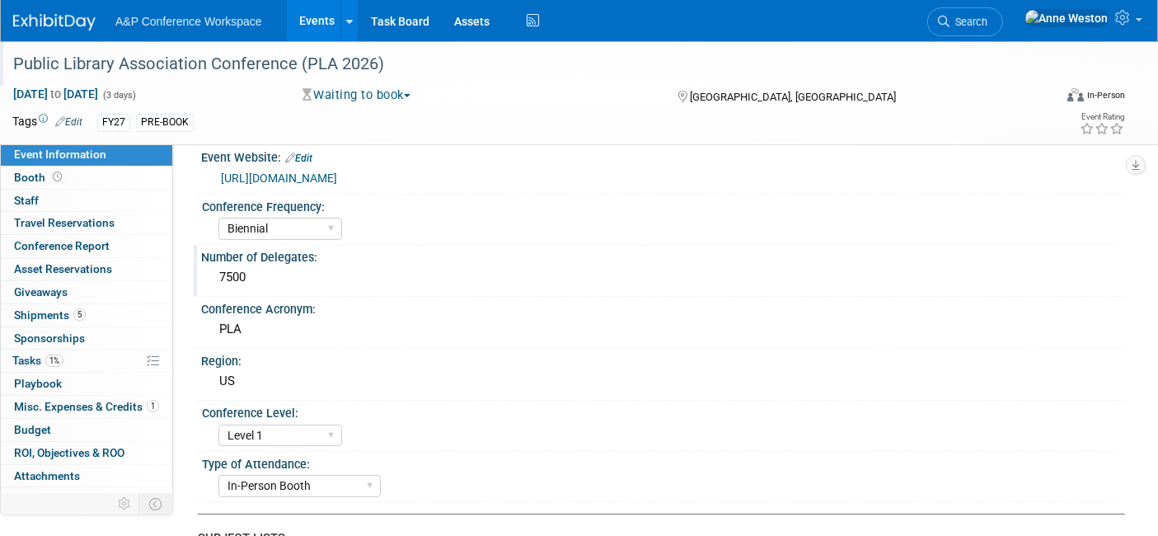
click at [317, 272] on div "7500" at bounding box center [662, 277] width 899 height 26
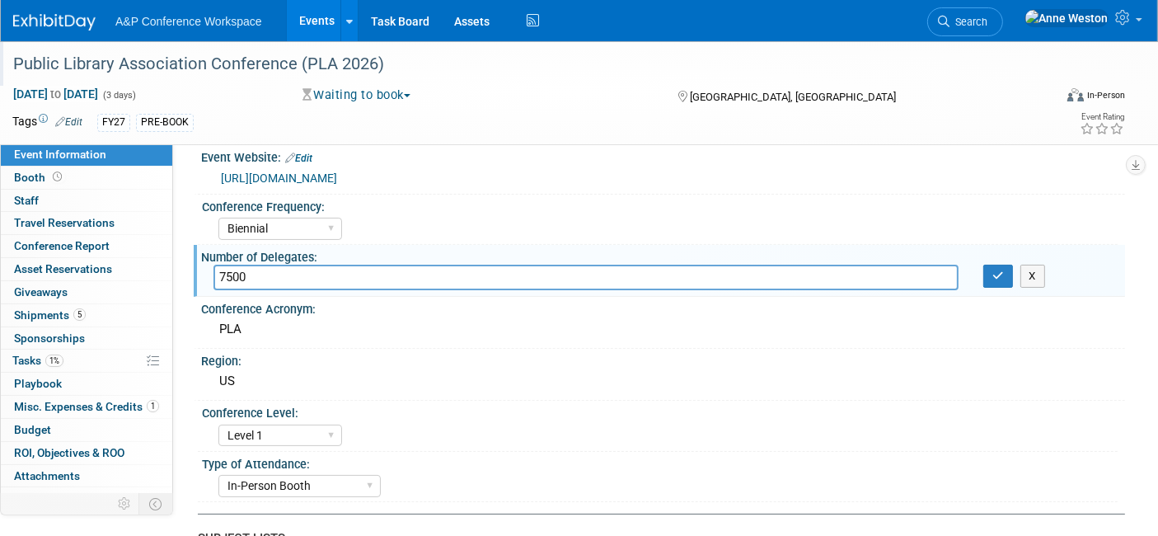
drag, startPoint x: 277, startPoint y: 274, endPoint x: 217, endPoint y: 278, distance: 60.3
click at [204, 273] on div "7500" at bounding box center [585, 277] width 769 height 26
type input "5000"
click at [993, 277] on icon "button" at bounding box center [998, 275] width 12 height 11
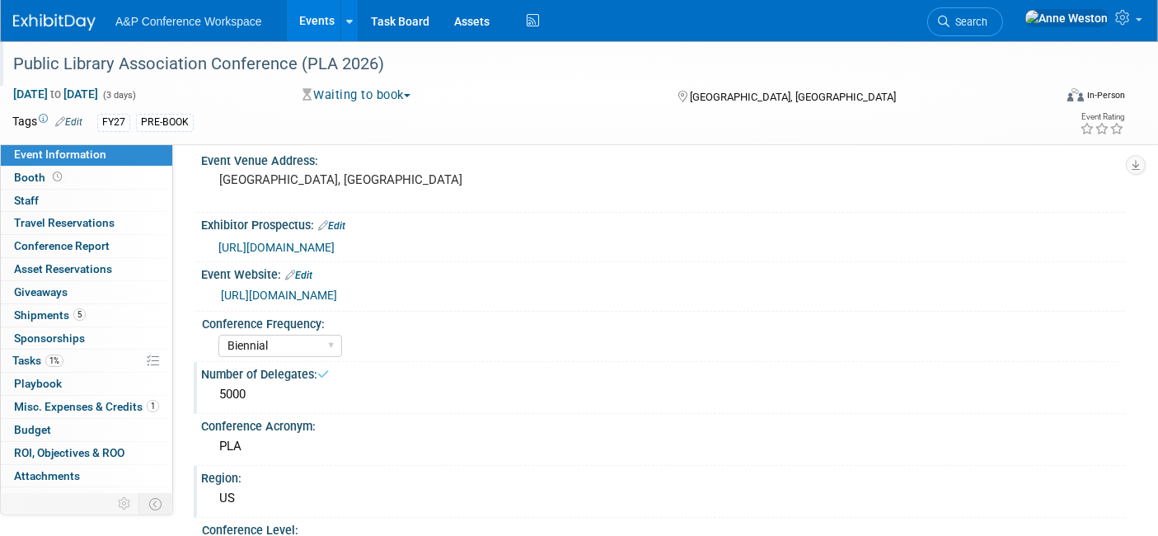
scroll to position [0, 0]
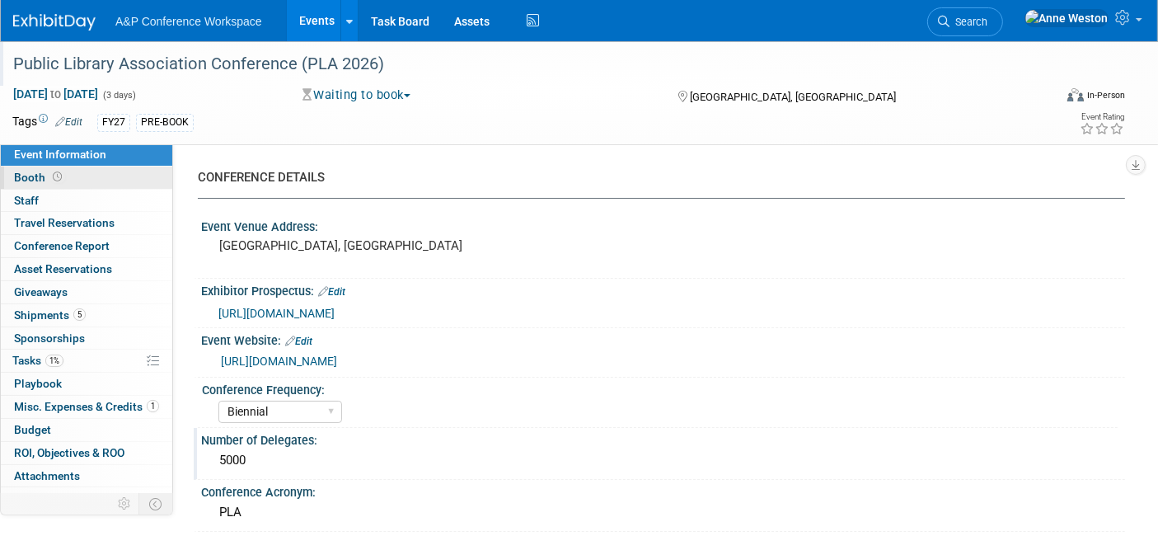
click at [87, 176] on link "Booth" at bounding box center [86, 177] width 171 height 22
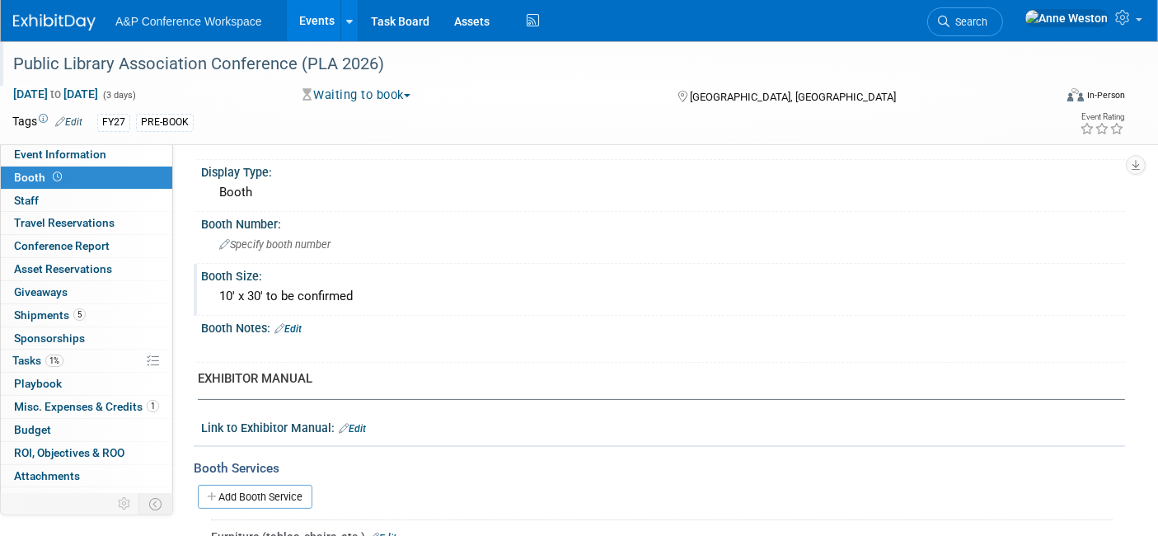
scroll to position [274, 0]
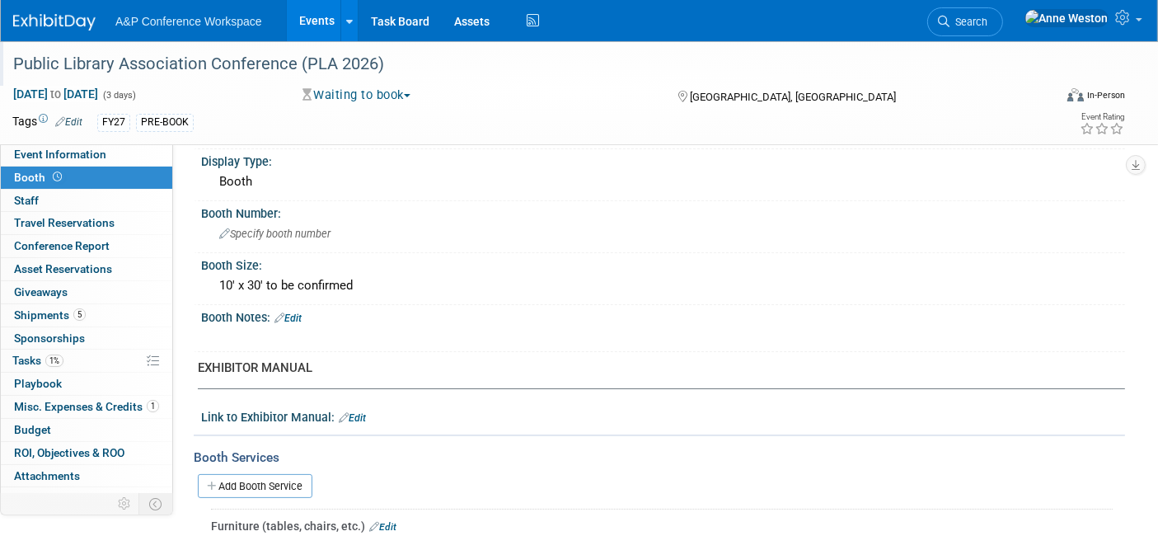
click at [294, 312] on link "Edit" at bounding box center [287, 318] width 27 height 12
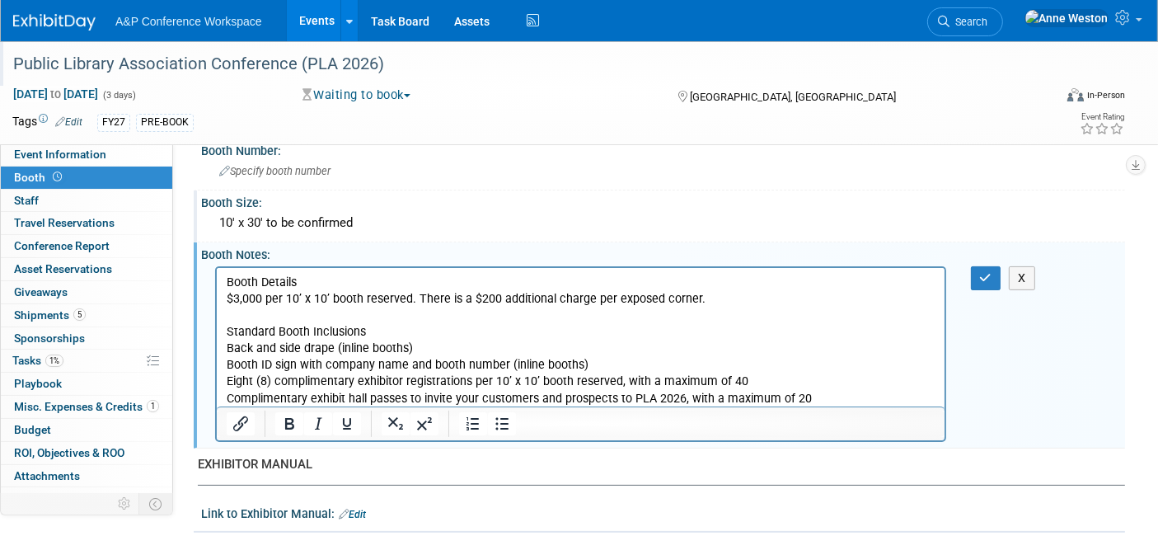
scroll to position [366, 0]
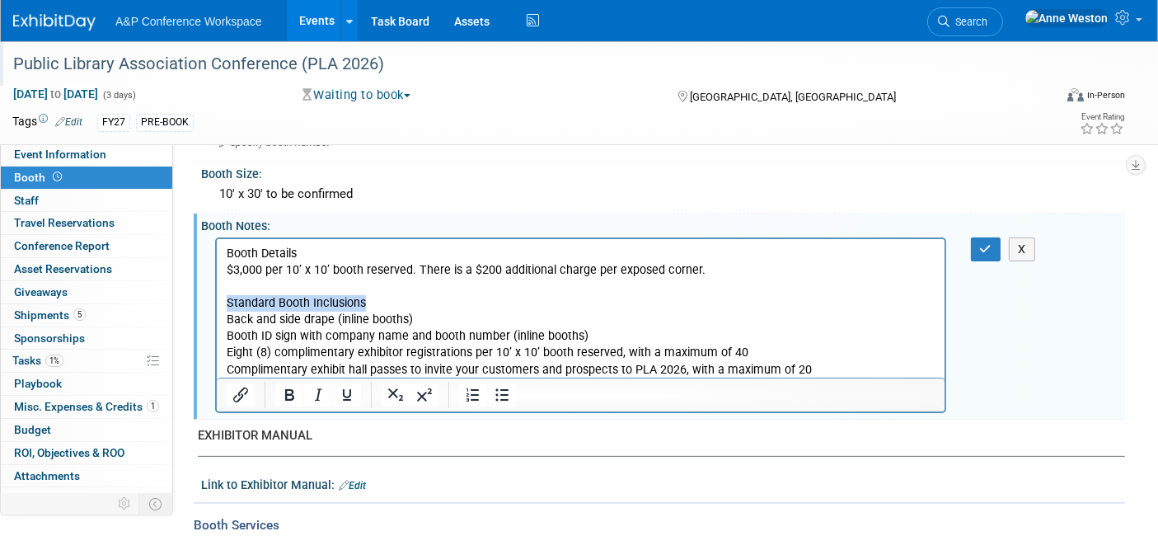
drag, startPoint x: 386, startPoint y: 303, endPoint x: 236, endPoint y: 317, distance: 150.6
click at [216, 302] on html "Booth Details​ $3,000 per 10’ x 10’ booth reserved. There is a $200 additional …" at bounding box center [579, 307] width 727 height 139
click at [282, 385] on icon "Bold" at bounding box center [289, 395] width 20 height 20
drag, startPoint x: 311, startPoint y: 256, endPoint x: 210, endPoint y: 245, distance: 102.0
click at [216, 245] on html "Booth Details​ $3,000 per 10’ x 10’ booth reserved. There is a $200 additional …" at bounding box center [579, 307] width 727 height 139
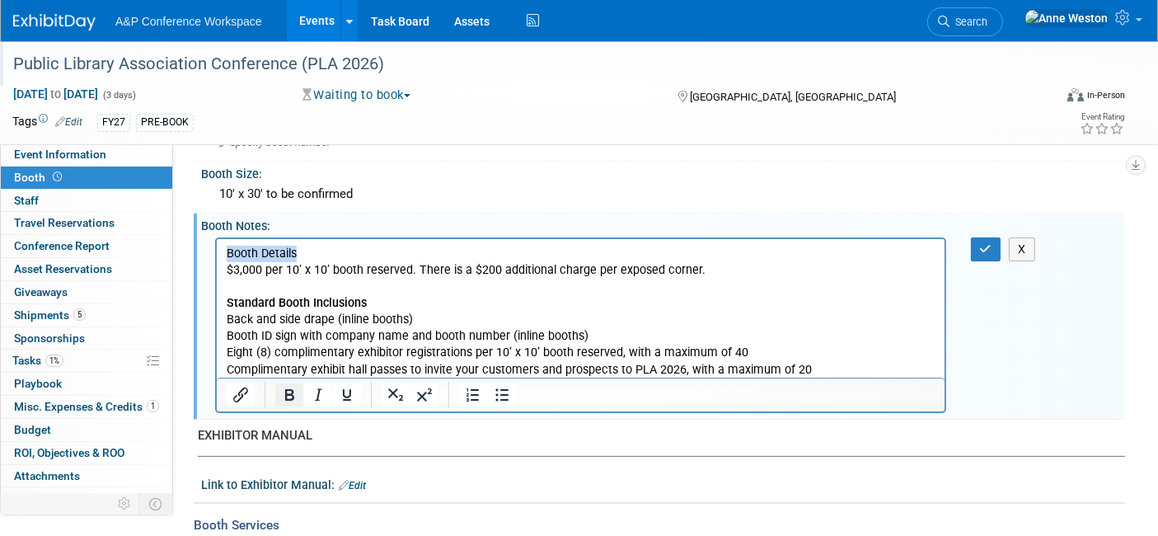
click at [281, 395] on icon "Bold" at bounding box center [289, 395] width 20 height 20
click at [721, 288] on p "Booth Details​ $3,000 per 10’ x 10’ booth reserved. There is a $200 additional …" at bounding box center [580, 311] width 709 height 133
click at [985, 237] on button "button" at bounding box center [986, 249] width 30 height 24
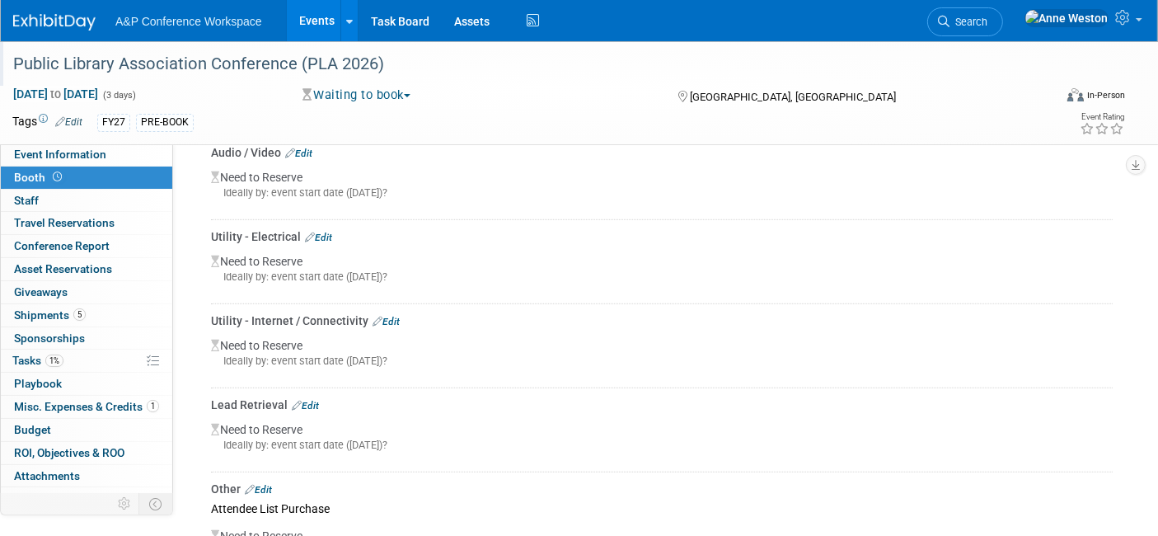
scroll to position [1190, 0]
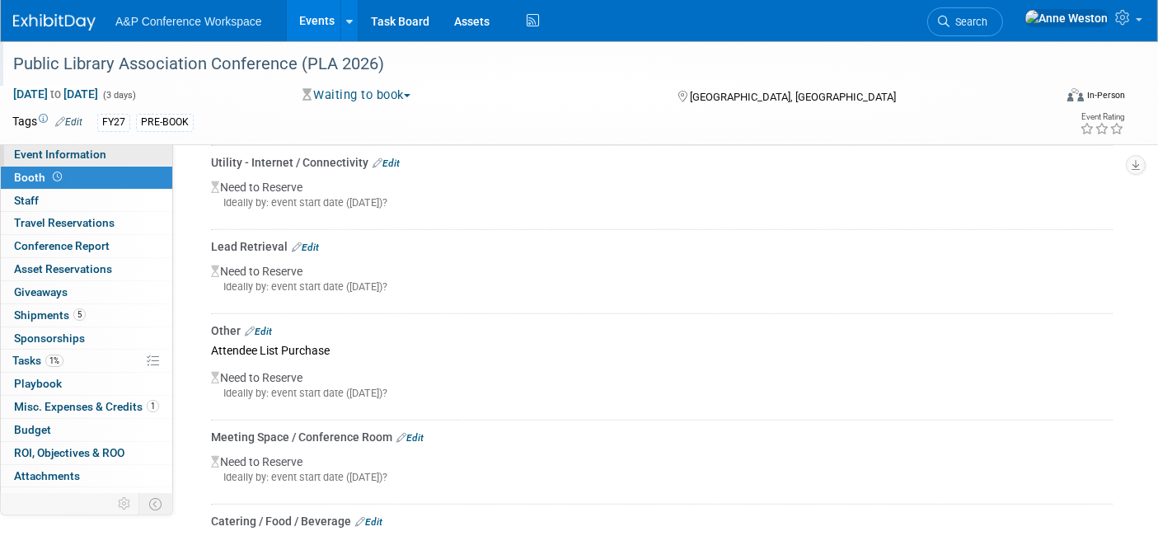
click at [92, 152] on span "Event Information" at bounding box center [60, 153] width 92 height 13
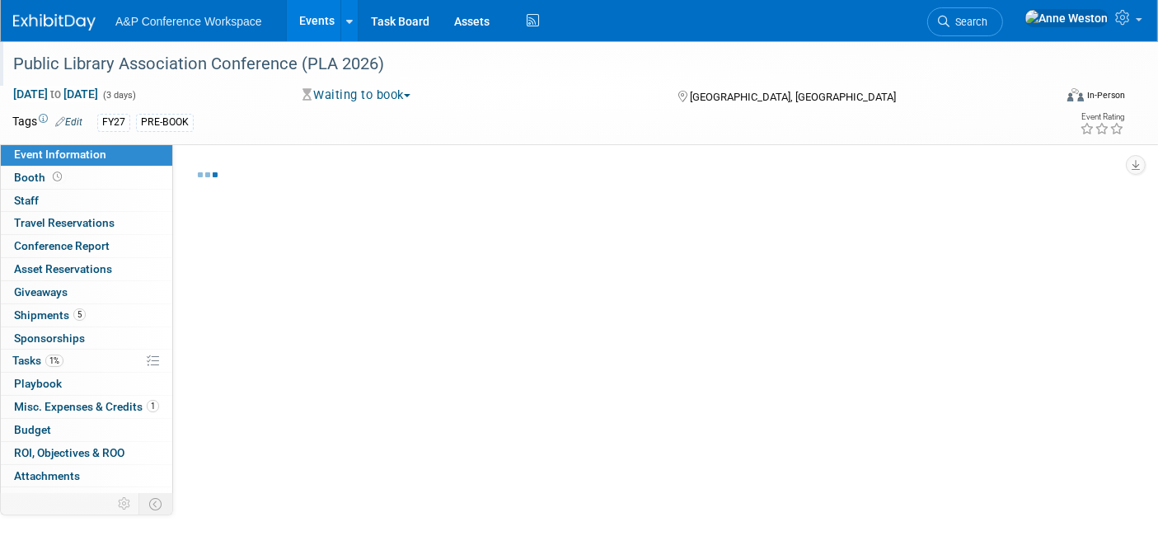
select select "Biennial"
select select "Level 1"
select select "In-Person Booth"
select select "Library & Information Science"
select select "Bloomsbury"
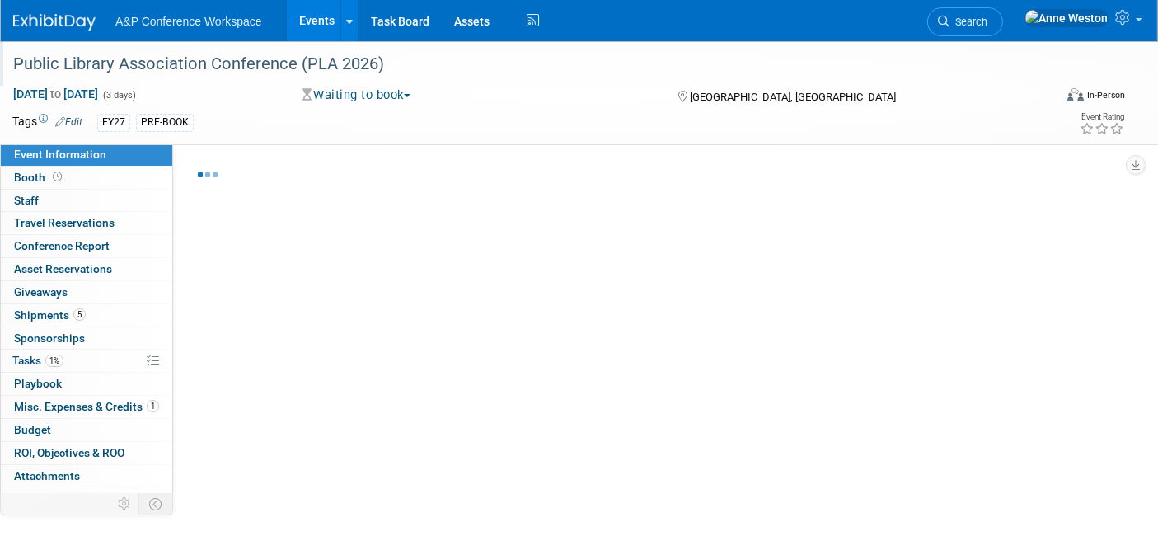
select select "[PERSON_NAME]"
select select "BDR Product Awareness and Trial Generation​"
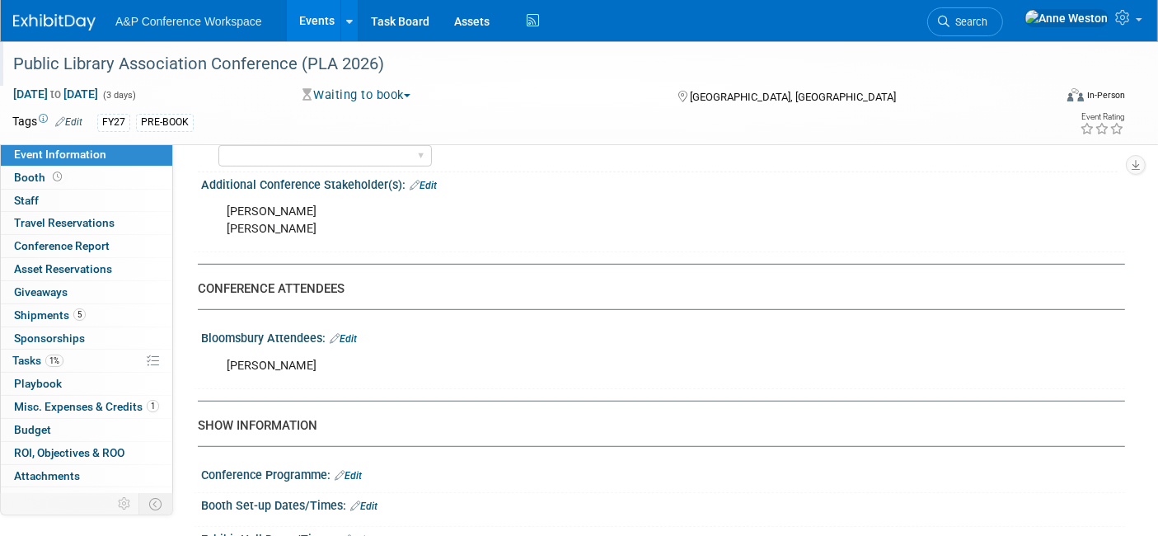
scroll to position [1190, 0]
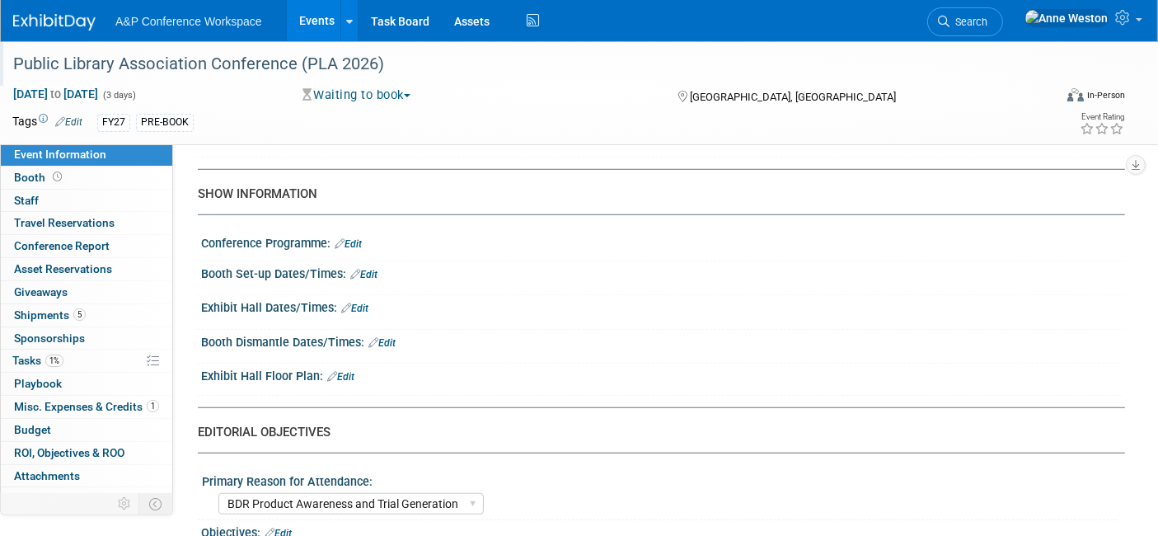
click at [348, 371] on link "Edit" at bounding box center [340, 377] width 27 height 12
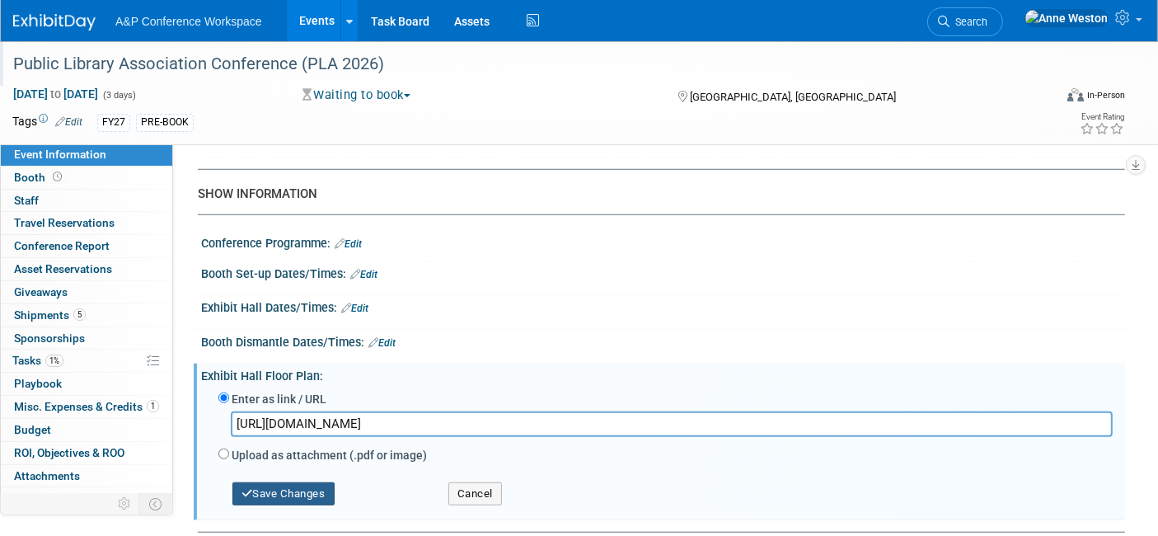
type input "[URL][DOMAIN_NAME]"
click at [283, 482] on button "Save Changes" at bounding box center [283, 493] width 102 height 23
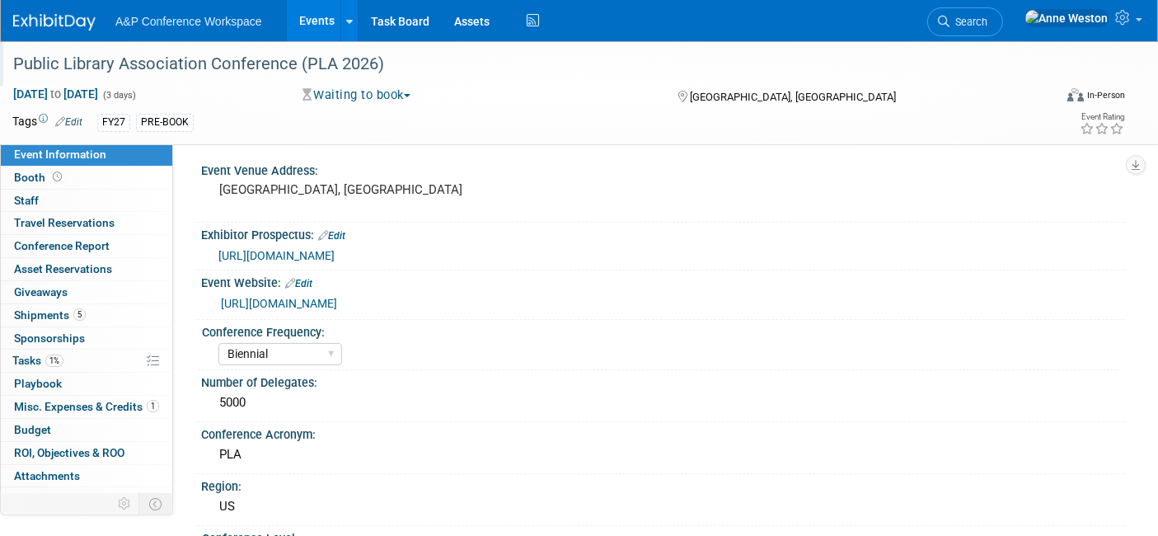
scroll to position [0, 0]
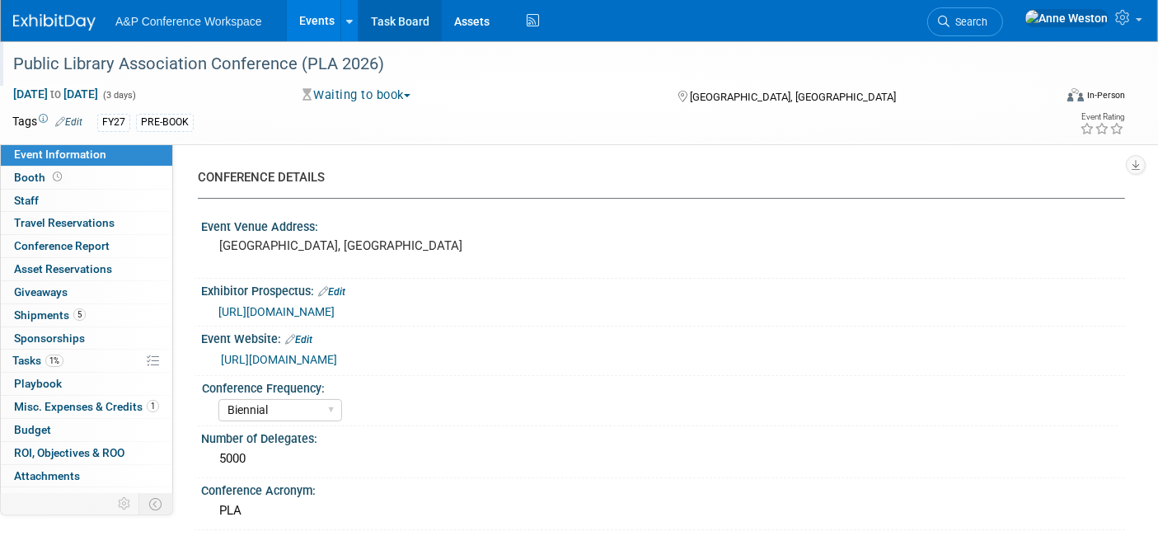
click at [393, 20] on link "Task Board" at bounding box center [399, 20] width 83 height 41
